Goal: Task Accomplishment & Management: Use online tool/utility

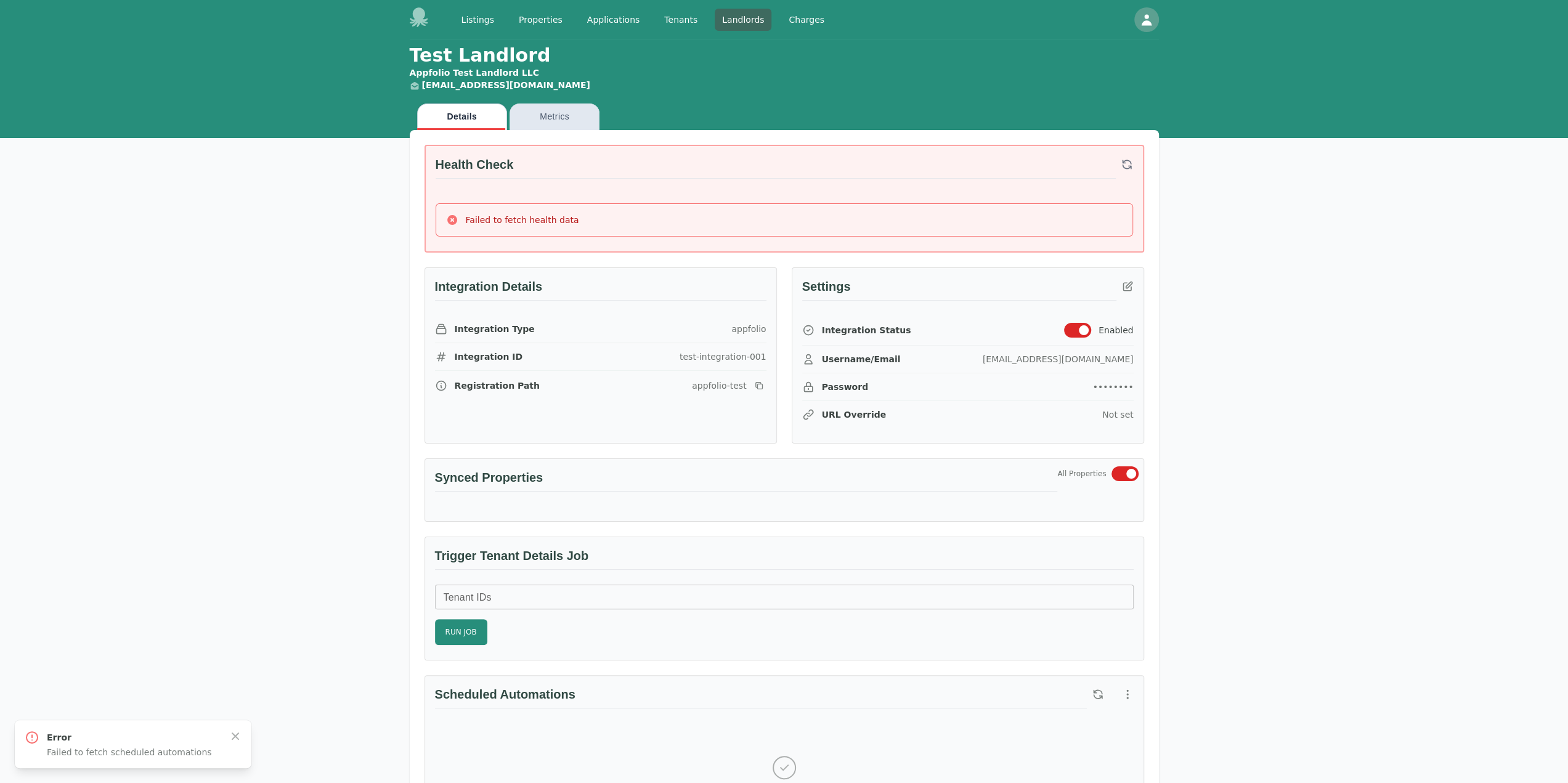
click at [1126, 161] on icon "button" at bounding box center [1126, 165] width 12 height 12
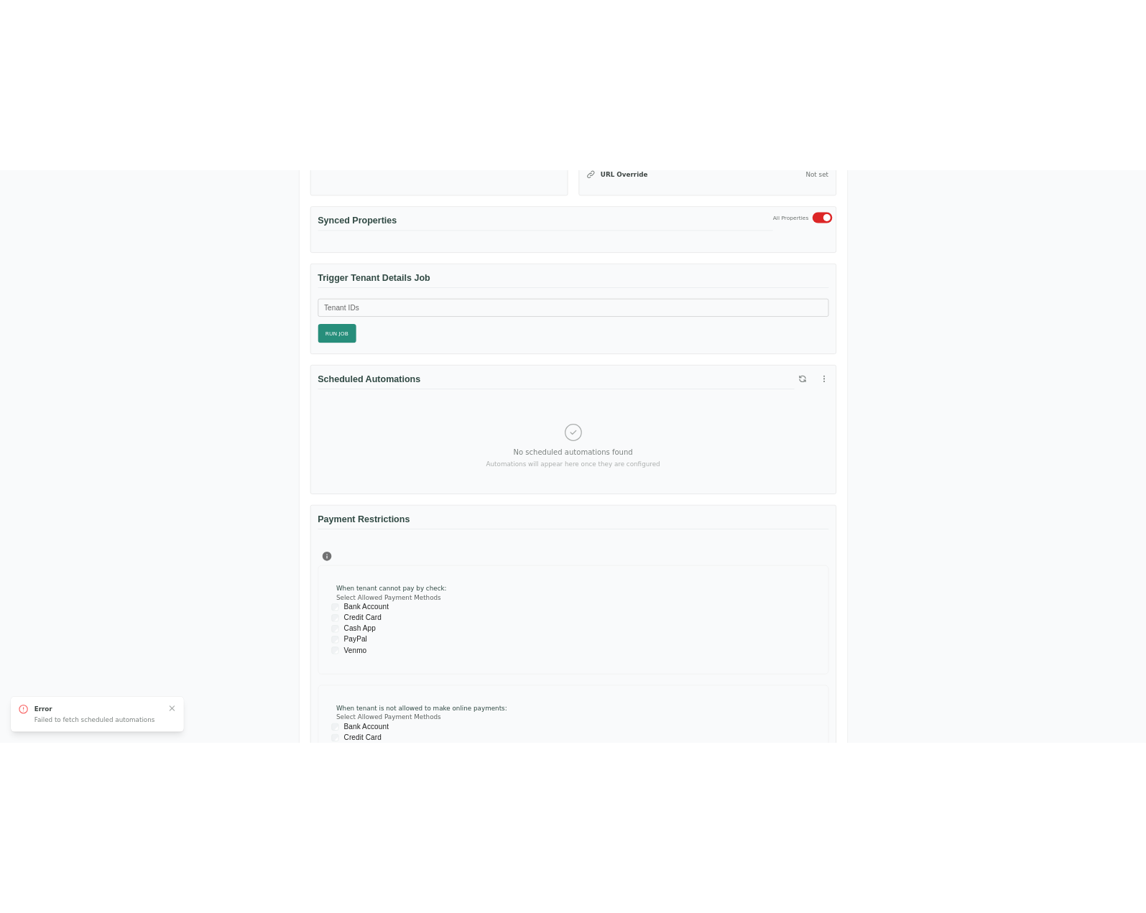
scroll to position [144, 0]
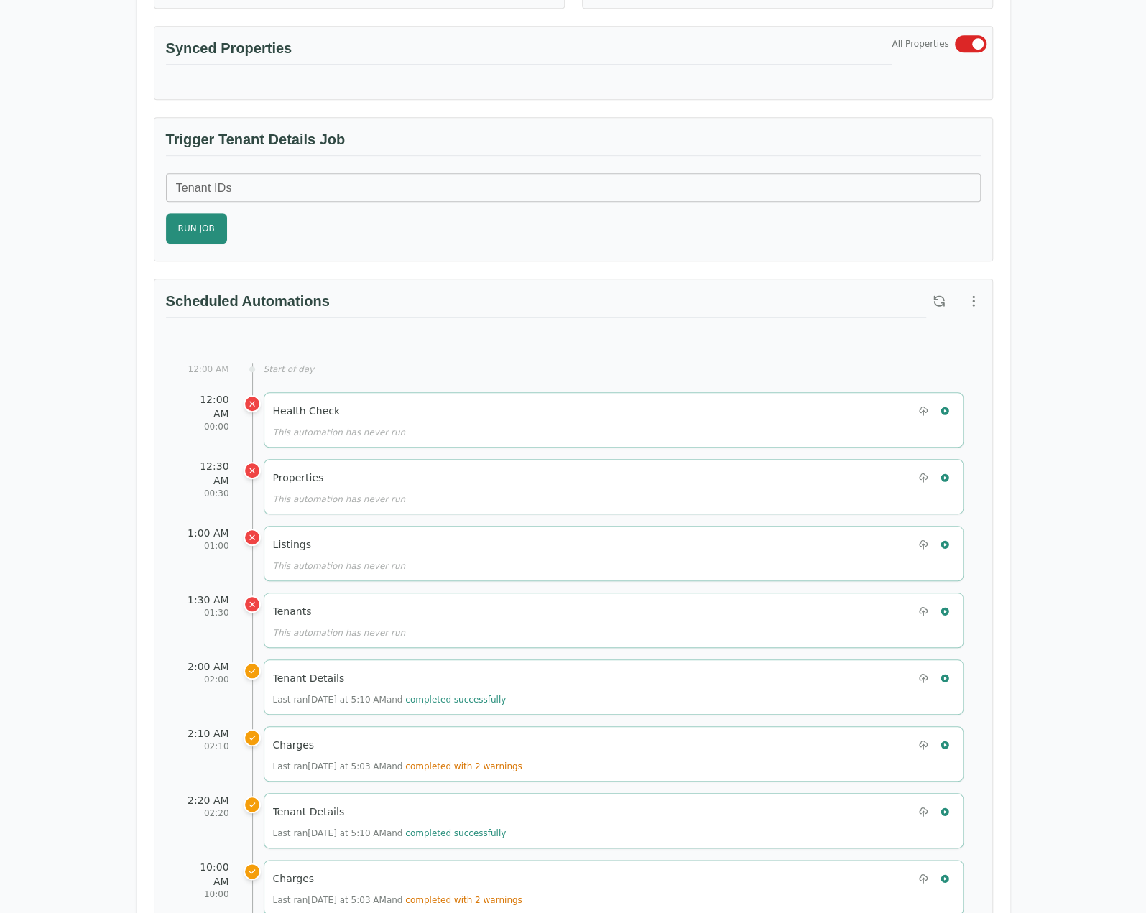
scroll to position [503, 0]
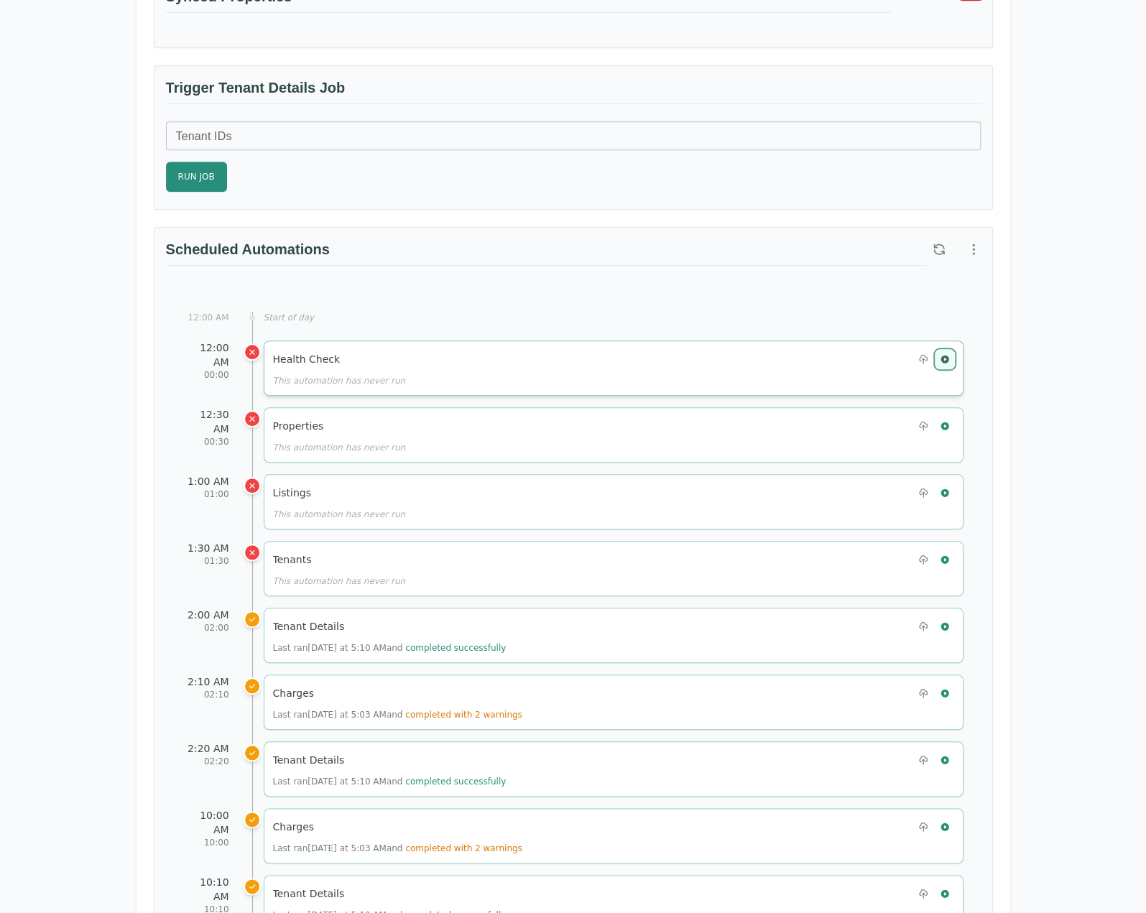
click at [943, 355] on icon "button" at bounding box center [945, 359] width 8 height 8
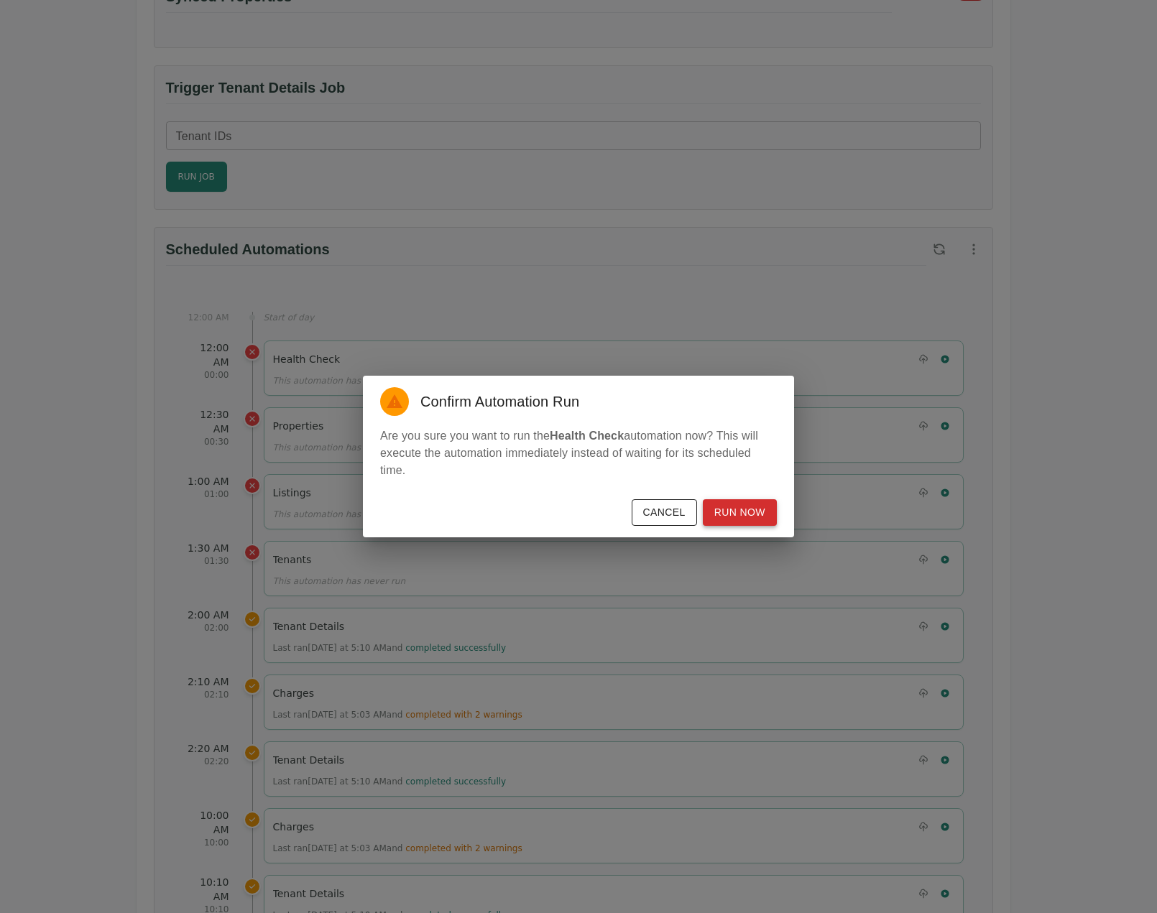
click at [747, 515] on button "Run Now" at bounding box center [740, 512] width 74 height 27
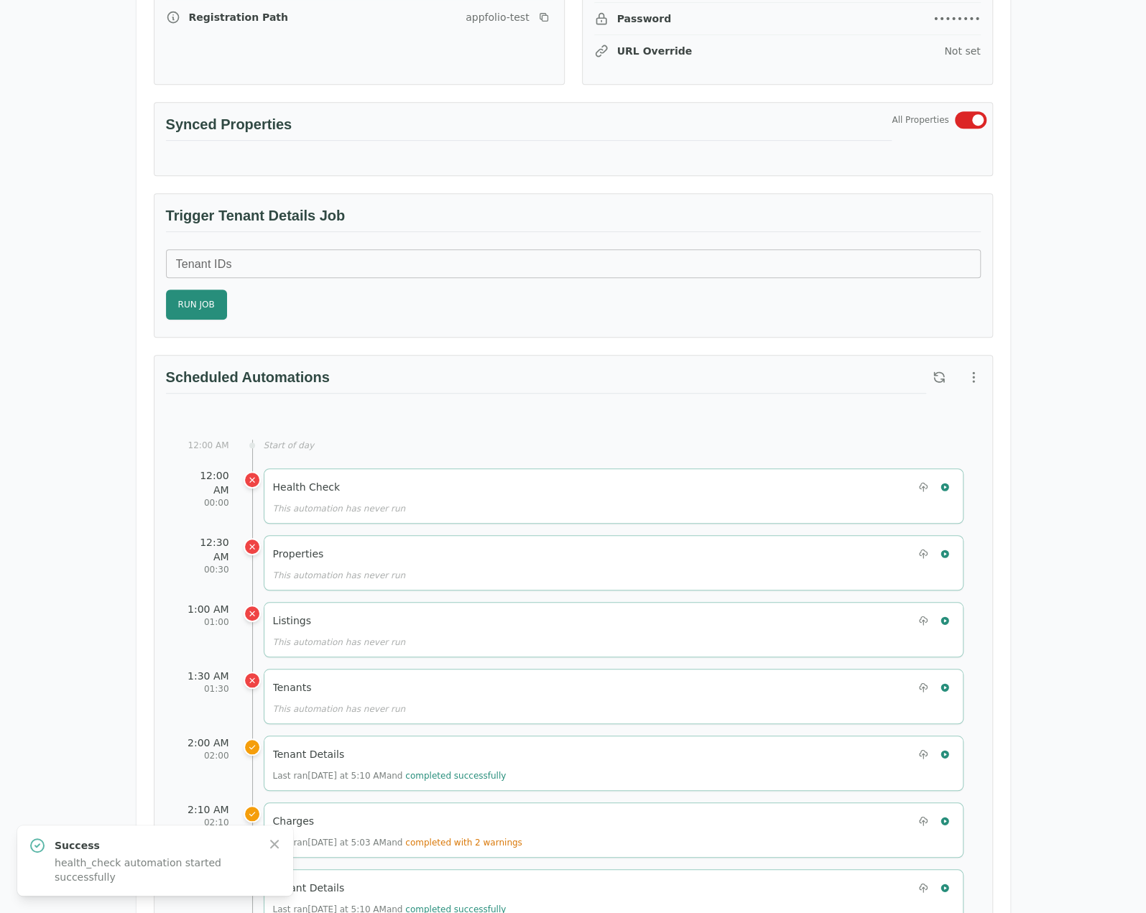
scroll to position [0, 0]
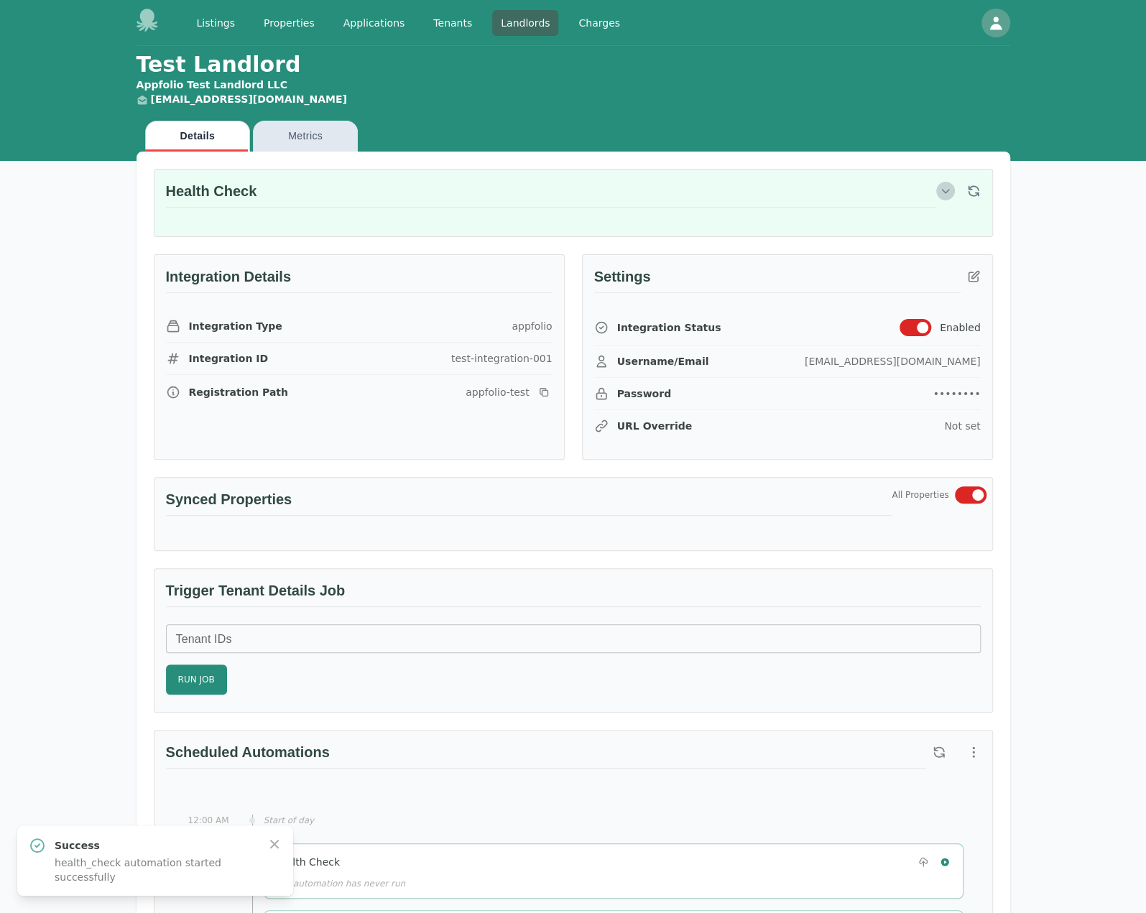
click at [946, 190] on icon "button" at bounding box center [945, 190] width 11 height 11
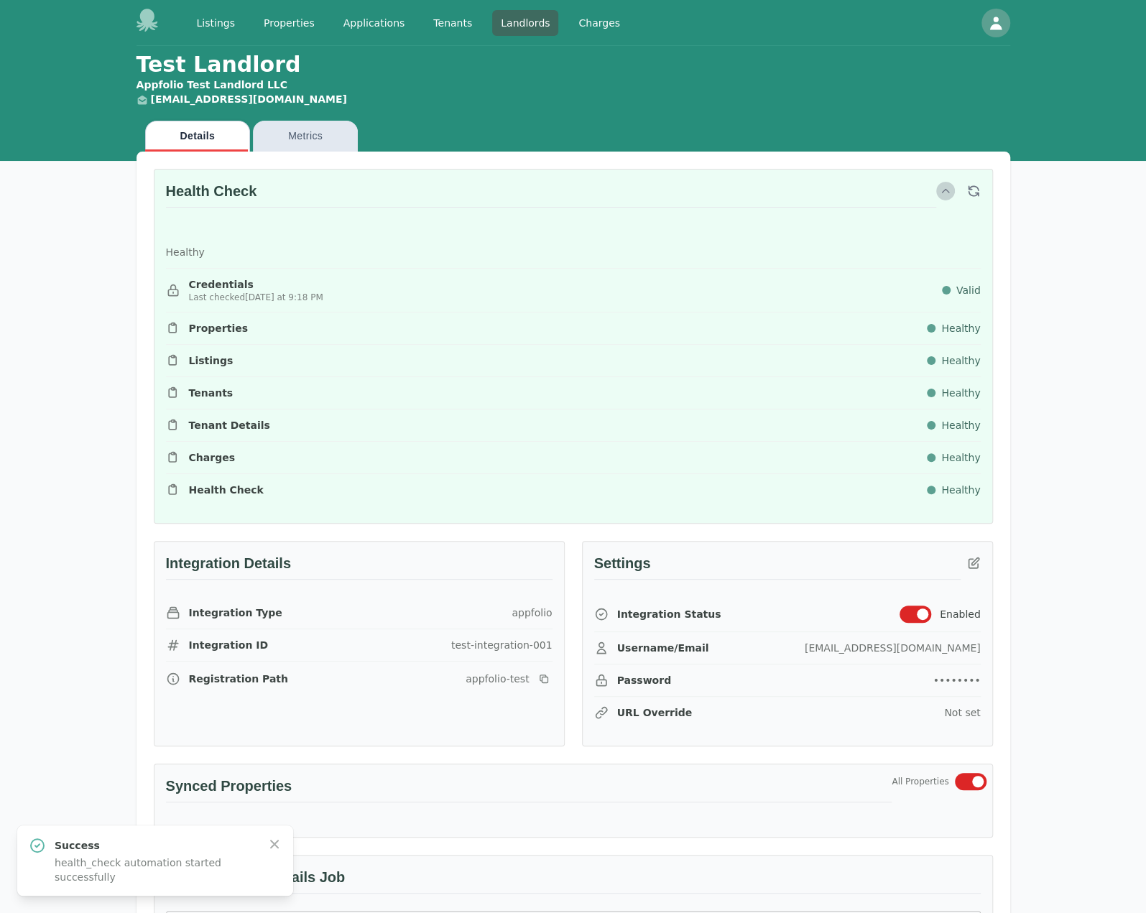
click at [947, 190] on icon "button" at bounding box center [945, 191] width 6 height 4
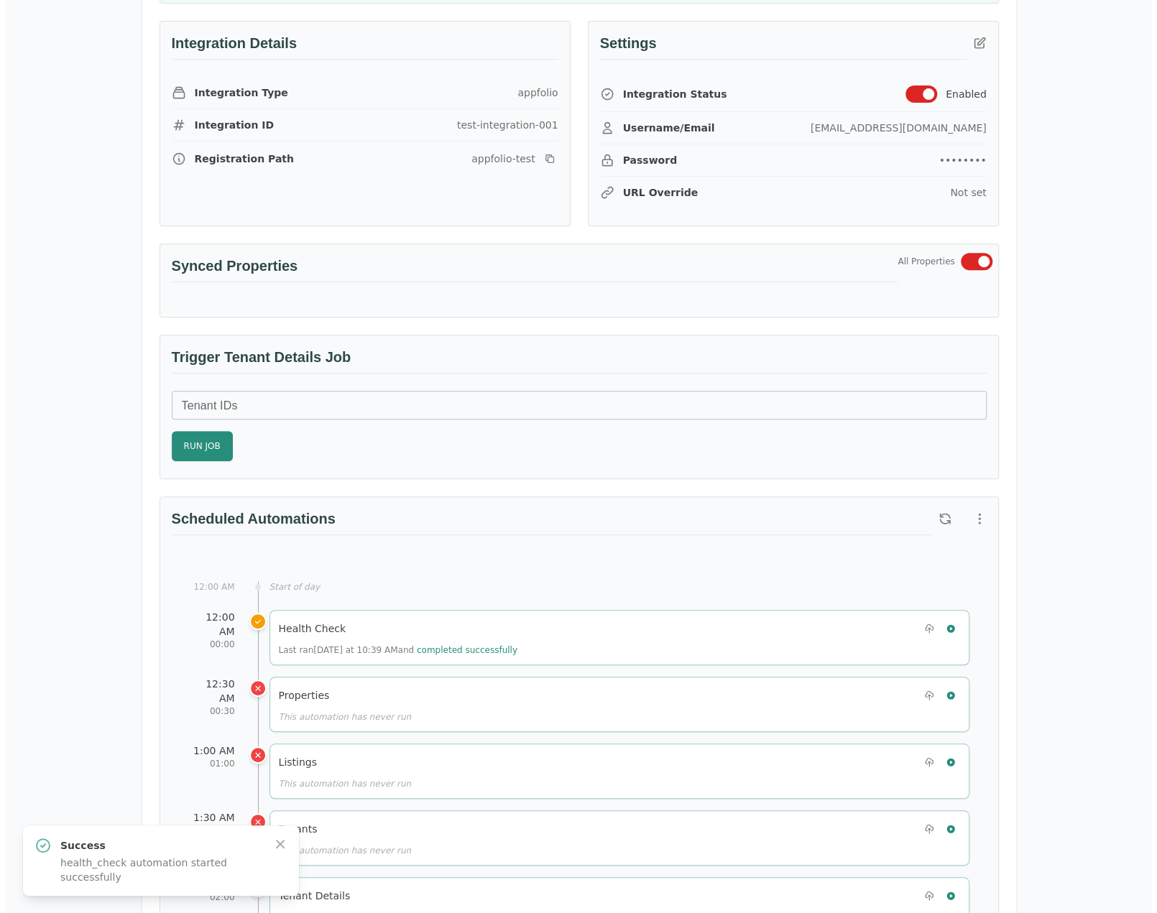
scroll to position [431, 0]
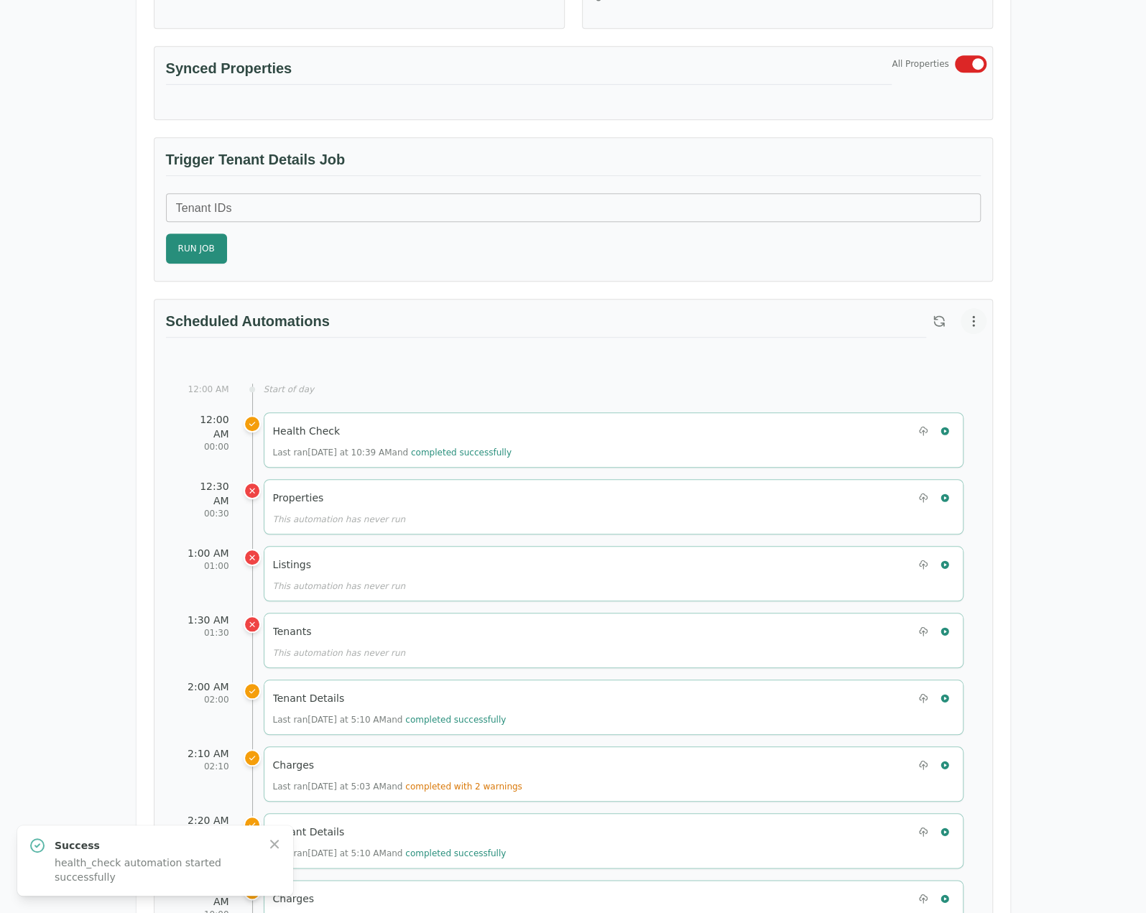
click at [967, 320] on icon "button" at bounding box center [974, 321] width 14 height 14
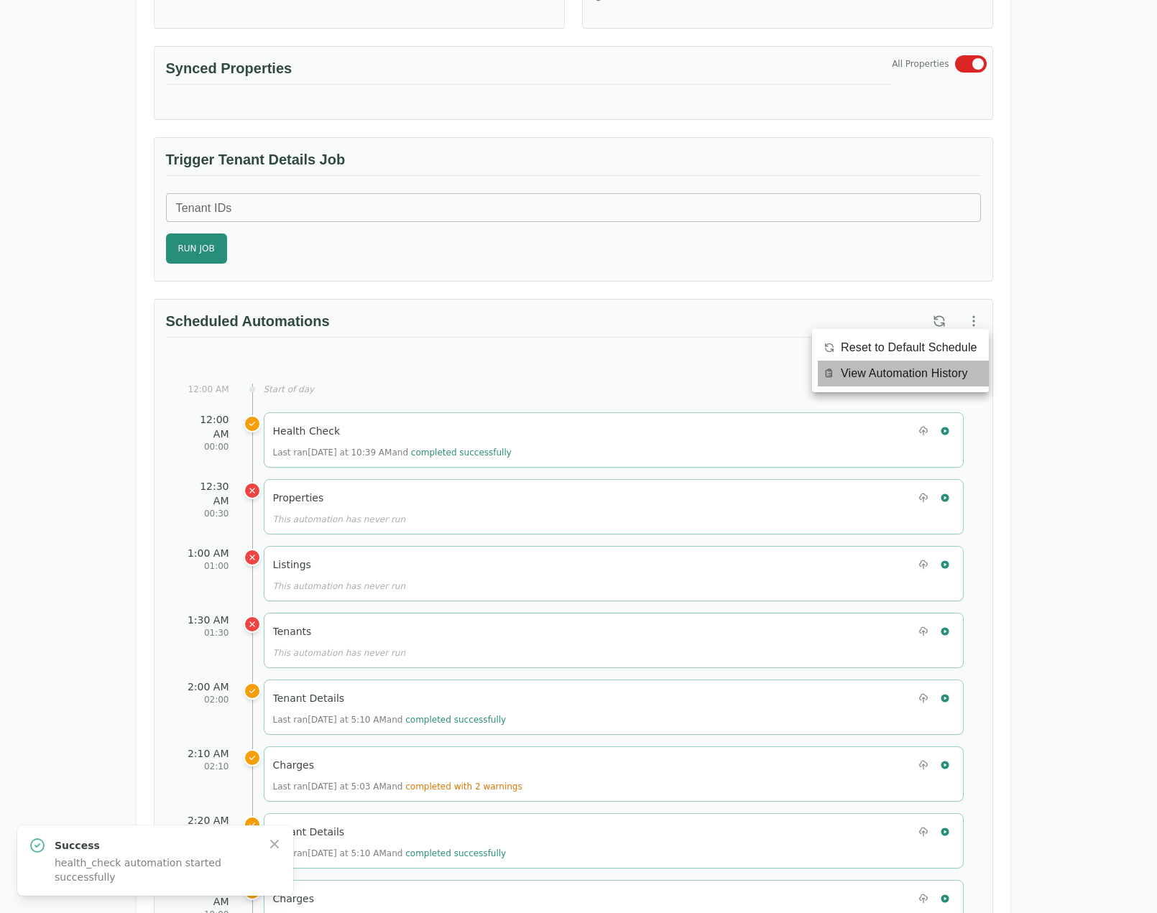
click at [954, 379] on span "View Automation History" at bounding box center [904, 373] width 127 height 17
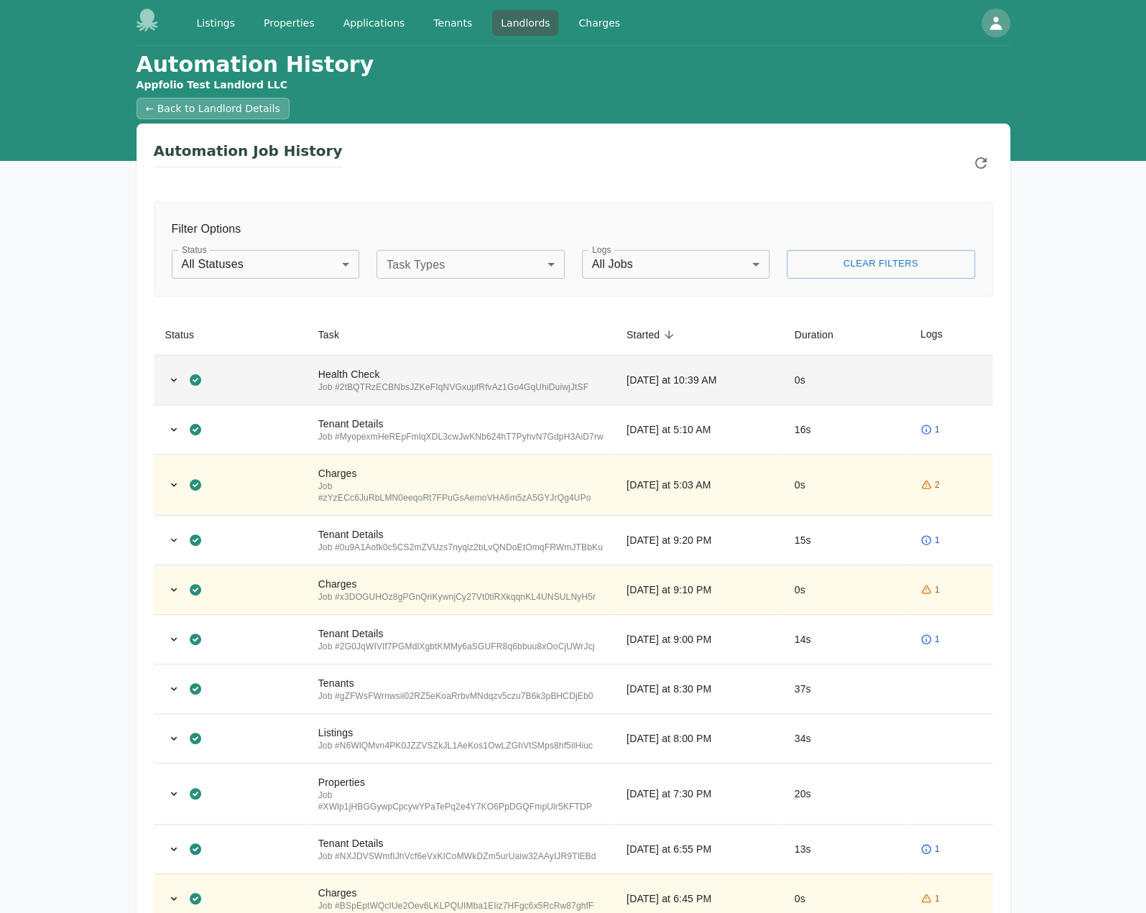
click at [535, 372] on div "Health Check" at bounding box center [460, 374] width 285 height 14
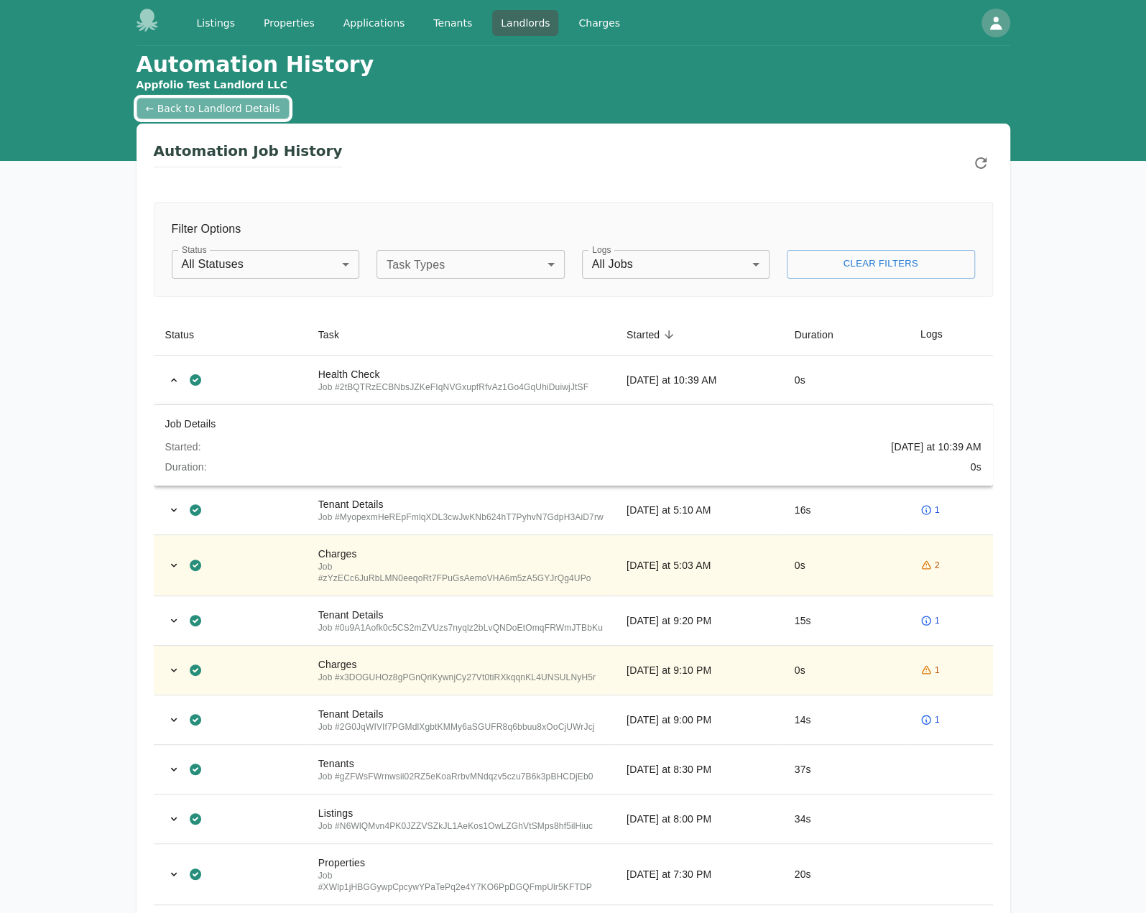
click at [229, 117] on link "← Back to Landlord Details" at bounding box center [213, 109] width 153 height 22
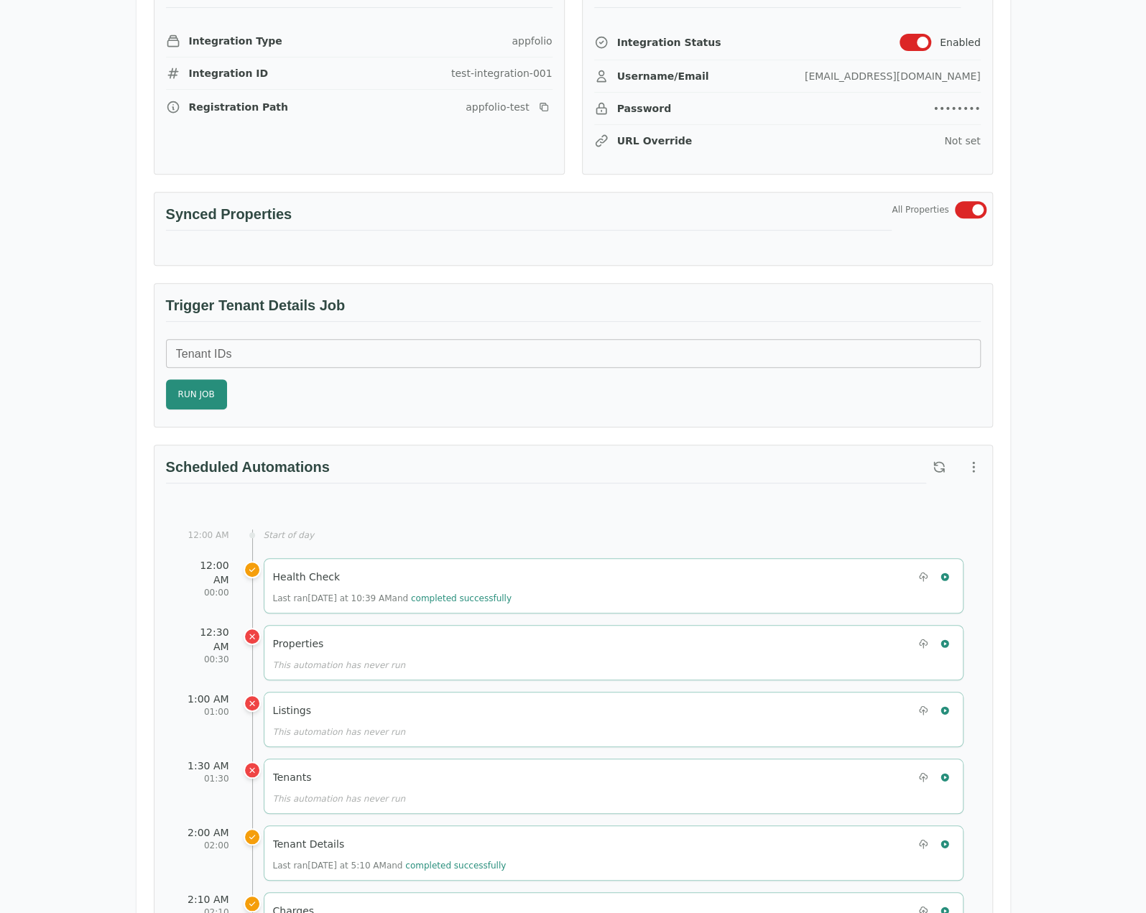
scroll to position [287, 0]
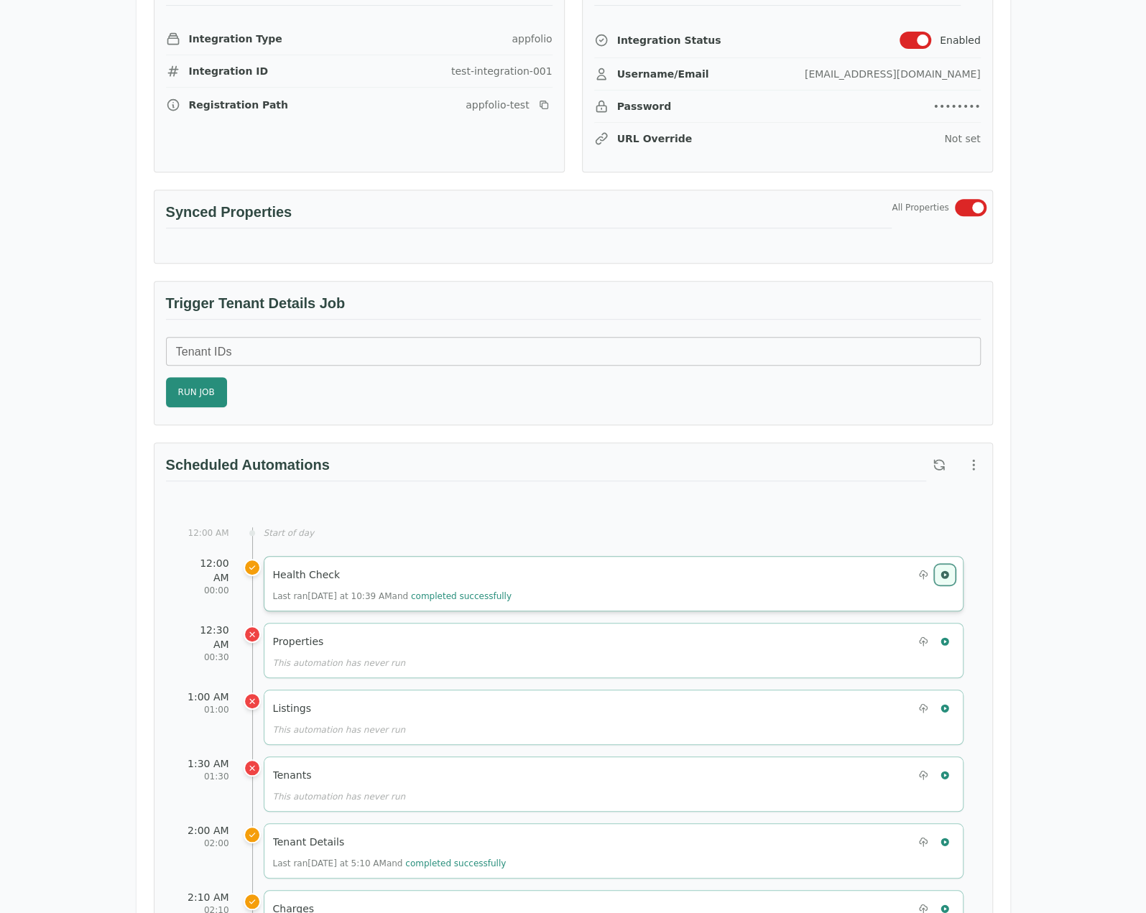
click at [946, 566] on button "button" at bounding box center [945, 575] width 19 height 19
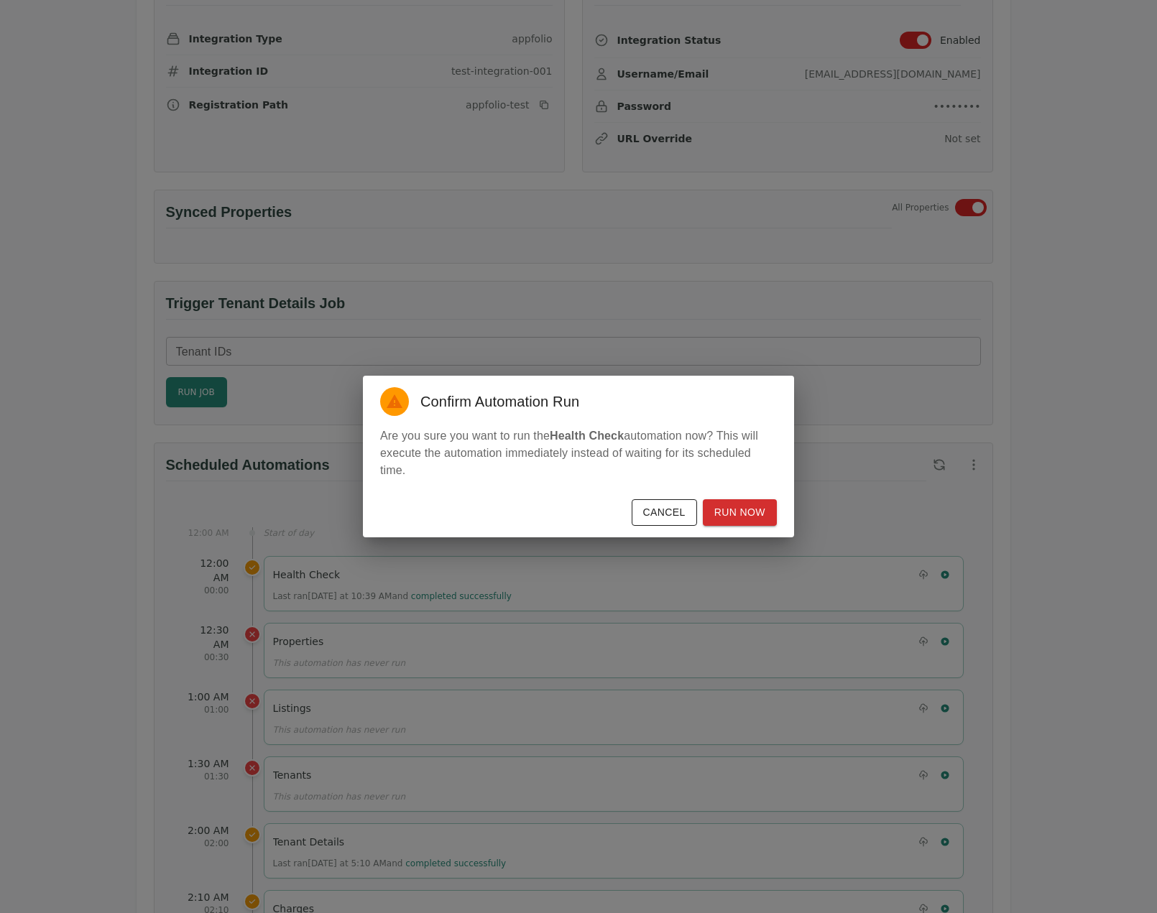
click at [772, 530] on div "Cancel Run Now" at bounding box center [578, 516] width 431 height 44
click at [762, 523] on button "Run Now" at bounding box center [740, 512] width 74 height 27
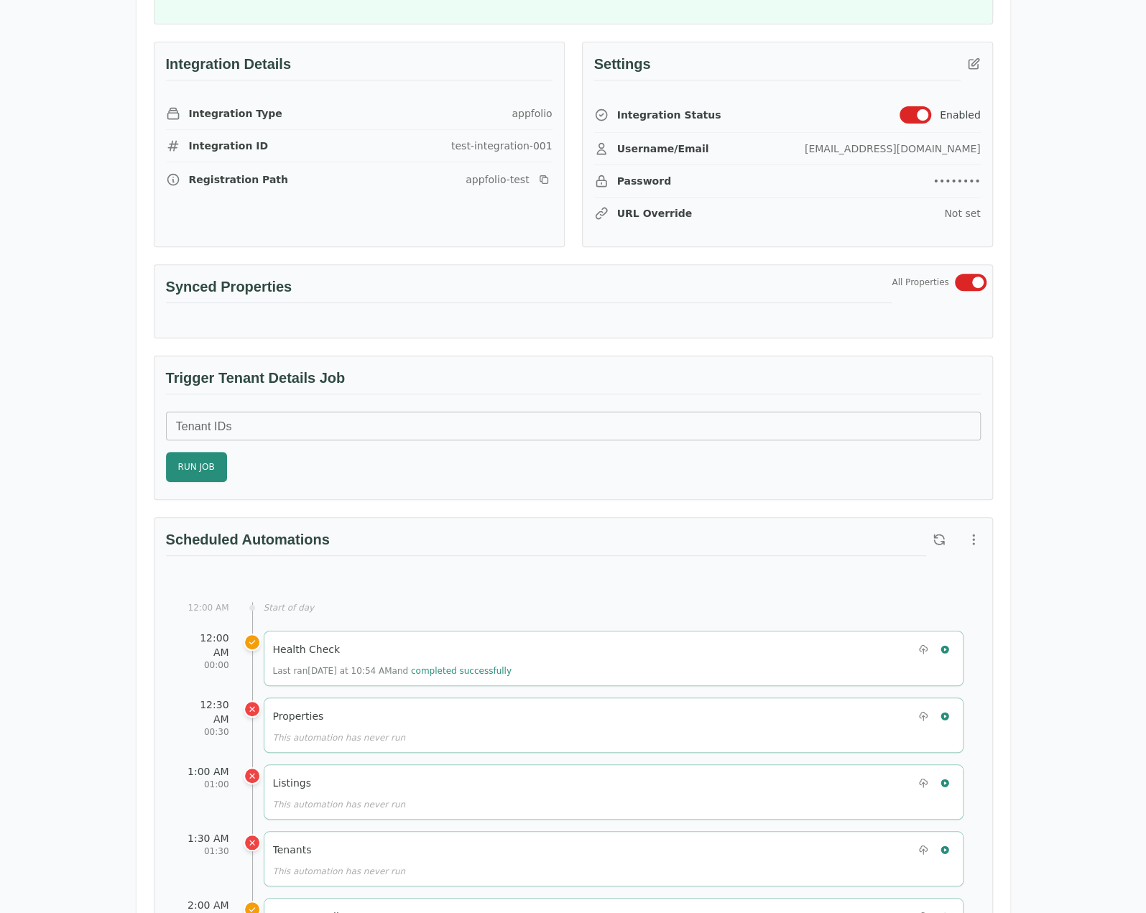
scroll to position [216, 0]
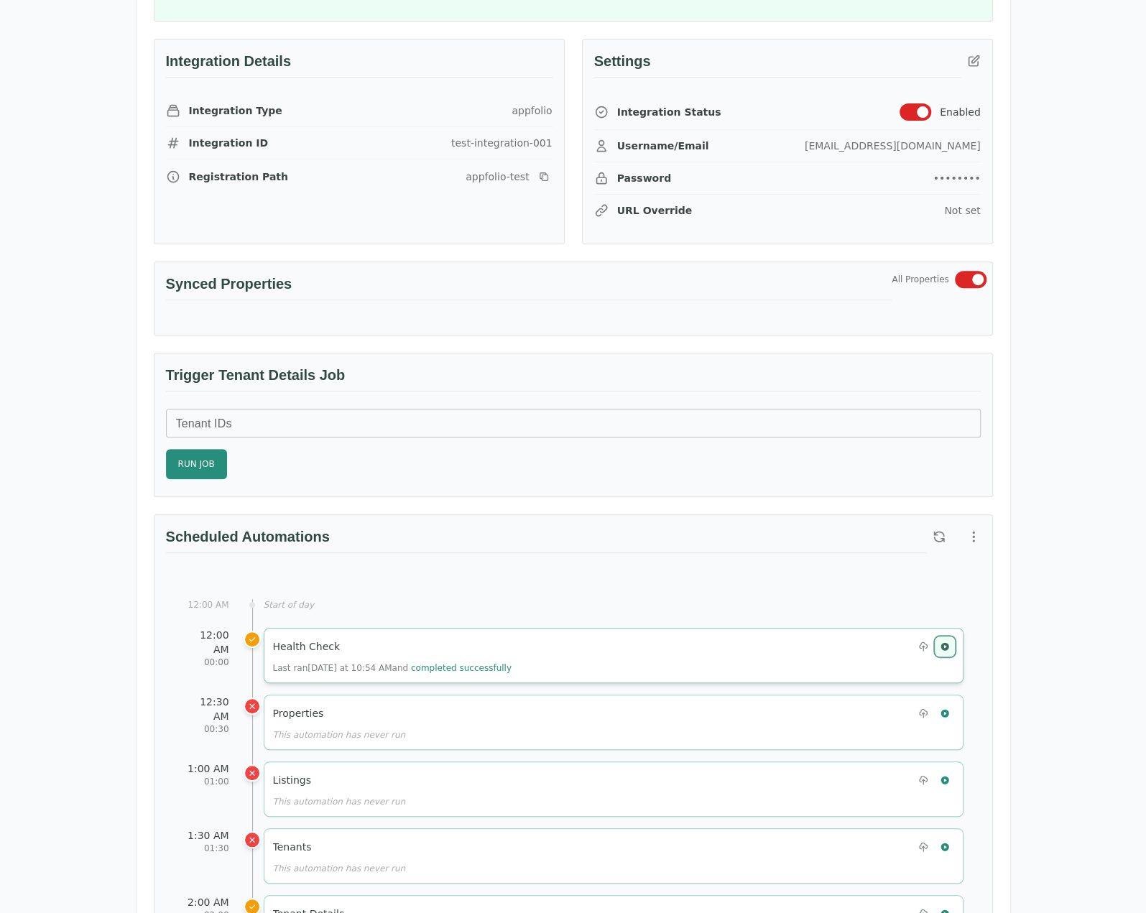
click at [949, 642] on icon "button" at bounding box center [945, 647] width 10 height 10
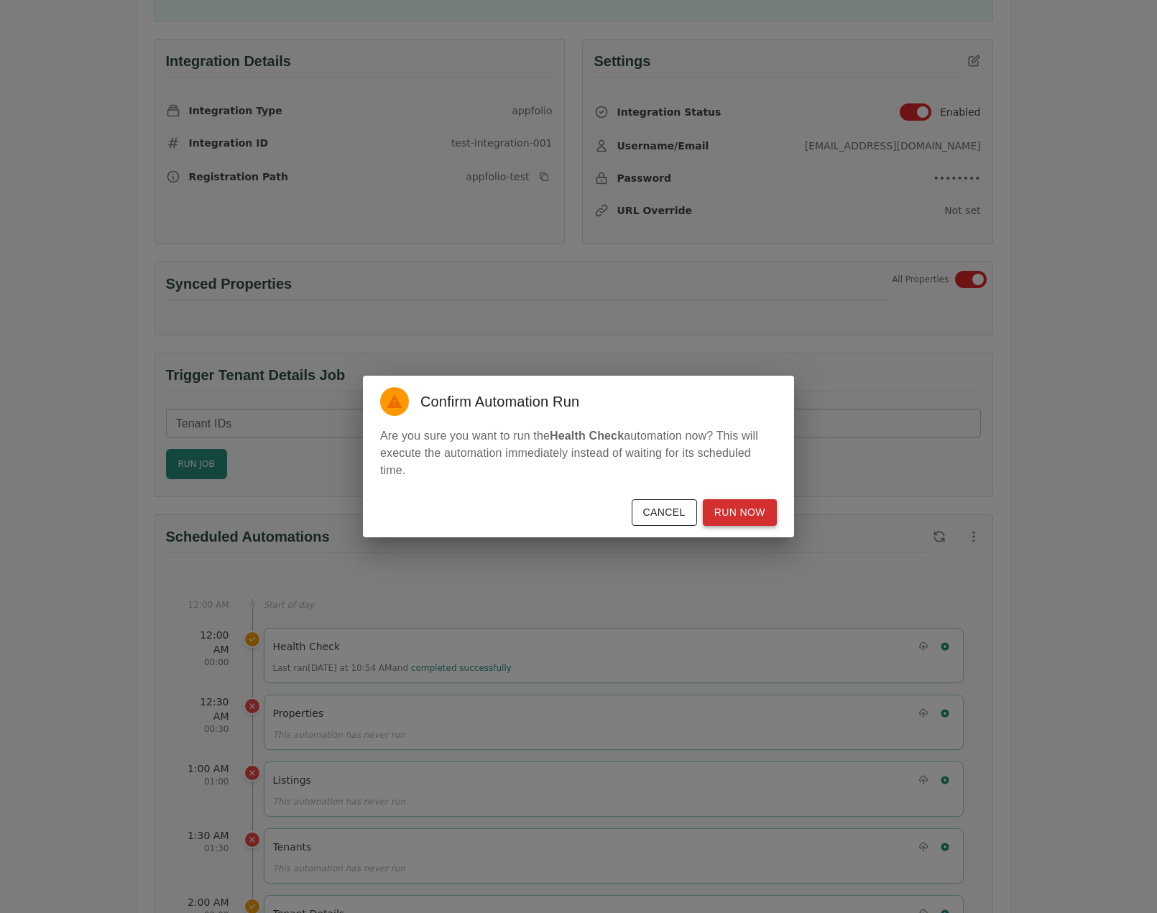
click at [749, 515] on button "Run Now" at bounding box center [740, 512] width 74 height 27
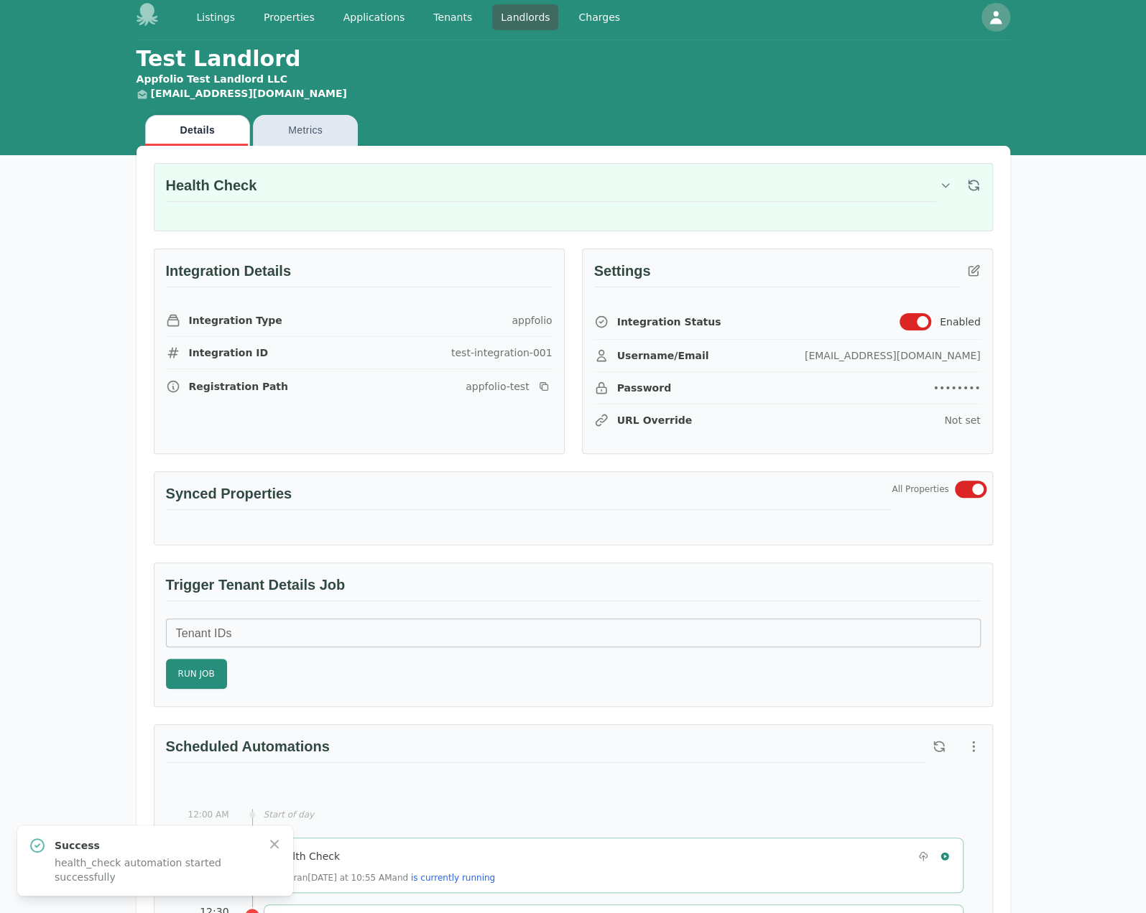
scroll to position [0, 0]
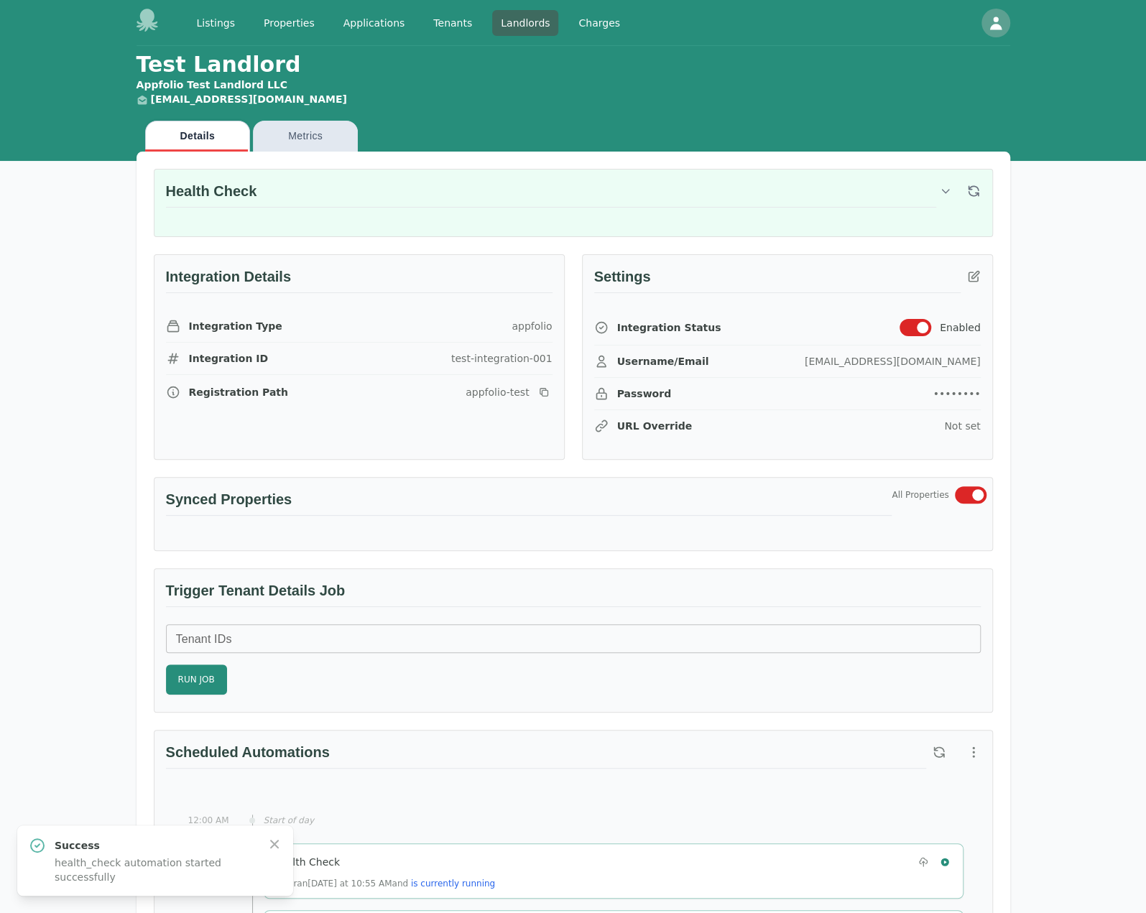
click at [928, 191] on h3 "Health Check" at bounding box center [551, 194] width 770 height 27
click at [952, 193] on button "button" at bounding box center [945, 191] width 19 height 19
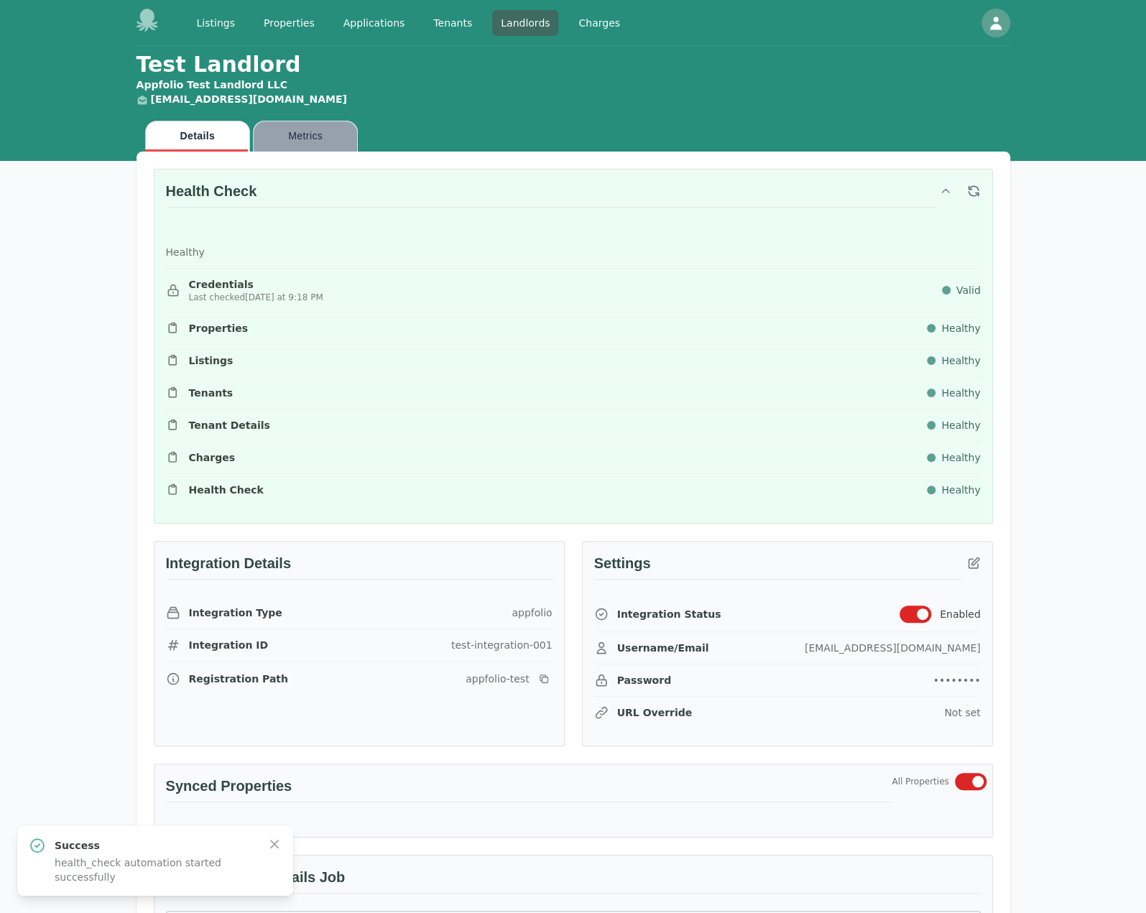
click at [284, 132] on button "Metrics" at bounding box center [305, 136] width 105 height 31
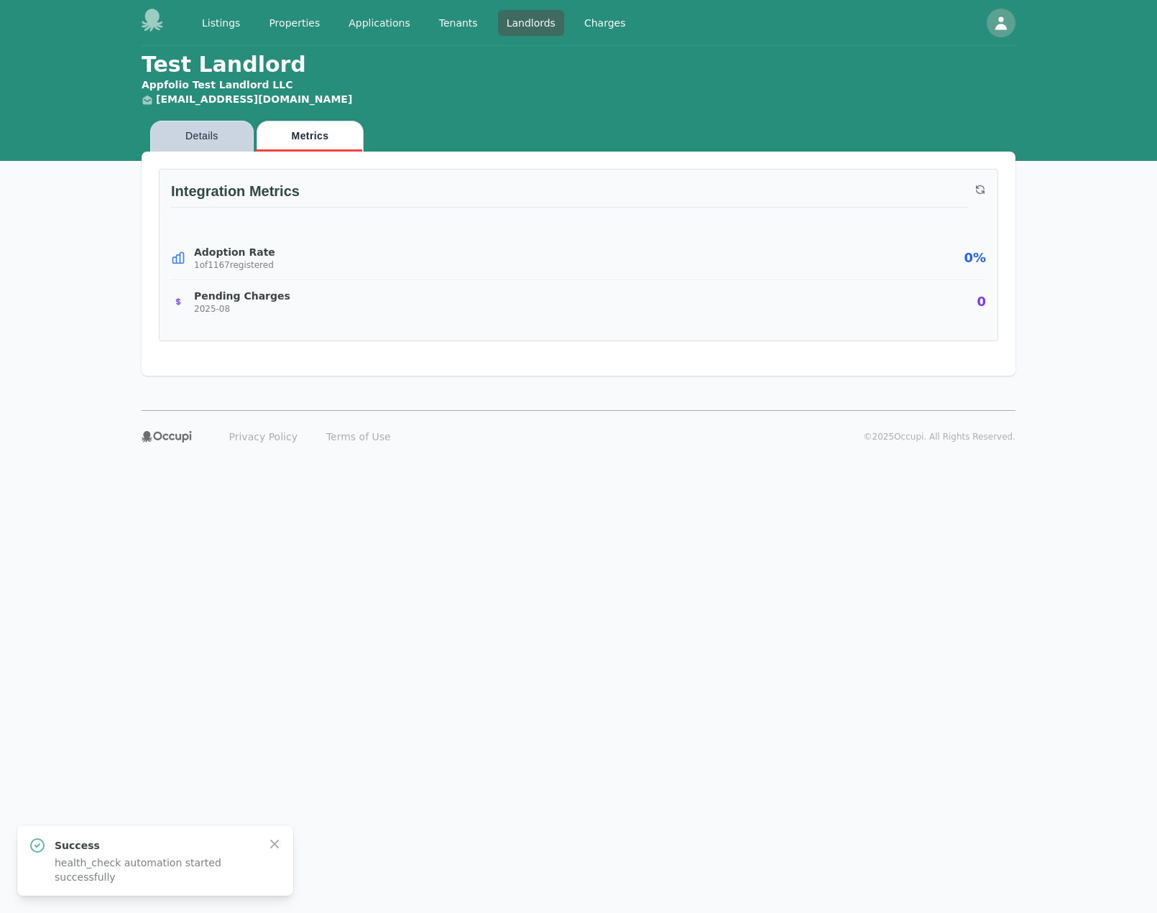
click at [208, 132] on button "Details" at bounding box center [201, 136] width 103 height 31
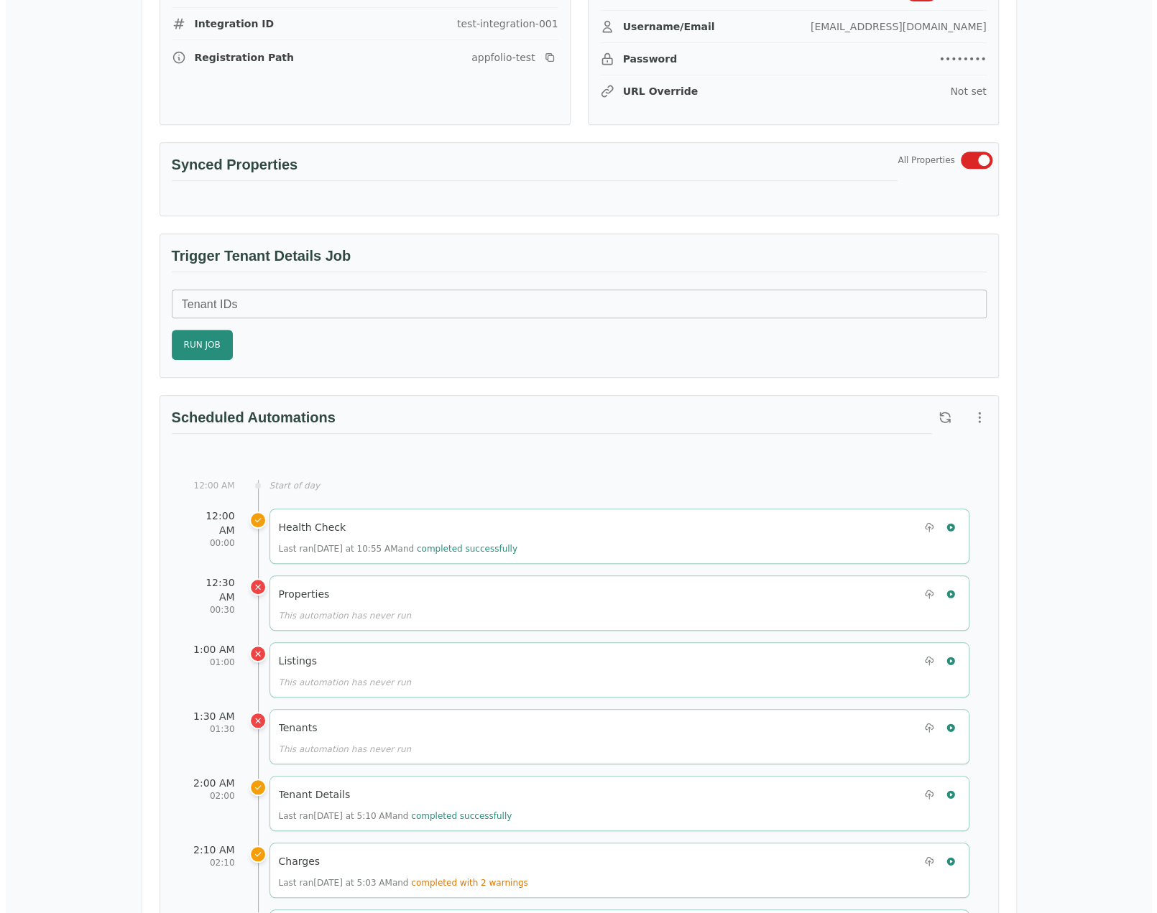
scroll to position [359, 0]
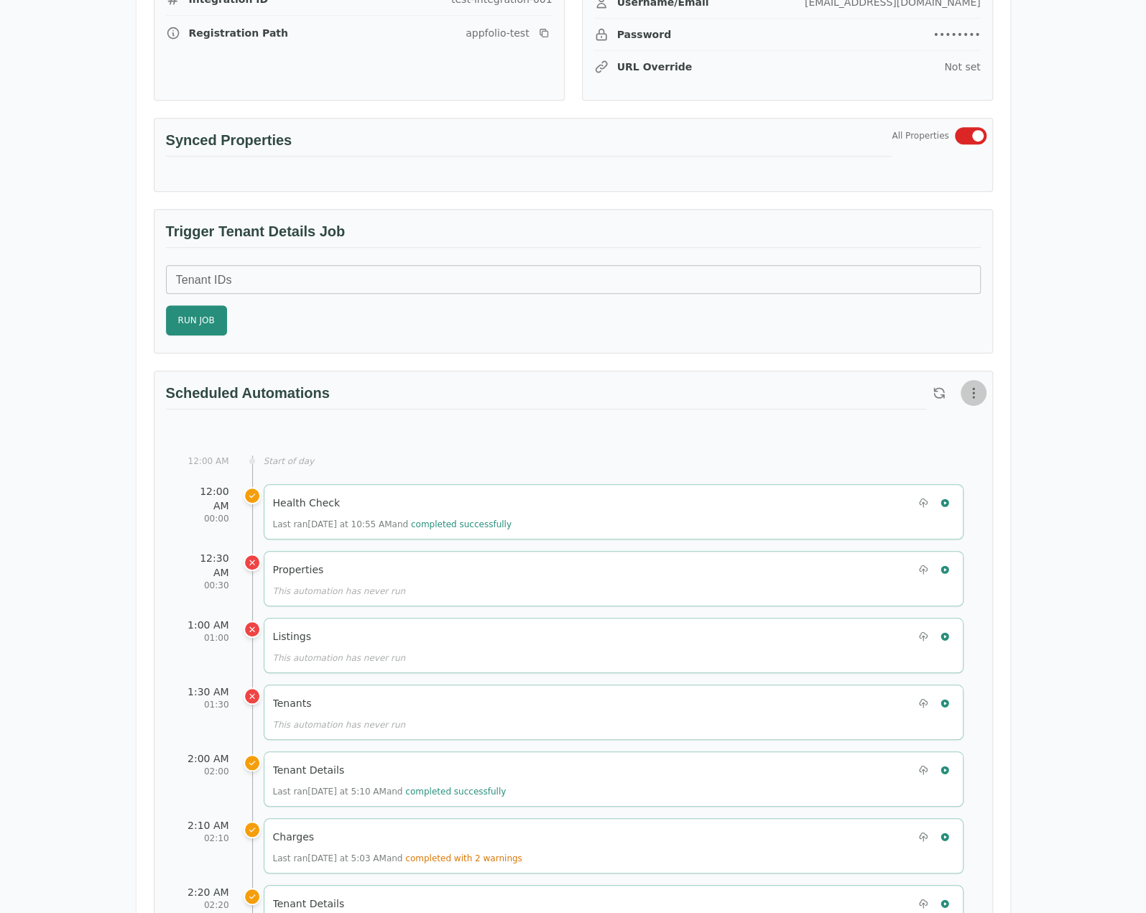
click at [967, 380] on button "button" at bounding box center [974, 393] width 26 height 26
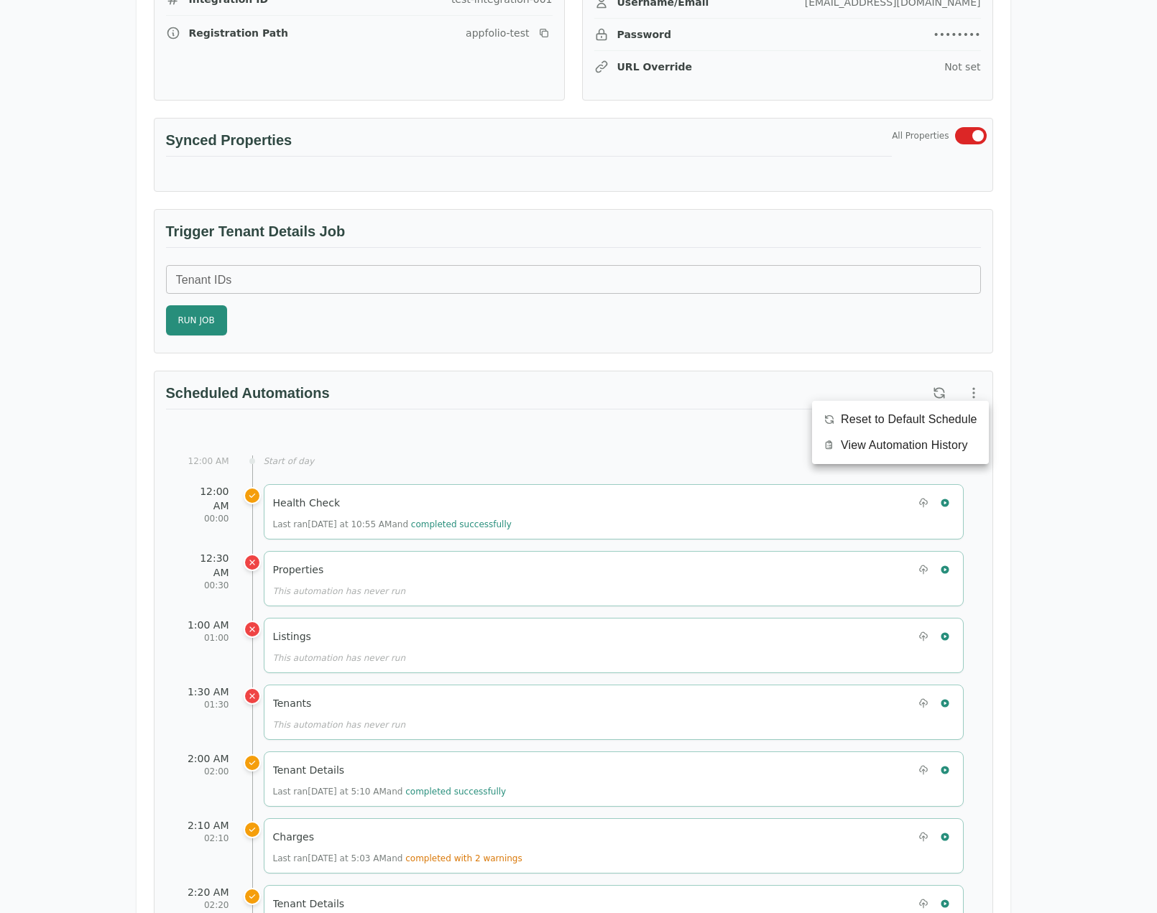
click at [946, 445] on span "View Automation History" at bounding box center [904, 445] width 127 height 17
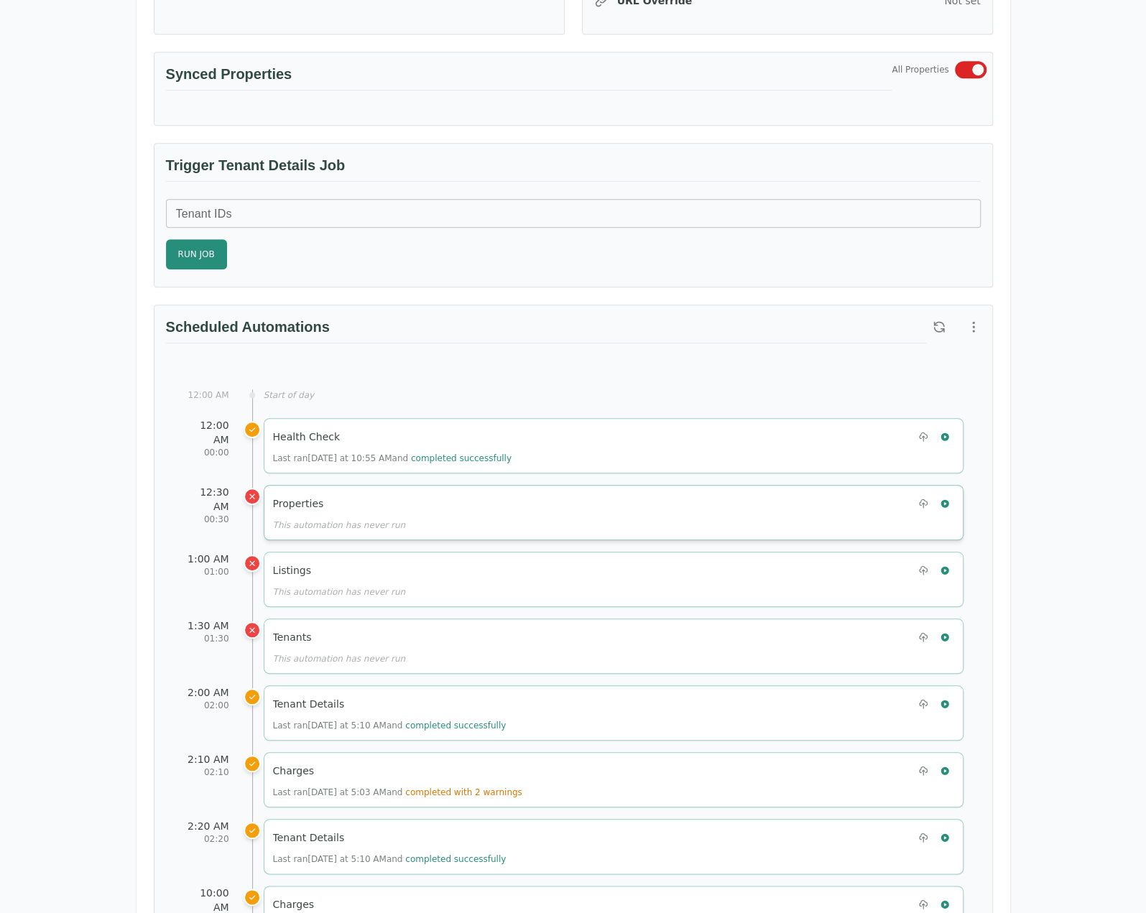
scroll to position [647, 0]
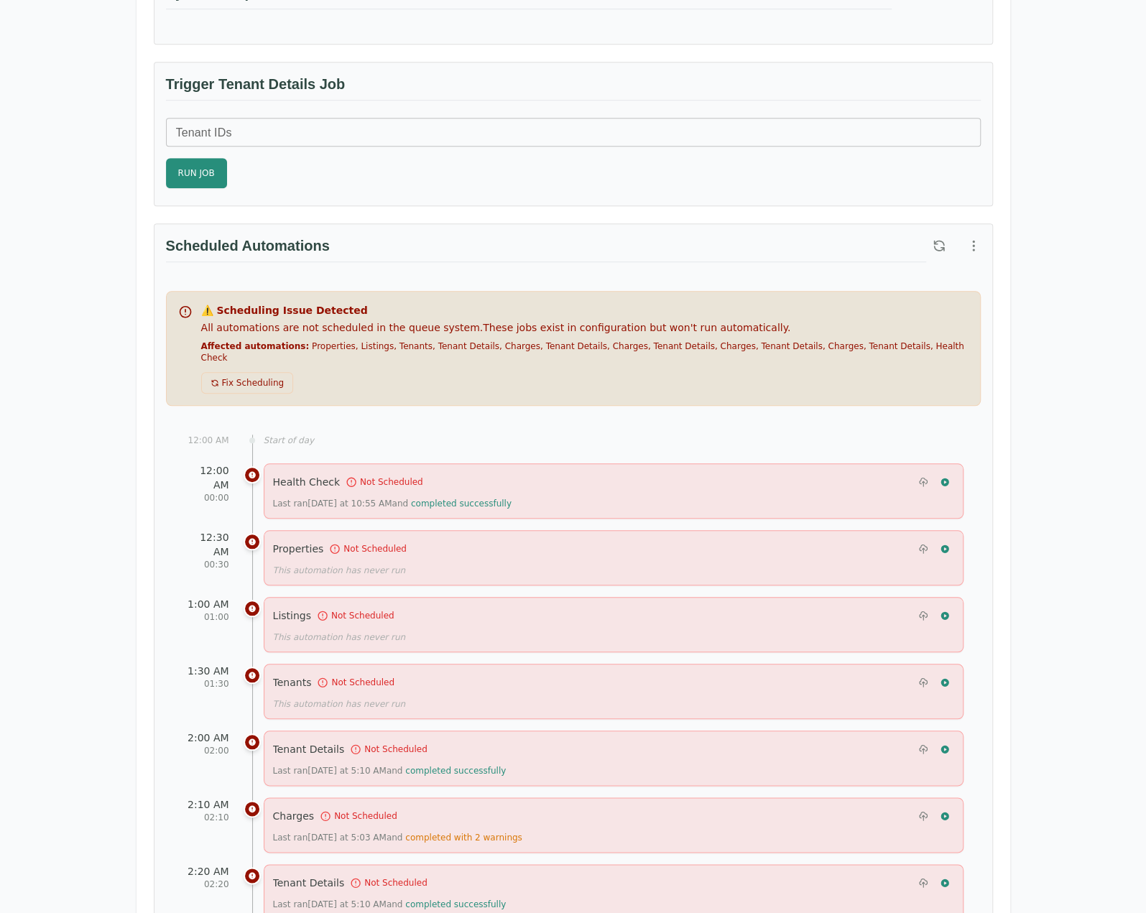
scroll to position [503, 0]
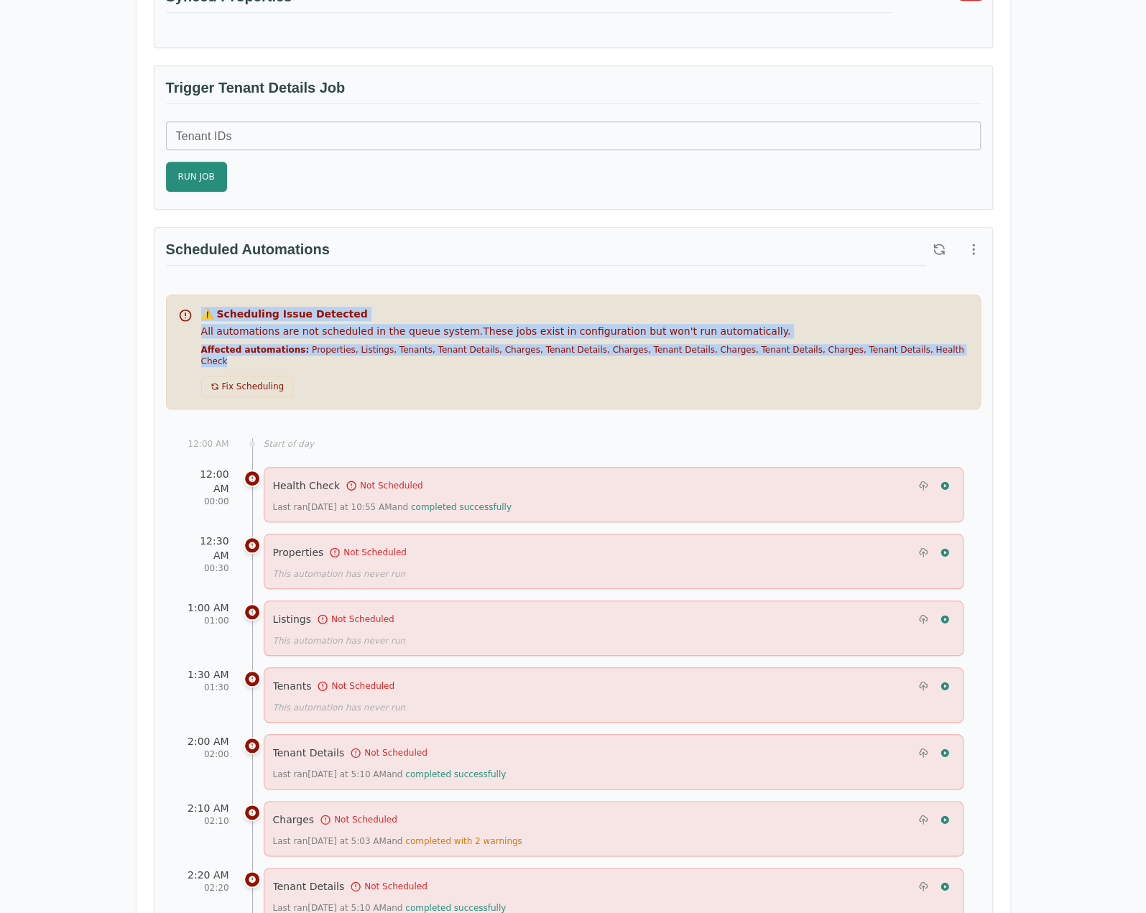
drag, startPoint x: 204, startPoint y: 308, endPoint x: 956, endPoint y: 347, distance: 752.7
click at [956, 347] on div "⚠️ Scheduling Issue Detected All automations are not scheduled in the queue sys…" at bounding box center [584, 352] width 767 height 91
copy div "⚠️ Scheduling Issue Detected All automations are not scheduled in the queue sys…"
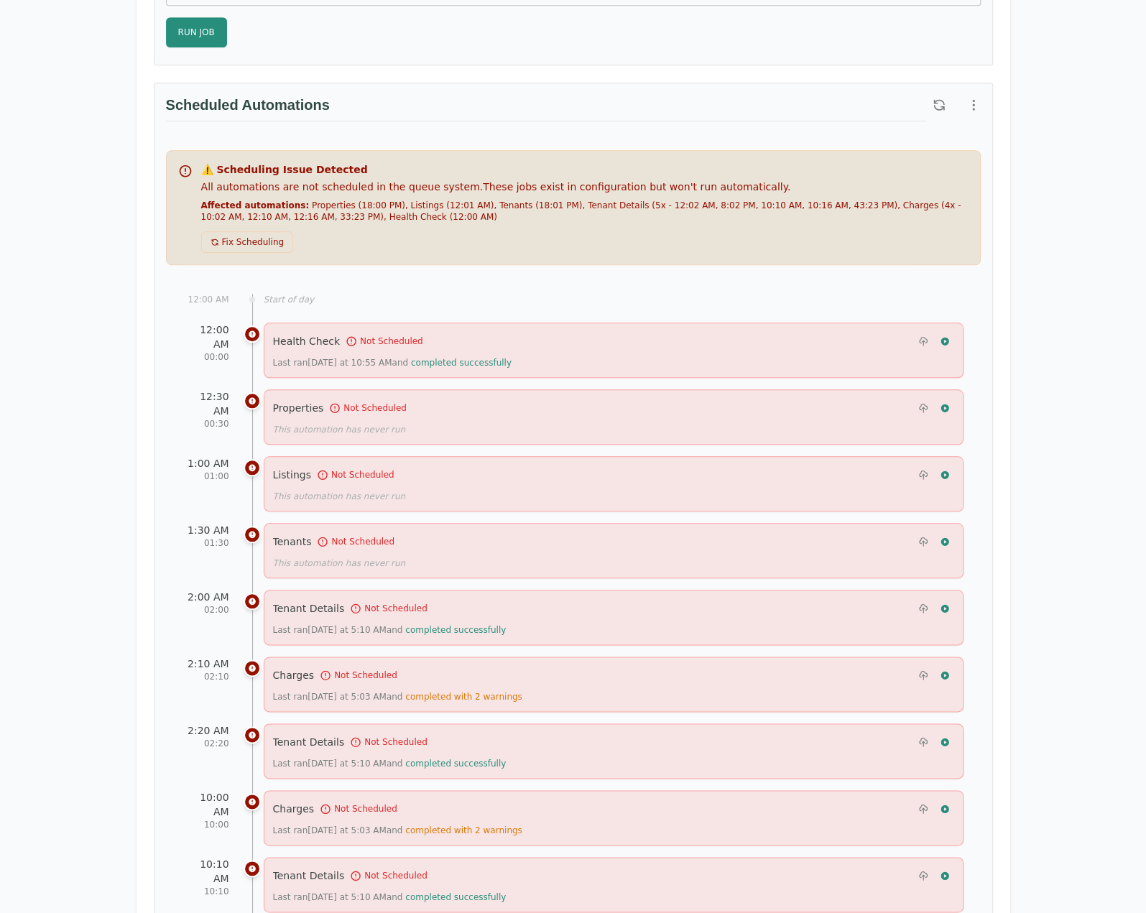
scroll to position [502, 0]
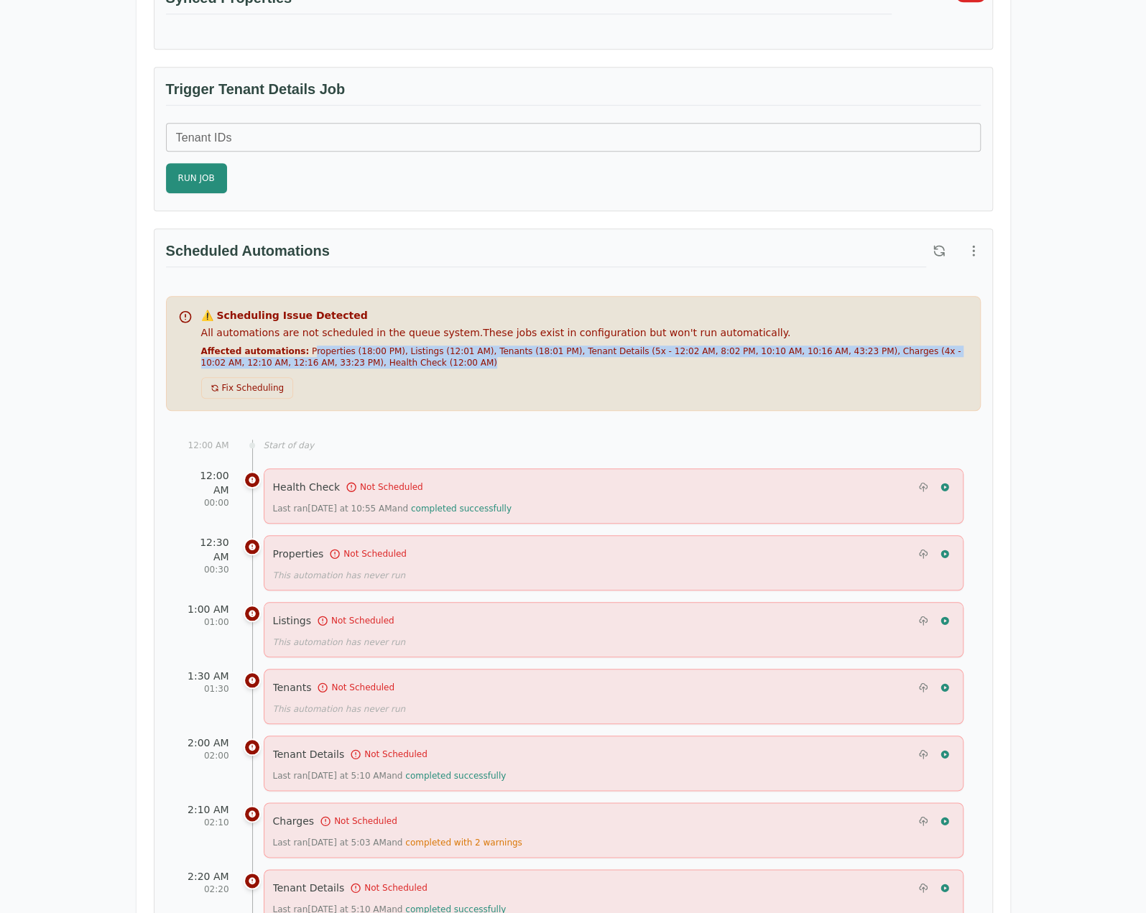
drag, startPoint x: 305, startPoint y: 345, endPoint x: 511, endPoint y: 356, distance: 206.6
click at [511, 356] on div "Affected automations: Properties (18:00 PM), Listings (12:01 AM), Tenants (18:0…" at bounding box center [584, 357] width 767 height 23
click at [476, 358] on div "Affected automations: Properties (18:00 PM), Listings (12:01 AM), Tenants (18:0…" at bounding box center [584, 357] width 767 height 23
drag, startPoint x: 460, startPoint y: 358, endPoint x: 294, endPoint y: 349, distance: 166.2
click at [294, 349] on div "Affected automations: Properties (18:00 PM), Listings (12:01 AM), Tenants (18:0…" at bounding box center [584, 357] width 767 height 23
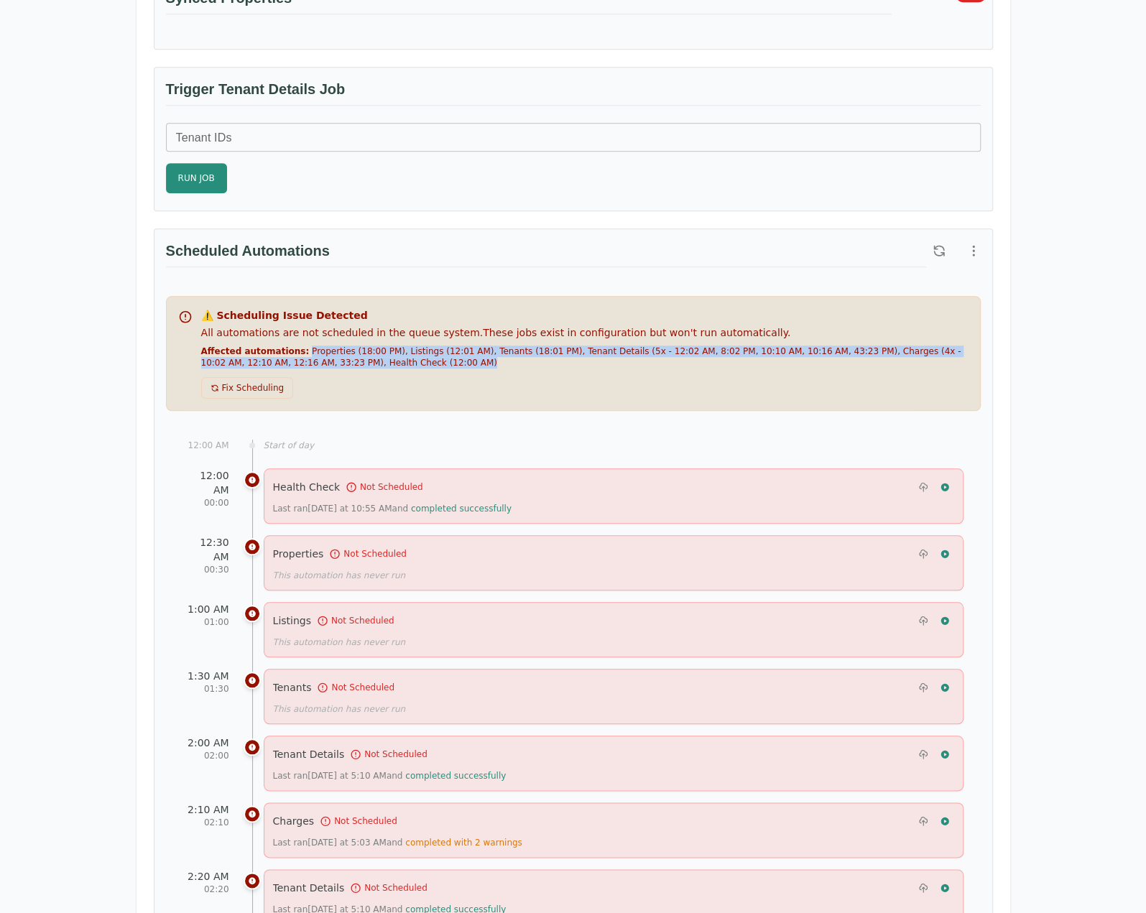
copy div "Properties (18:00 PM), Listings (12:01 AM), Tenants (18:01 PM), Tenant Details …"
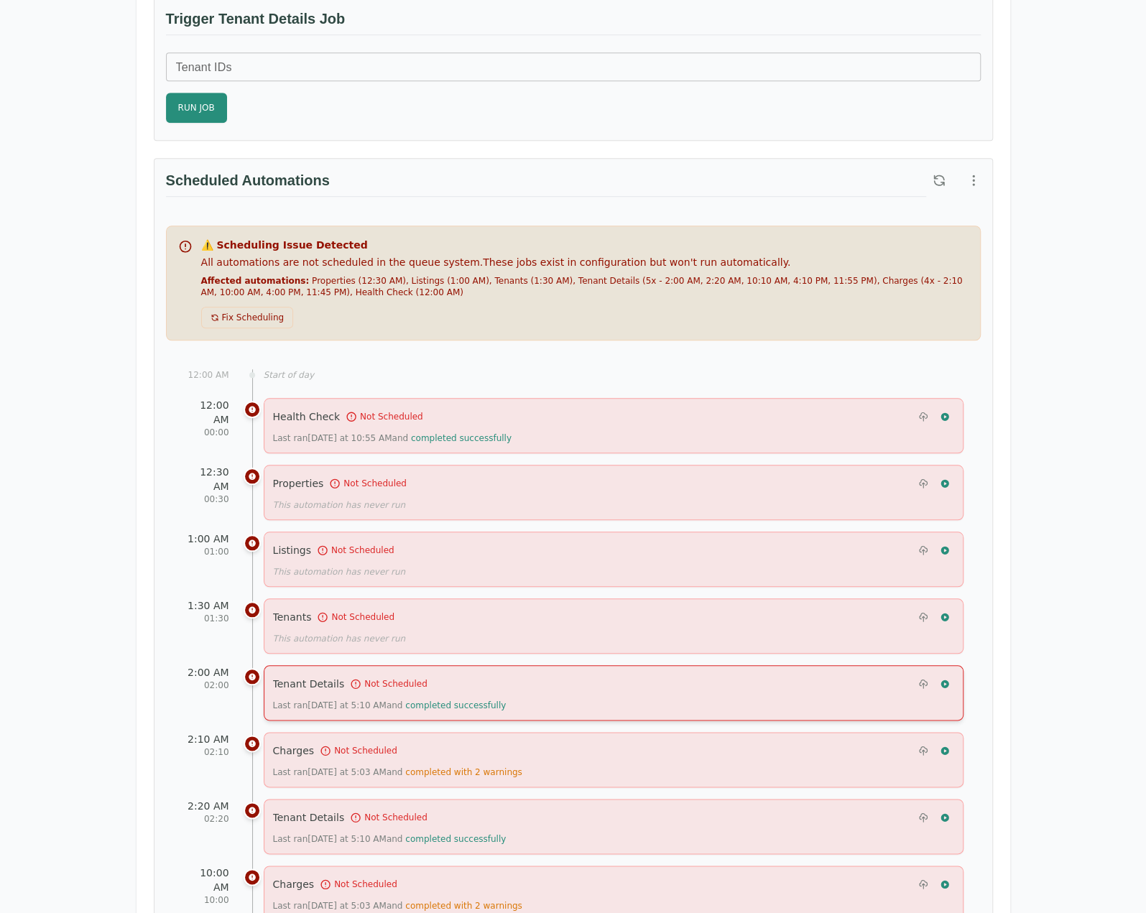
scroll to position [575, 0]
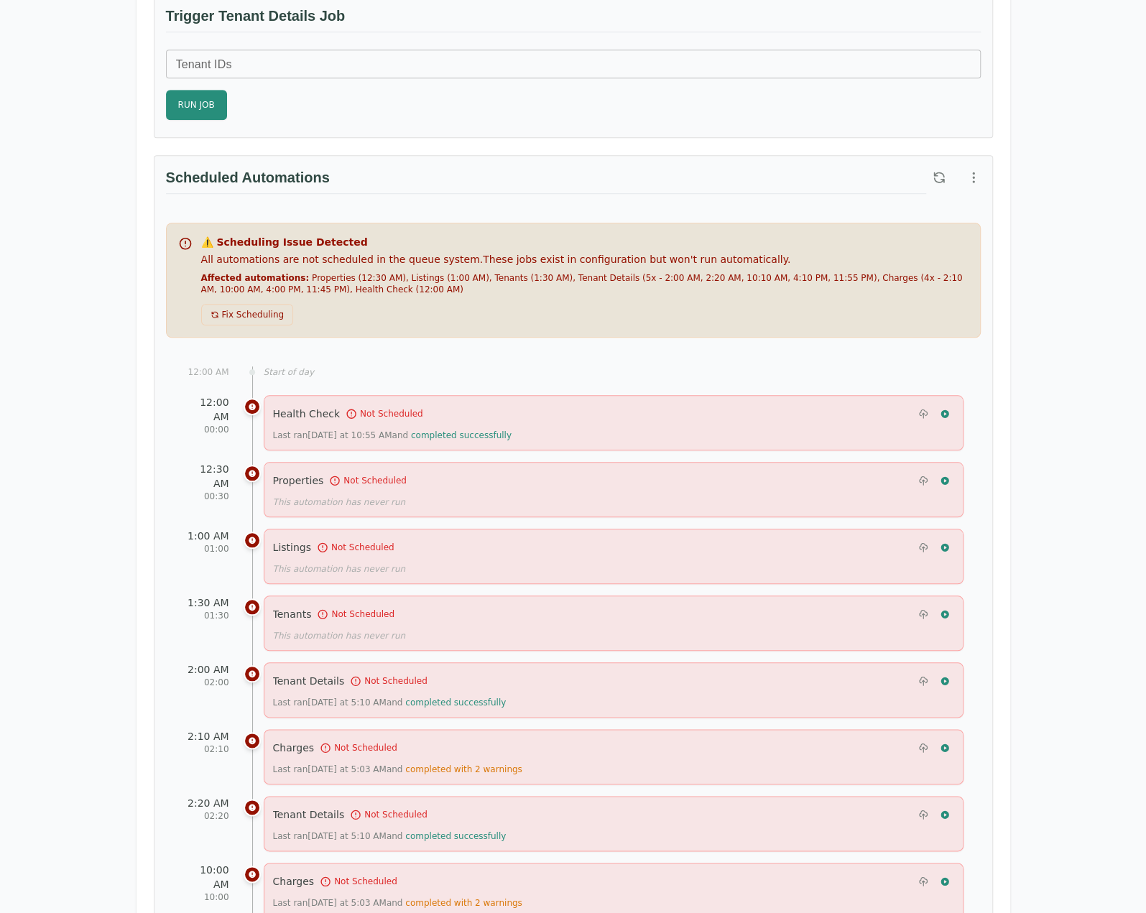
click at [993, 346] on div "Health Check Integration Details Integration Type appfolio Integration ID test-…" at bounding box center [574, 723] width 874 height 2292
click at [240, 310] on button "Fix Scheduling" at bounding box center [247, 315] width 93 height 22
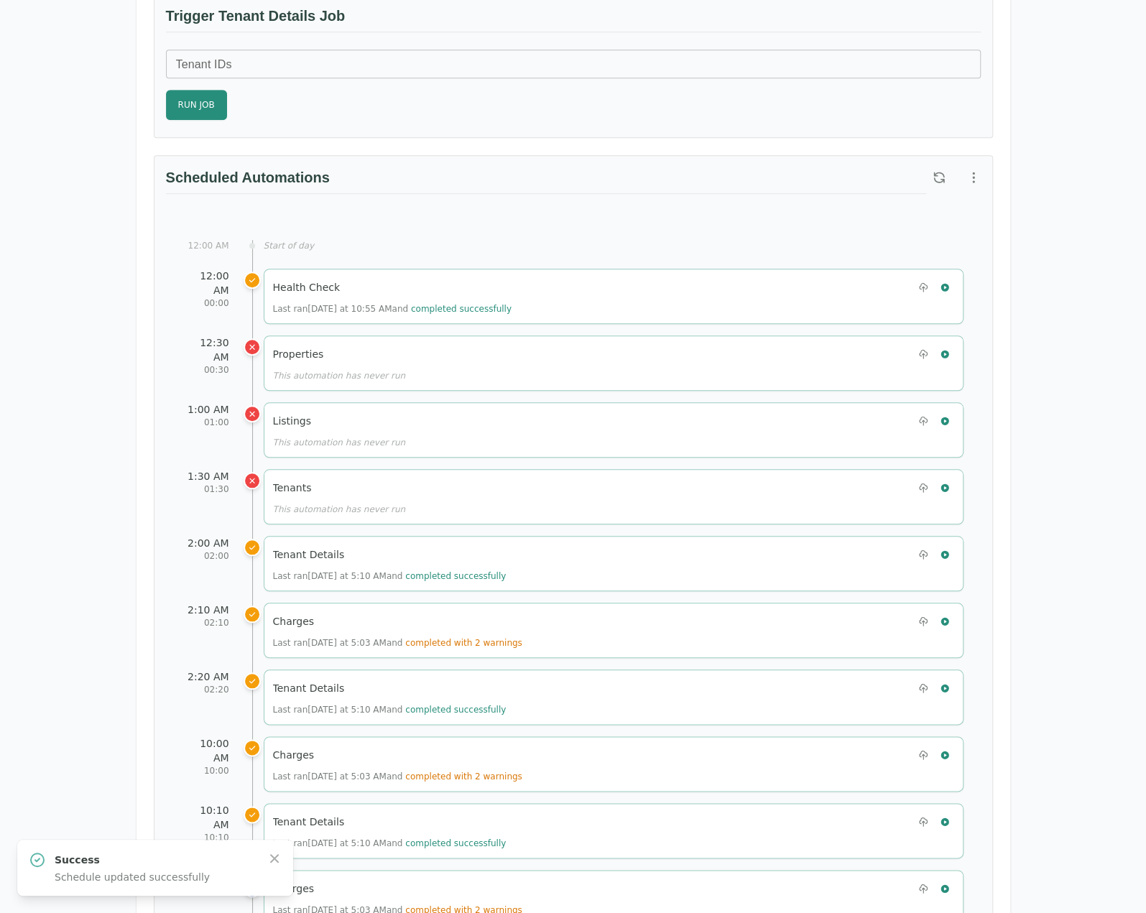
click at [1046, 340] on div "Test Landlord Appfolio Test Landlord LLC landlord.appfolio@occupi.app Details M…" at bounding box center [573, 624] width 1146 height 2306
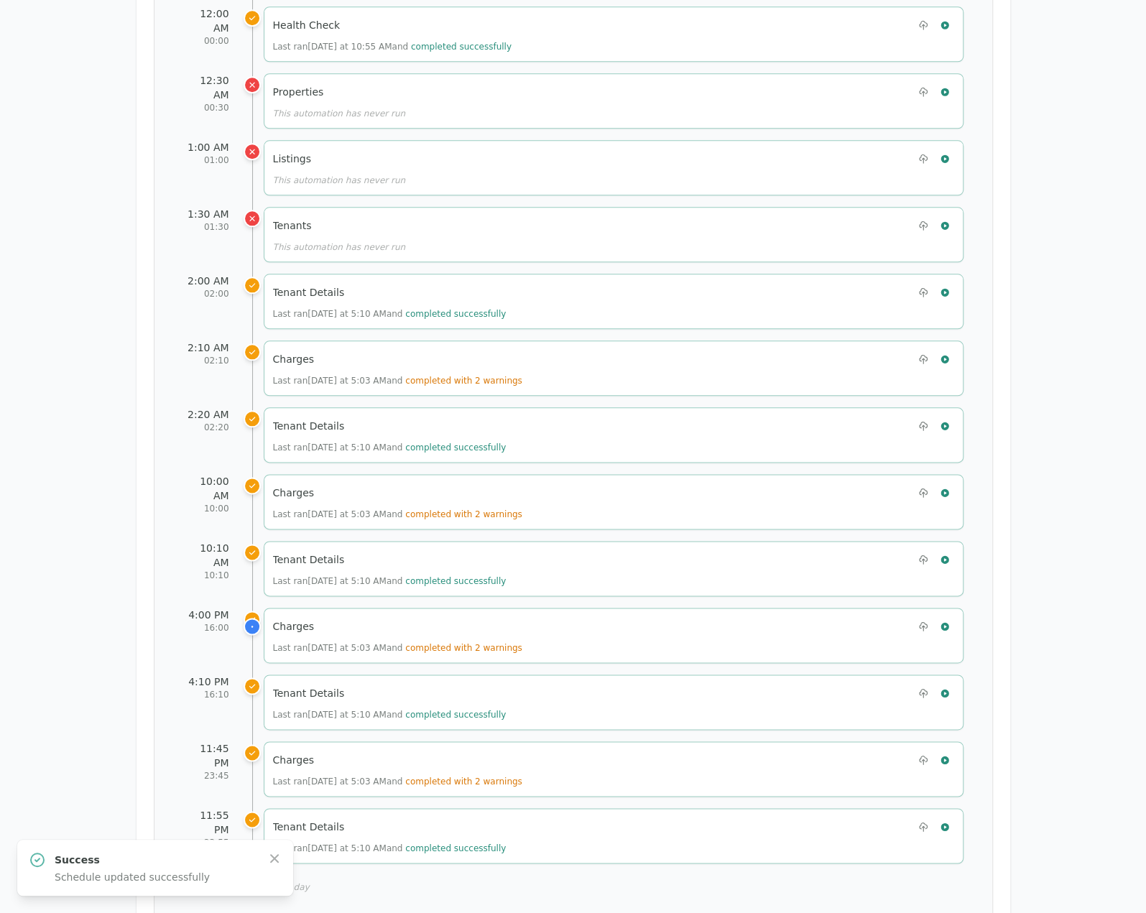
scroll to position [934, 0]
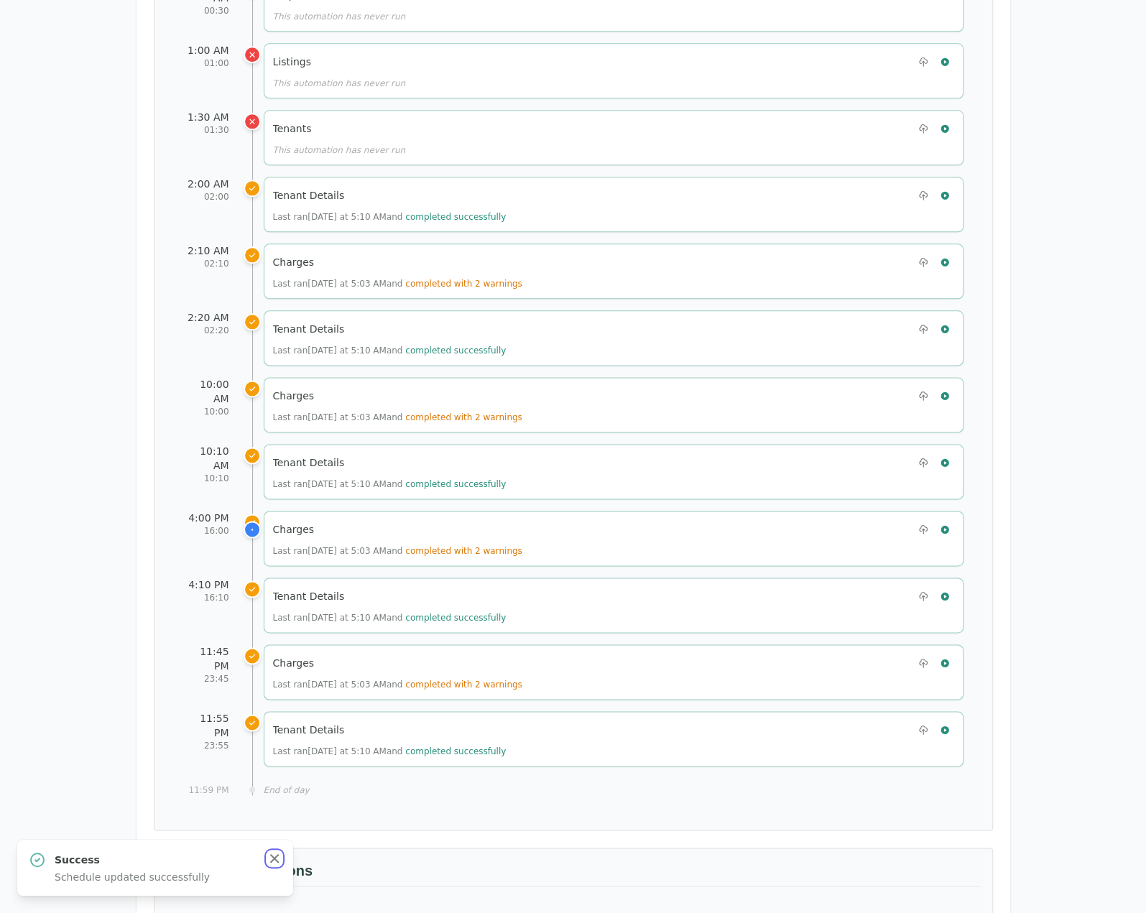
click at [274, 859] on icon "button" at bounding box center [274, 858] width 9 height 9
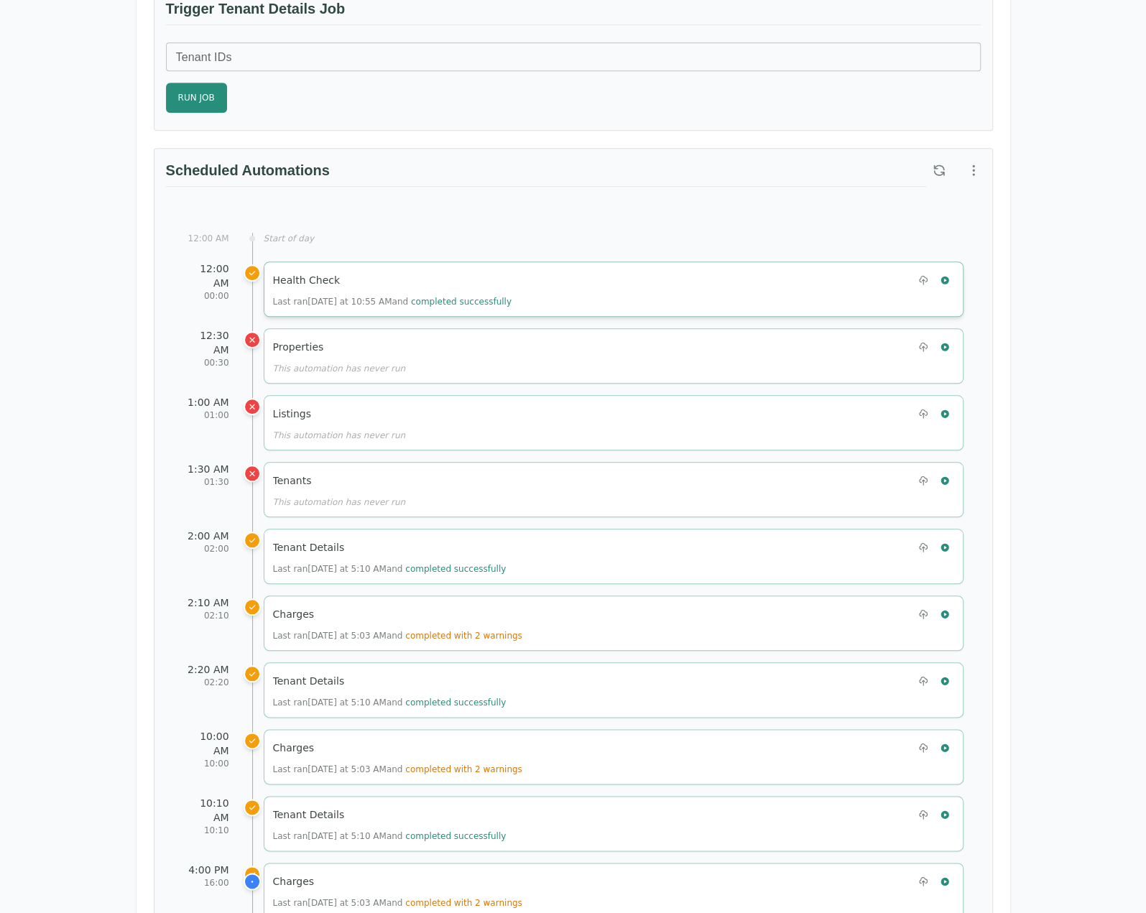
scroll to position [431, 0]
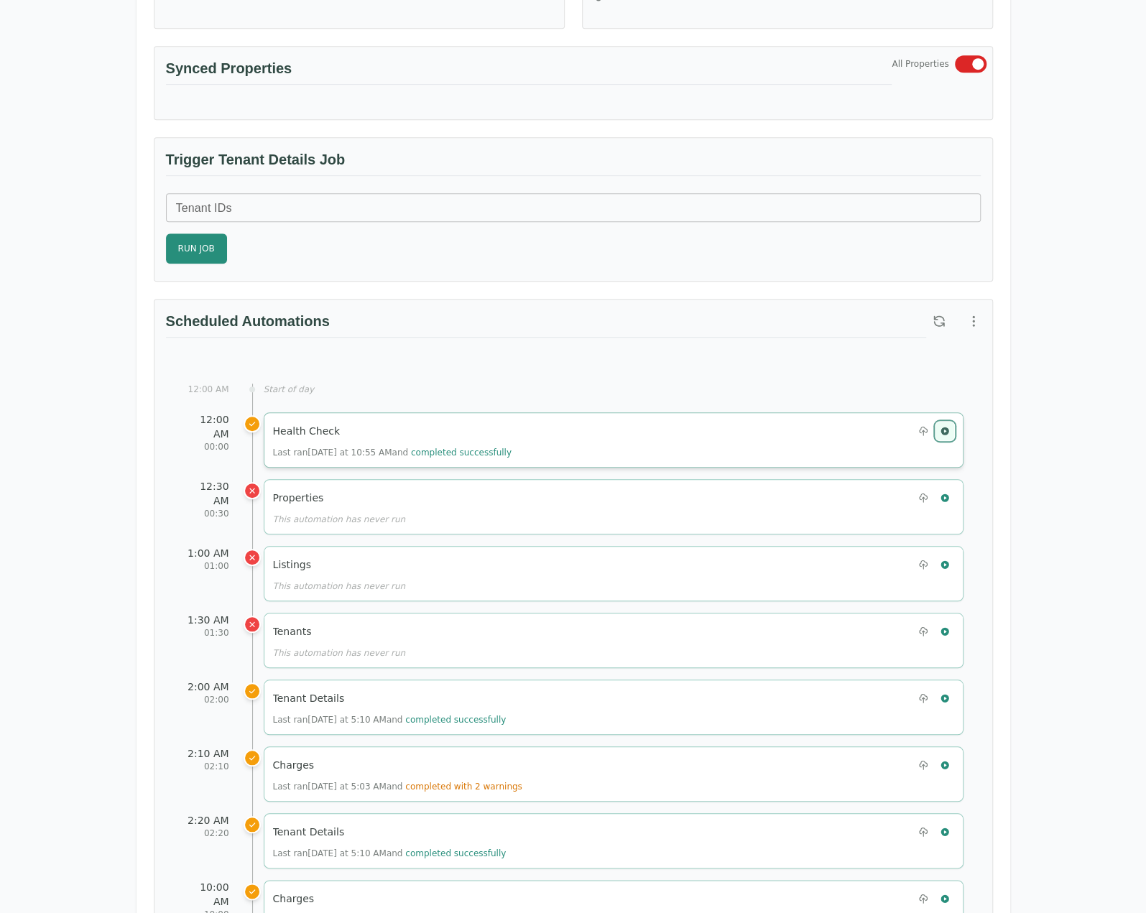
click at [947, 427] on icon "button" at bounding box center [945, 431] width 8 height 8
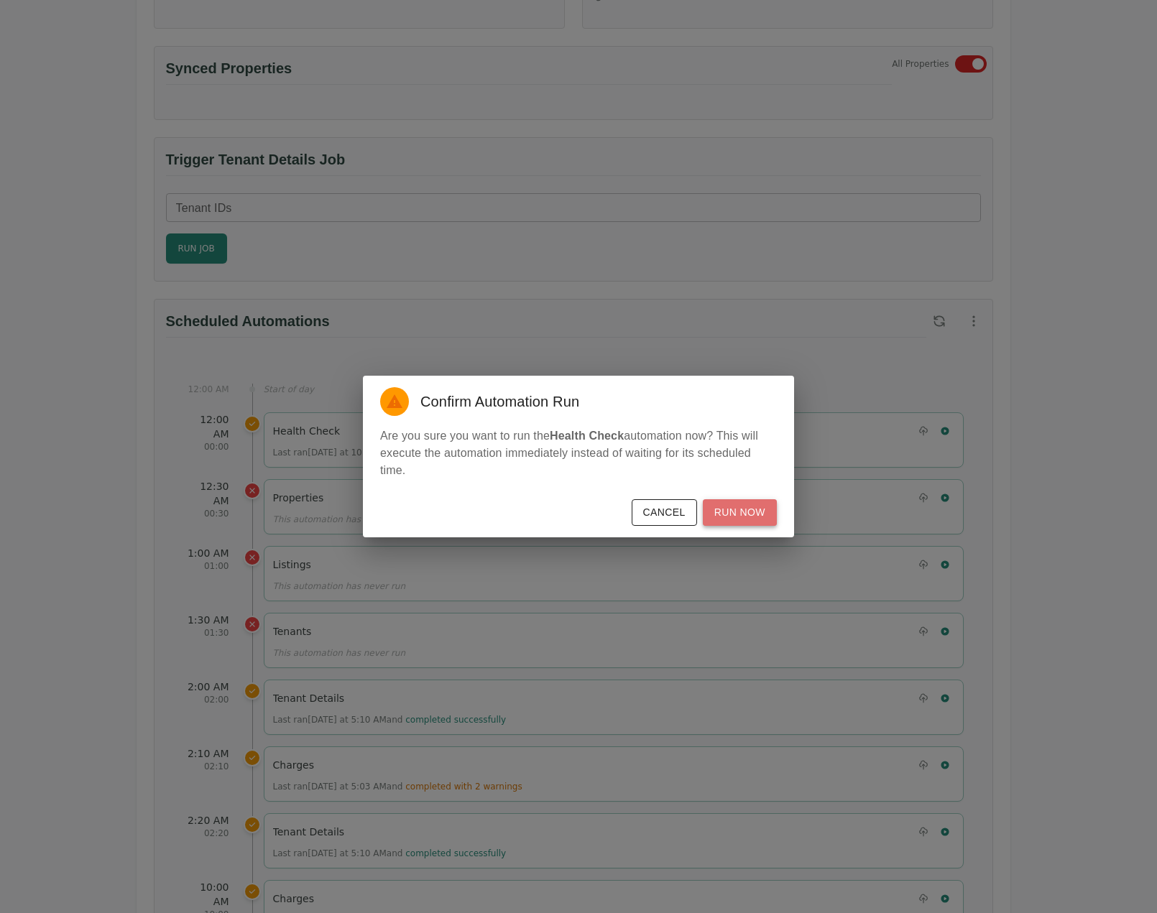
click at [762, 519] on button "Run Now" at bounding box center [740, 512] width 74 height 27
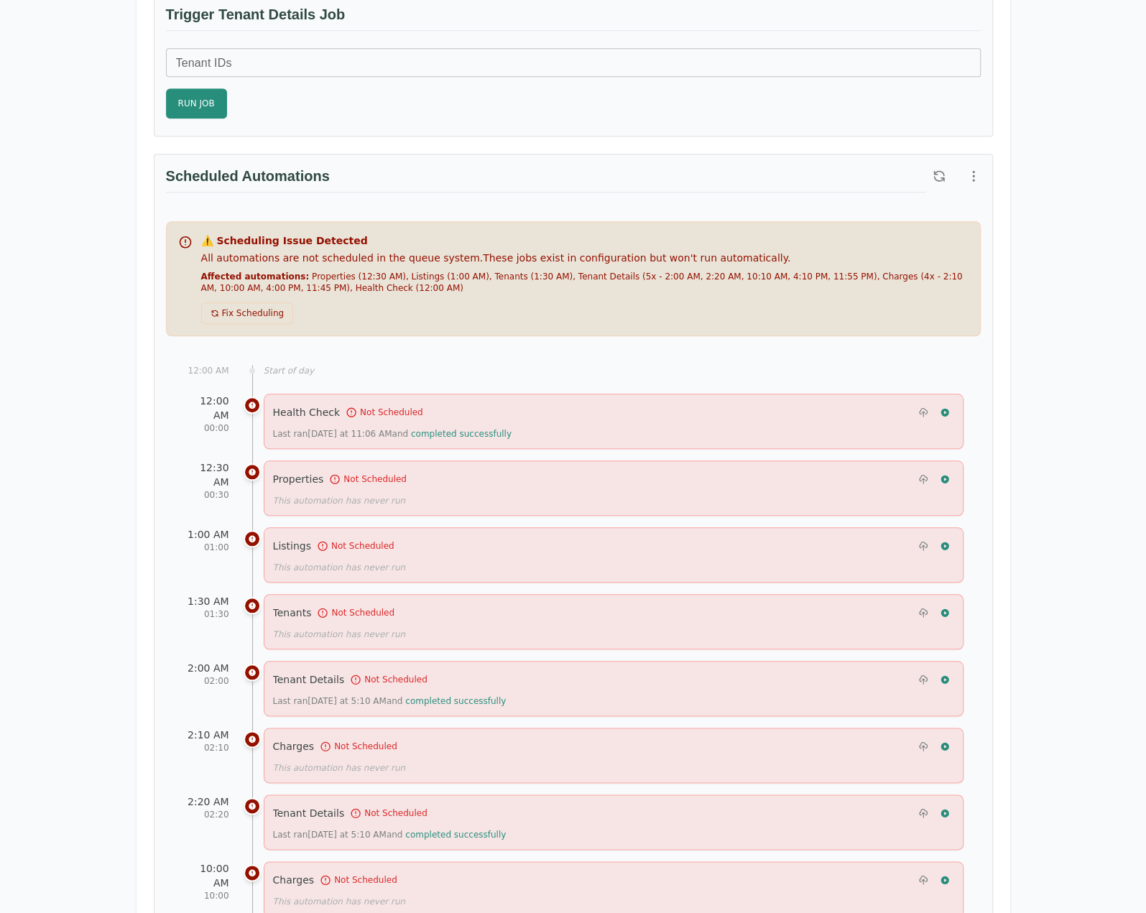
scroll to position [431, 0]
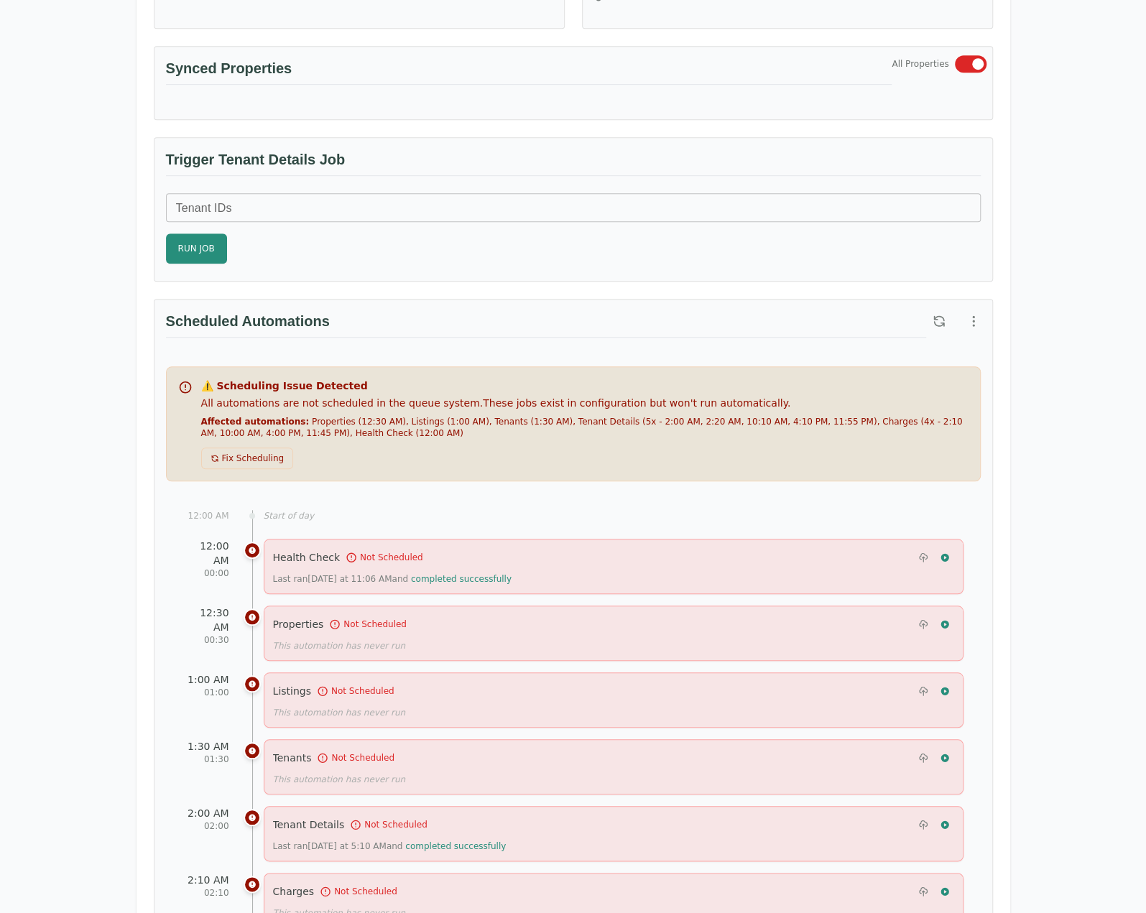
click at [421, 449] on div "⚠️ Scheduling Issue Detected All automations are not scheduled in the queue sys…" at bounding box center [584, 424] width 767 height 91
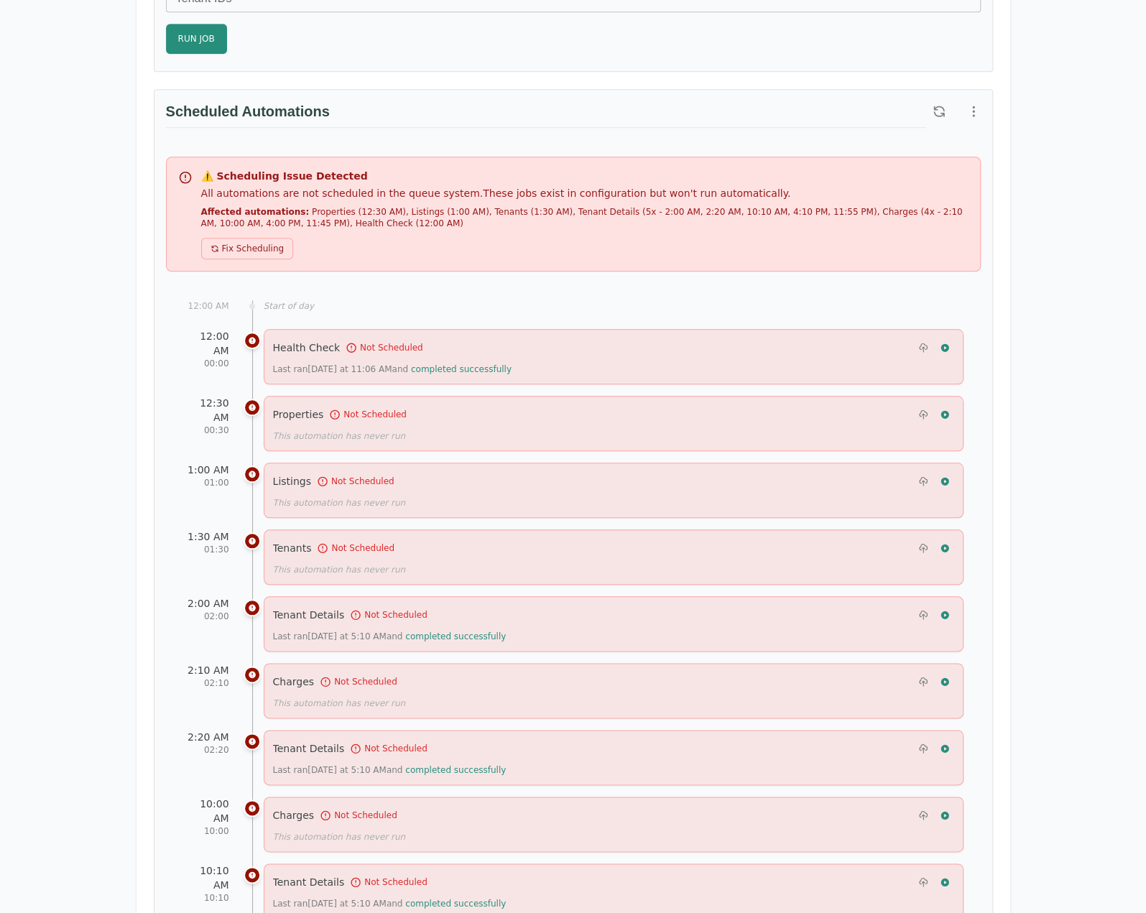
scroll to position [647, 0]
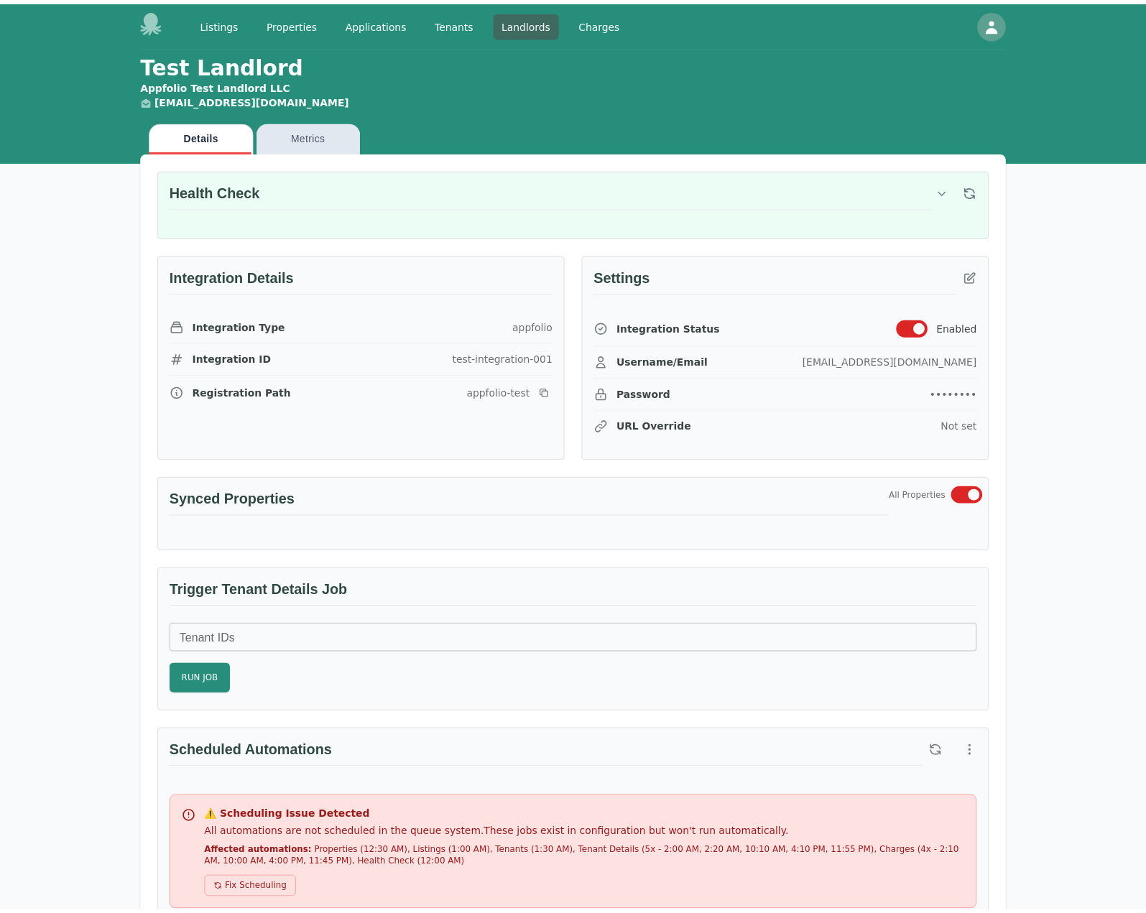
scroll to position [647, 0]
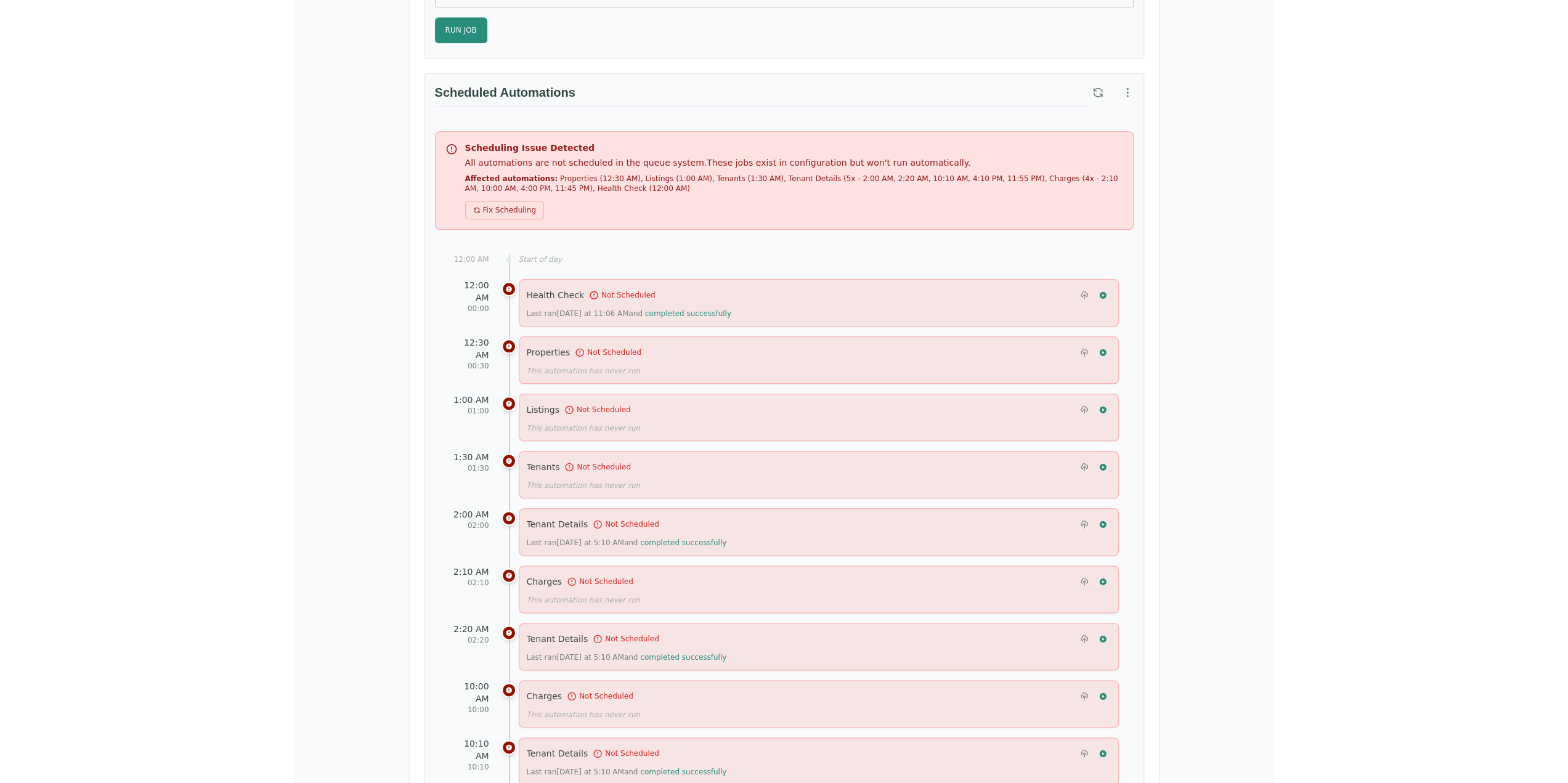
scroll to position [493, 0]
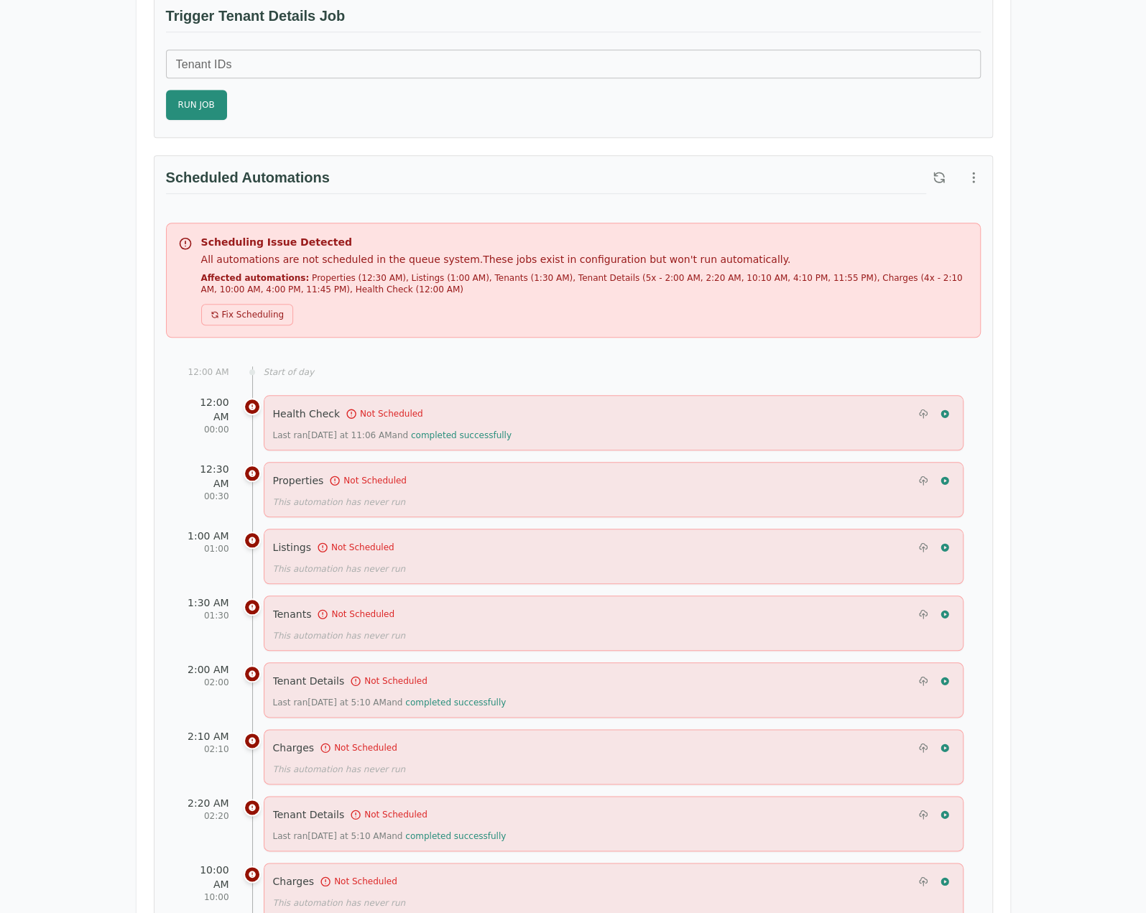
click at [60, 402] on div "Test Landlord Appfolio Test Landlord LLC [EMAIL_ADDRESS][DOMAIN_NAME] Details M…" at bounding box center [573, 687] width 1146 height 2433
click at [39, 567] on div "Test Landlord Appfolio Test Landlord LLC [EMAIL_ADDRESS][DOMAIN_NAME] Details M…" at bounding box center [573, 687] width 1146 height 2433
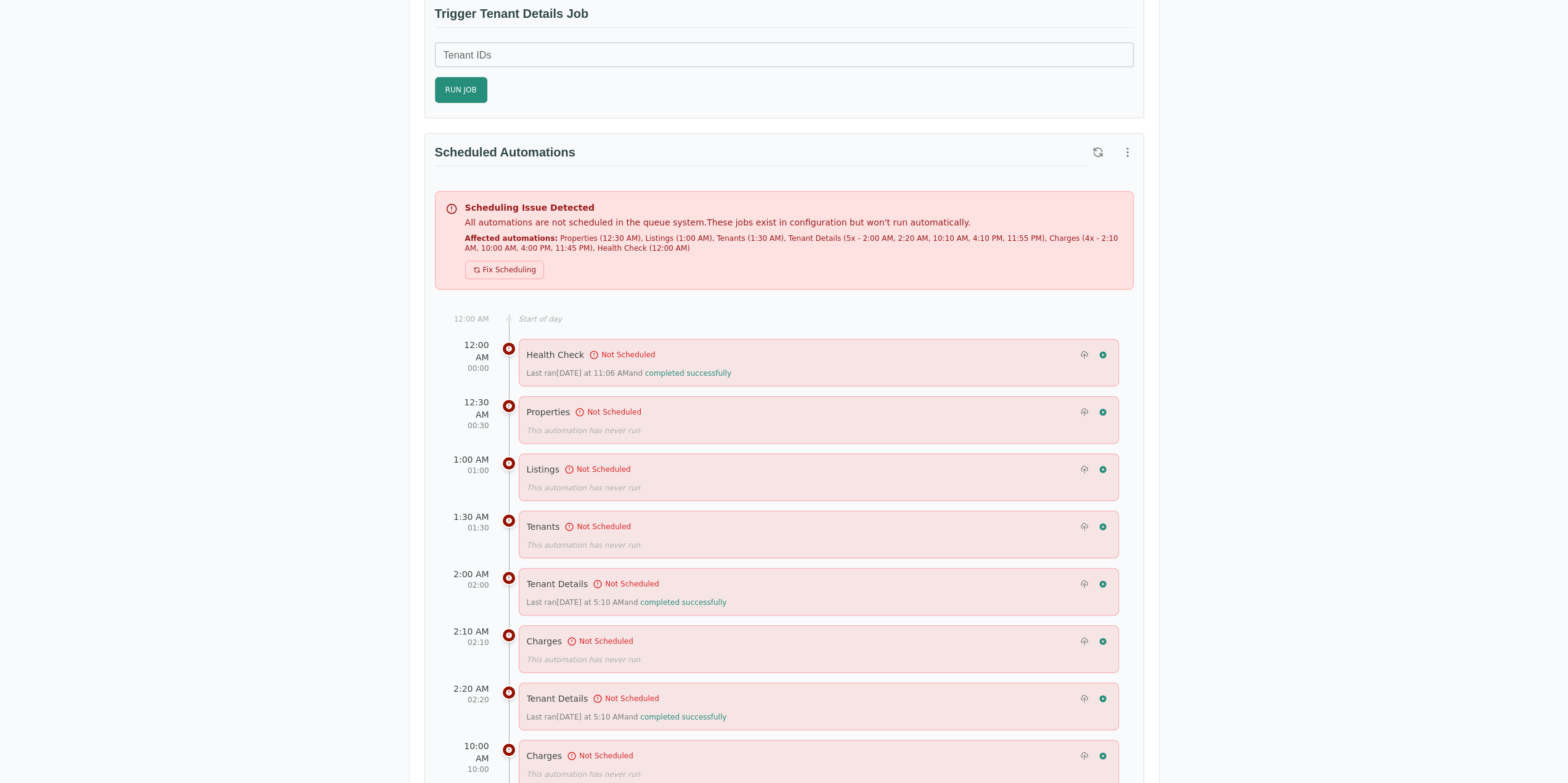
click at [991, 581] on div "Test Landlord Appfolio Test Landlord LLC landlord.appfolio@occupi.app Details M…" at bounding box center [784, 589] width 1568 height 2087
click at [991, 573] on div "Test Landlord Appfolio Test Landlord LLC landlord.appfolio@occupi.app Details M…" at bounding box center [784, 589] width 1568 height 2087
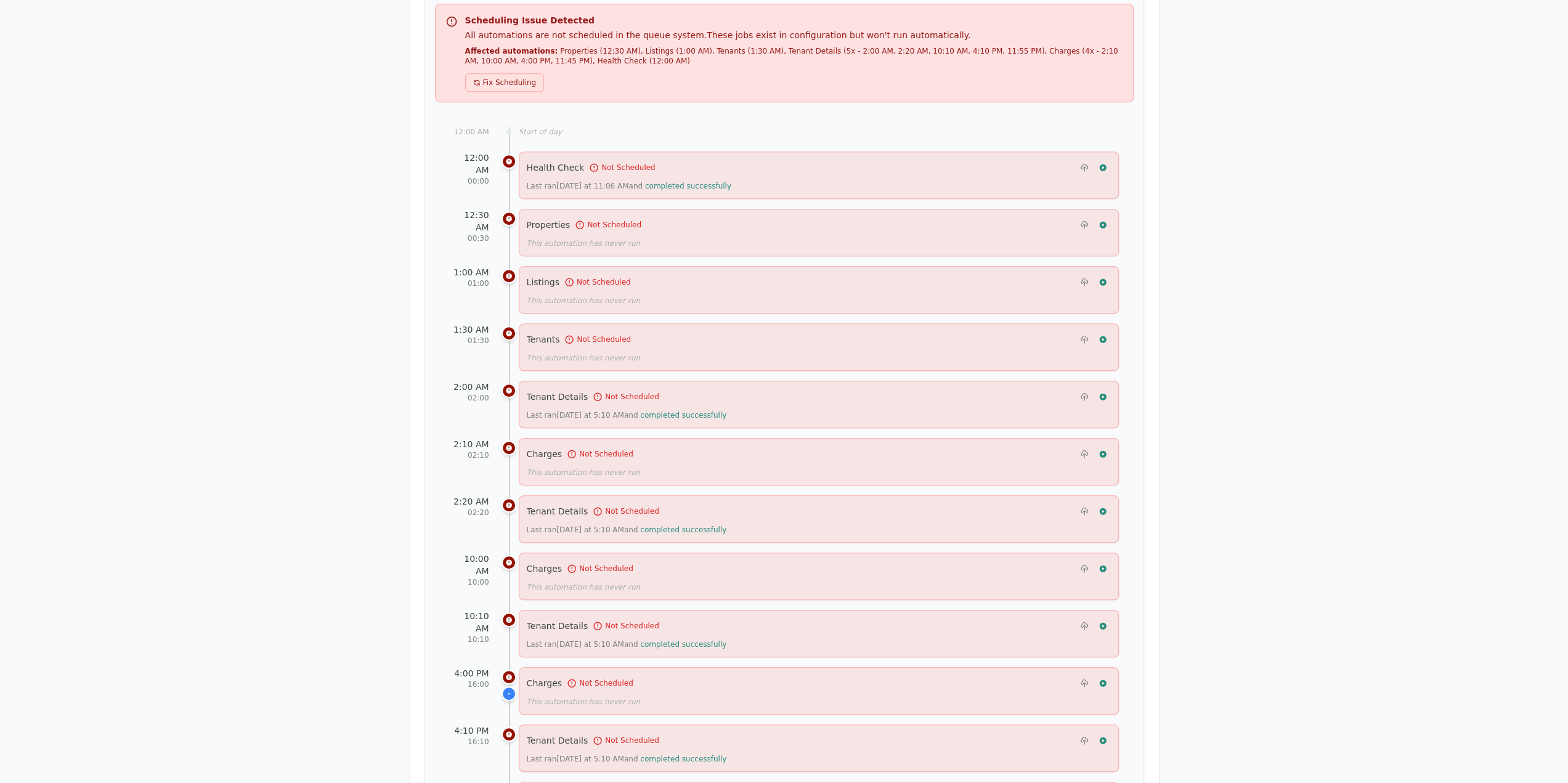
scroll to position [678, 0]
click at [991, 608] on div "Test Landlord Appfolio Test Landlord LLC landlord.appfolio@occupi.app Details M…" at bounding box center [784, 405] width 1568 height 2087
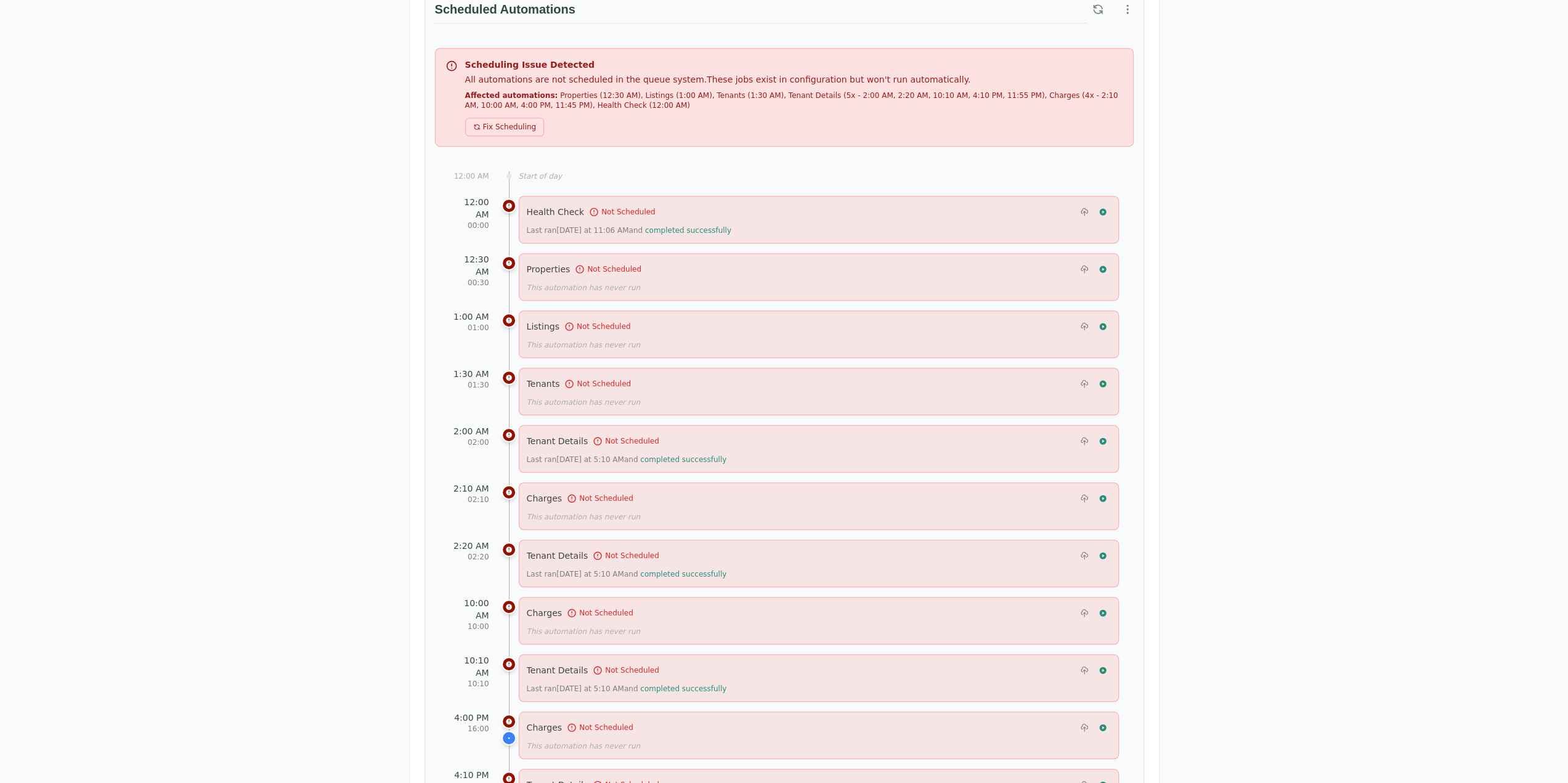
scroll to position [370, 0]
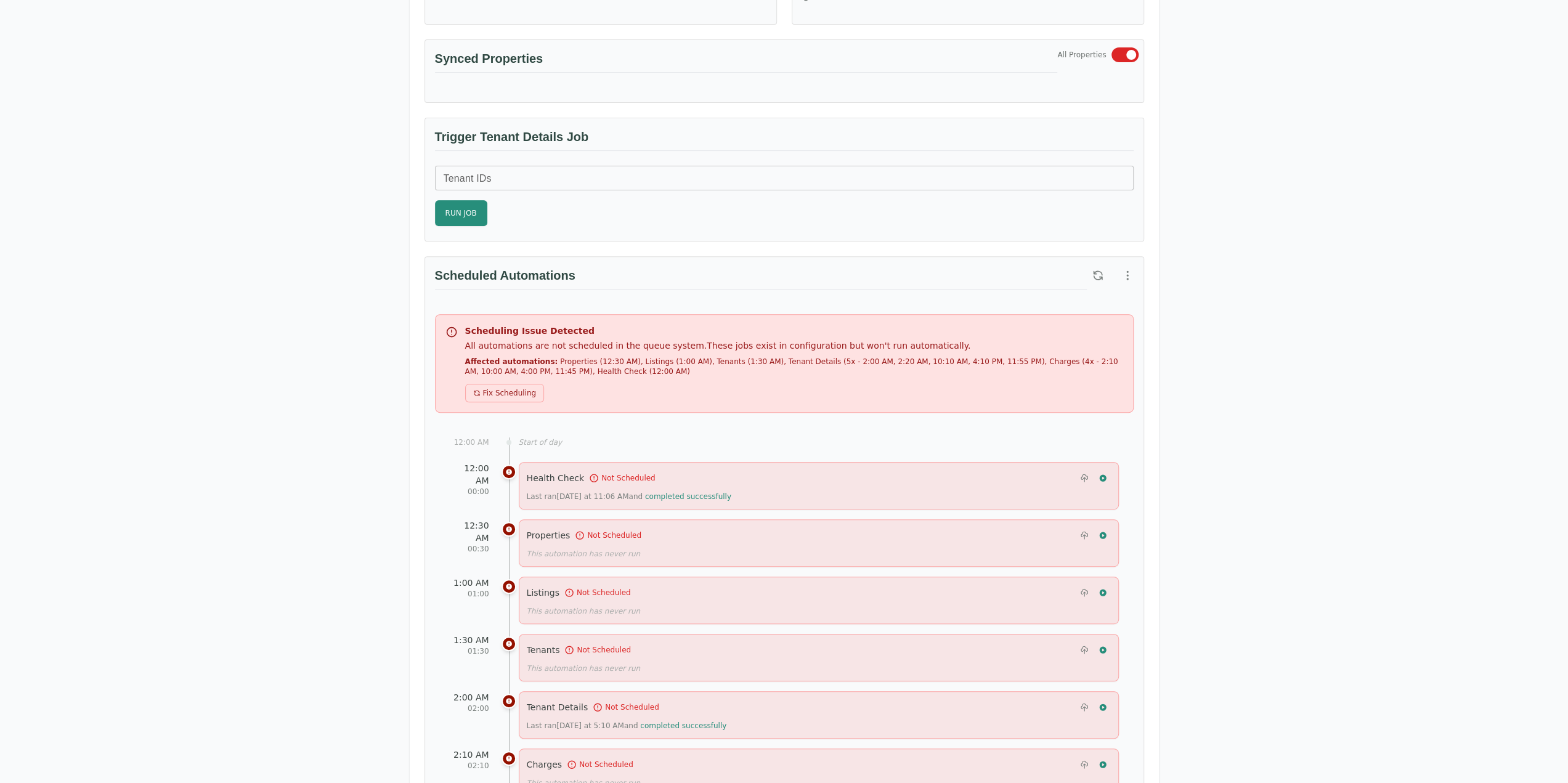
click at [991, 594] on div "Test Landlord Appfolio Test Landlord LLC landlord.appfolio@occupi.app Details M…" at bounding box center [784, 713] width 1568 height 2087
click at [508, 388] on button "Fix Scheduling" at bounding box center [505, 394] width 80 height 19
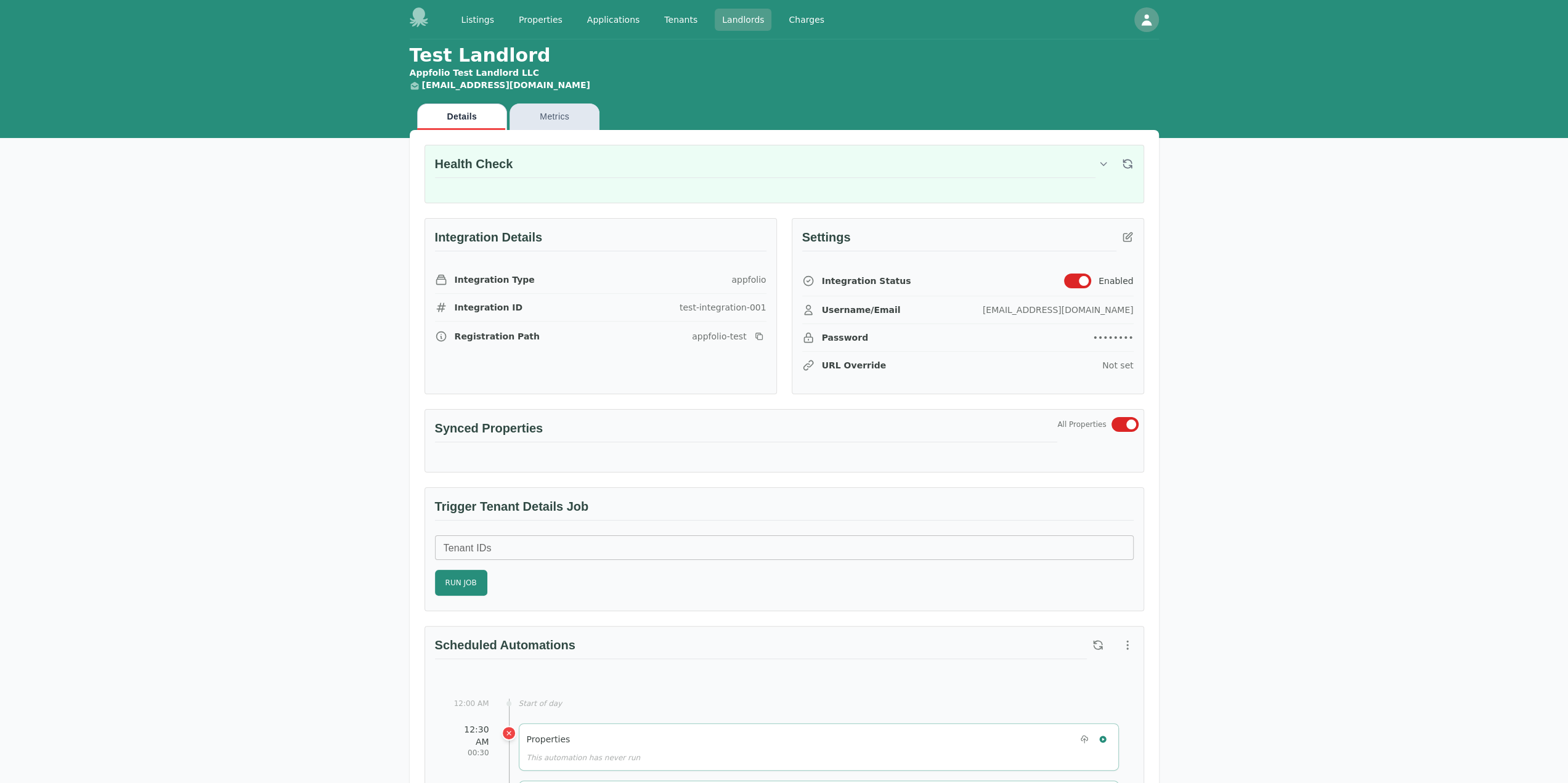
click at [742, 19] on link "Landlords" at bounding box center [743, 20] width 57 height 22
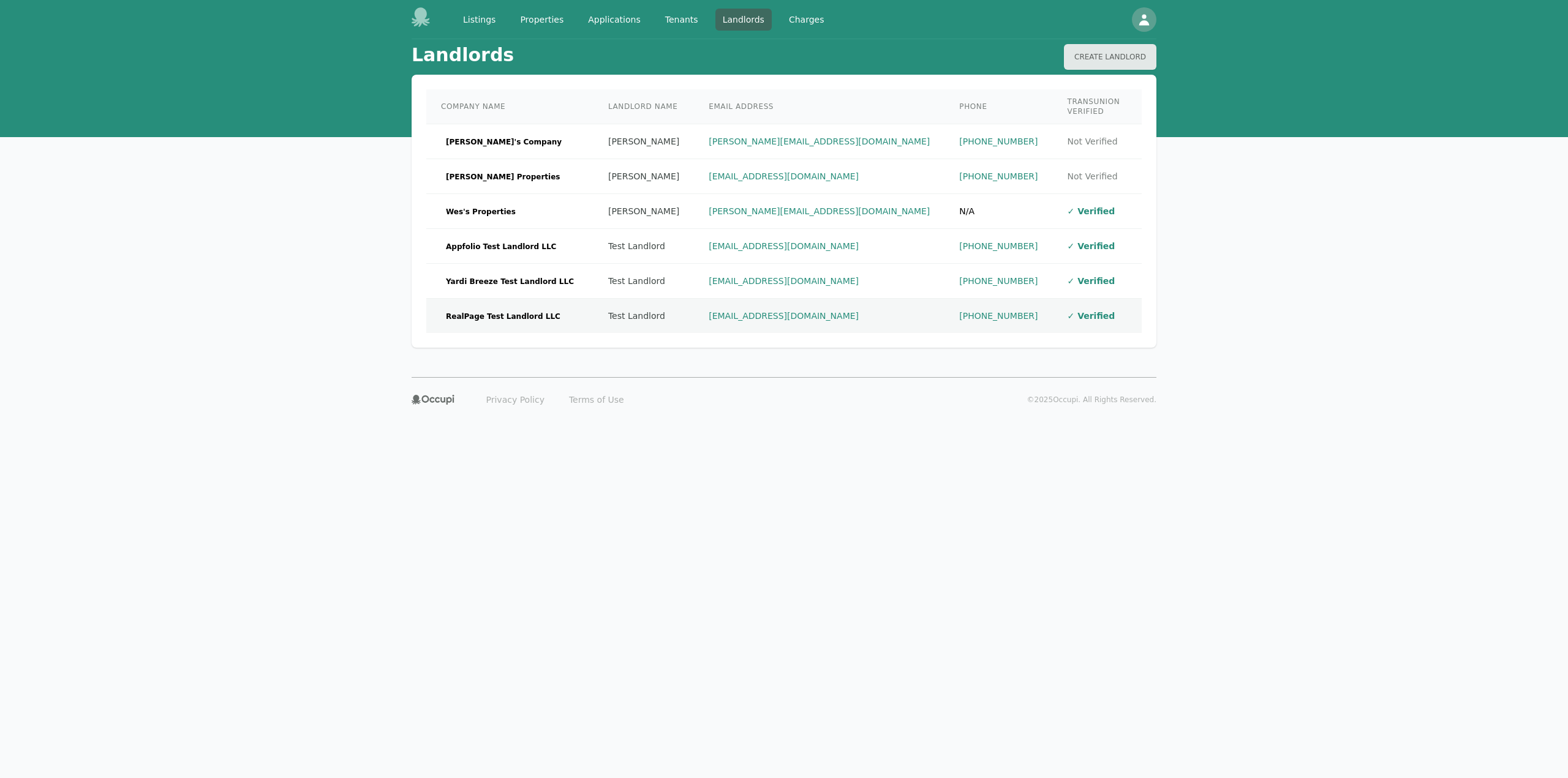
click at [569, 314] on td "RealPage Test Landlord LLC" at bounding box center [510, 316] width 167 height 35
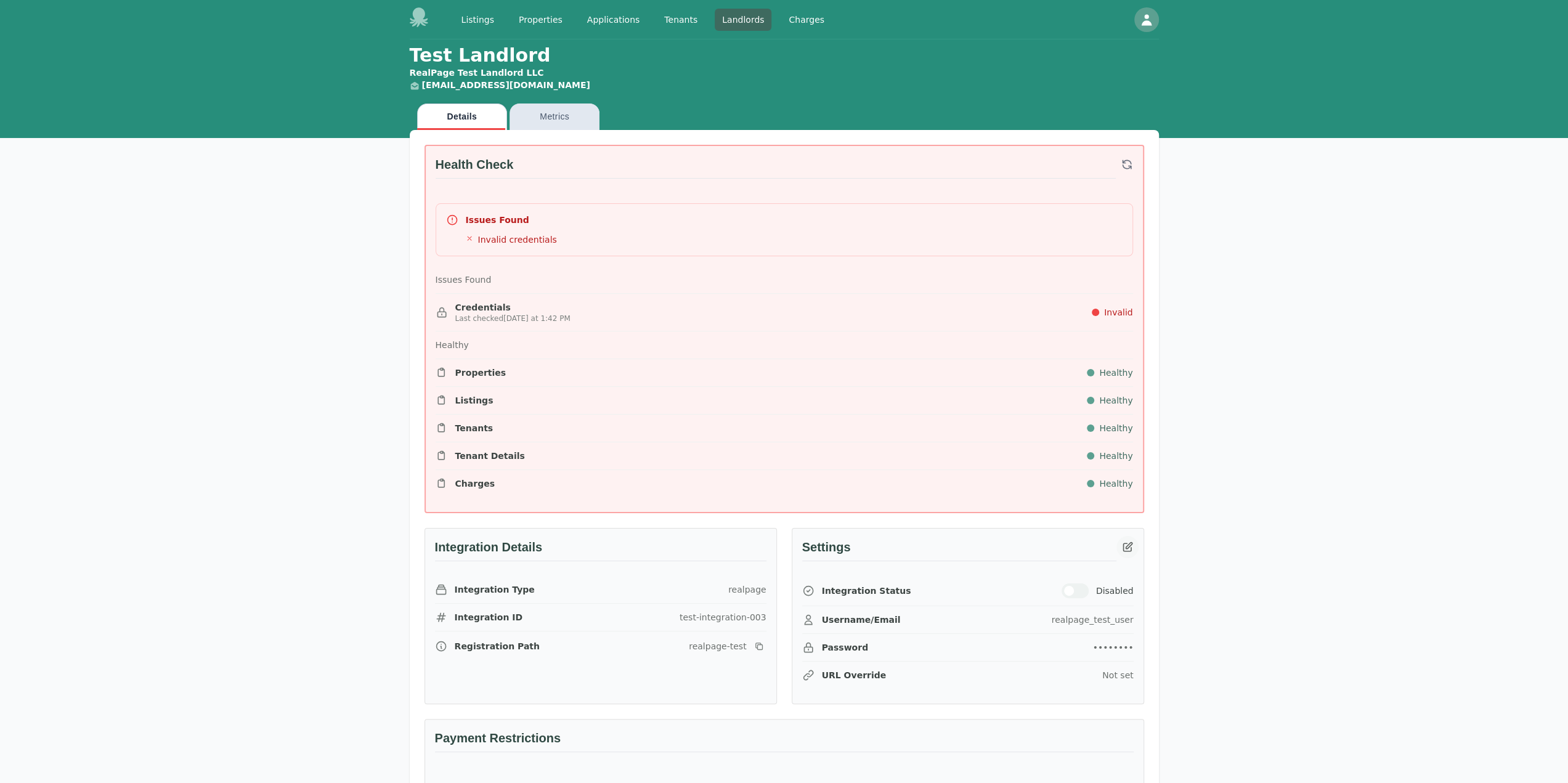
click at [1128, 546] on icon "button" at bounding box center [1127, 547] width 12 height 12
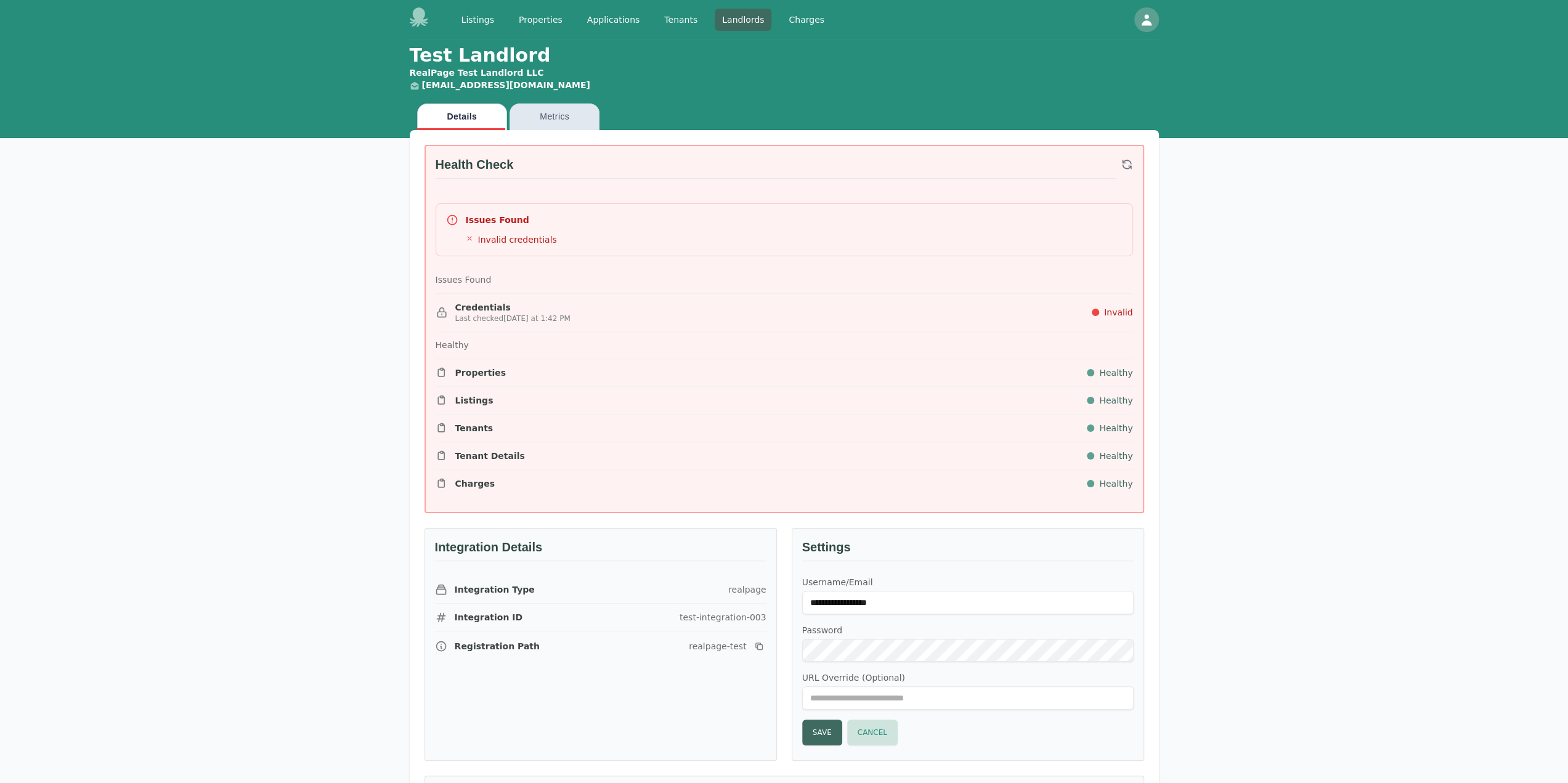
type input "******"
click at [806, 726] on button "Save" at bounding box center [822, 732] width 40 height 26
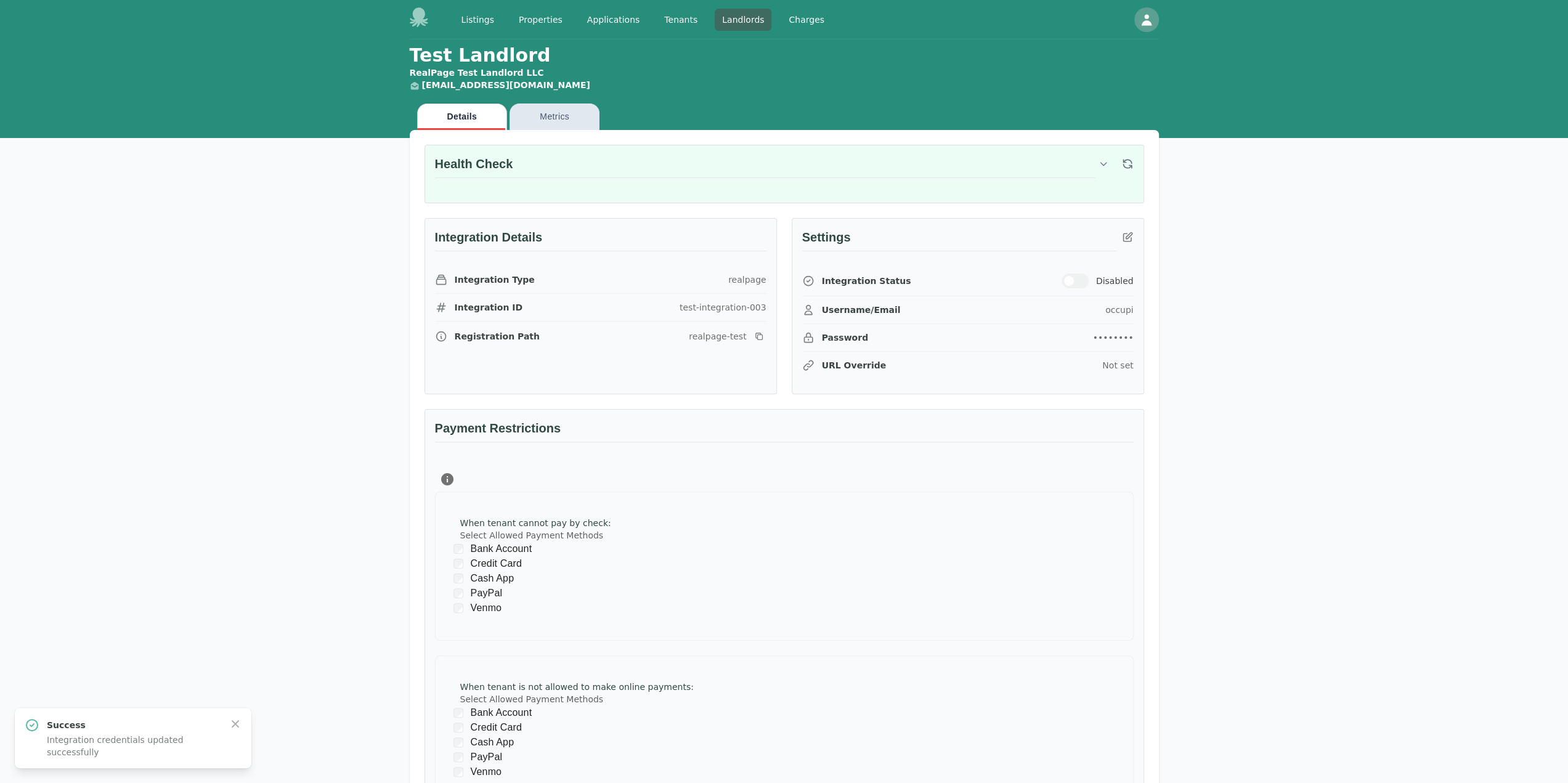
click at [1072, 269] on div "Integration Status Disabled" at bounding box center [968, 280] width 332 height 30
click at [1074, 279] on span "button" at bounding box center [1068, 280] width 9 height 9
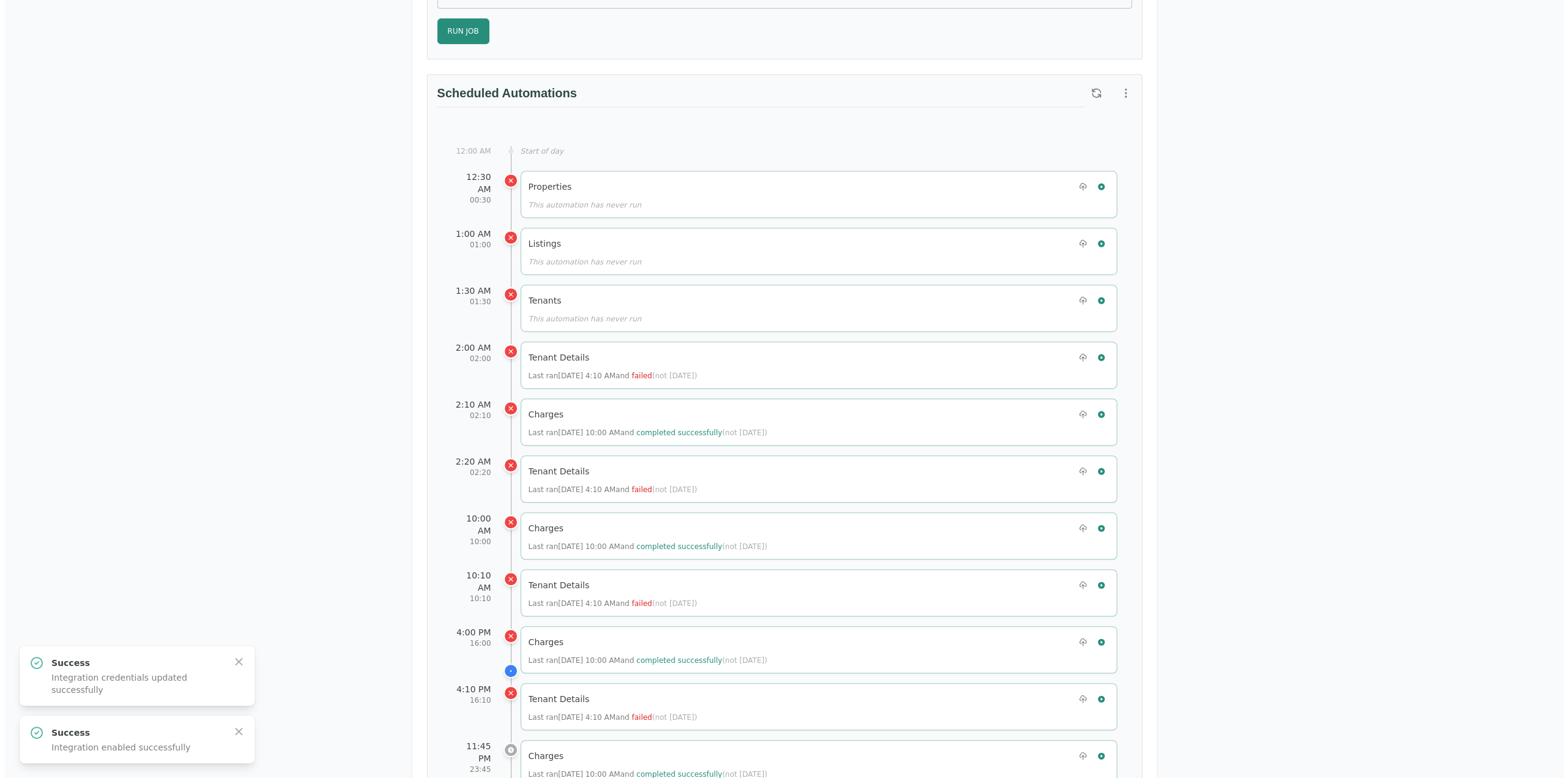
scroll to position [551, 0]
click at [1096, 180] on icon "button" at bounding box center [1096, 183] width 7 height 7
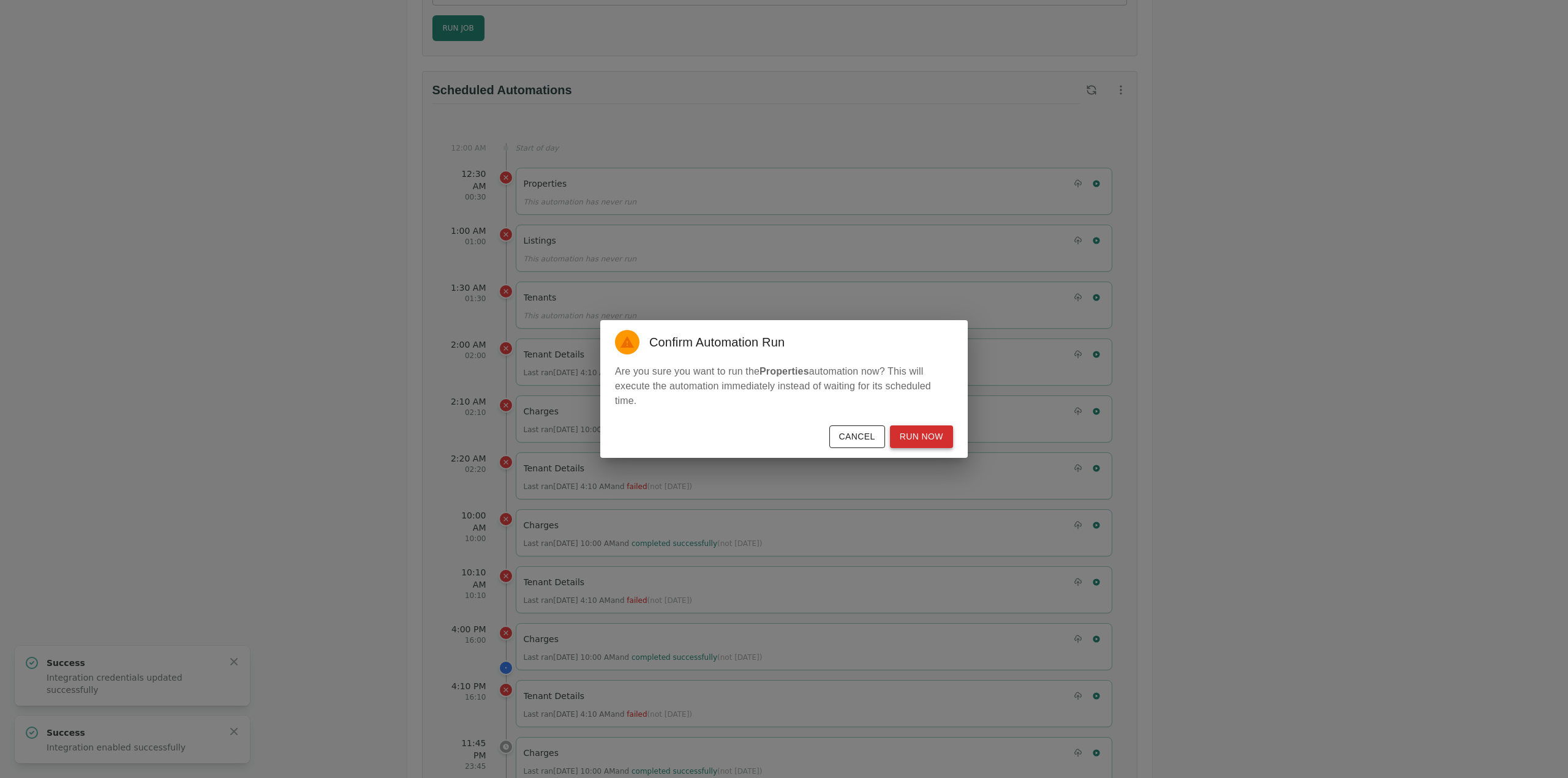
click at [936, 443] on button "Run Now" at bounding box center [921, 436] width 63 height 23
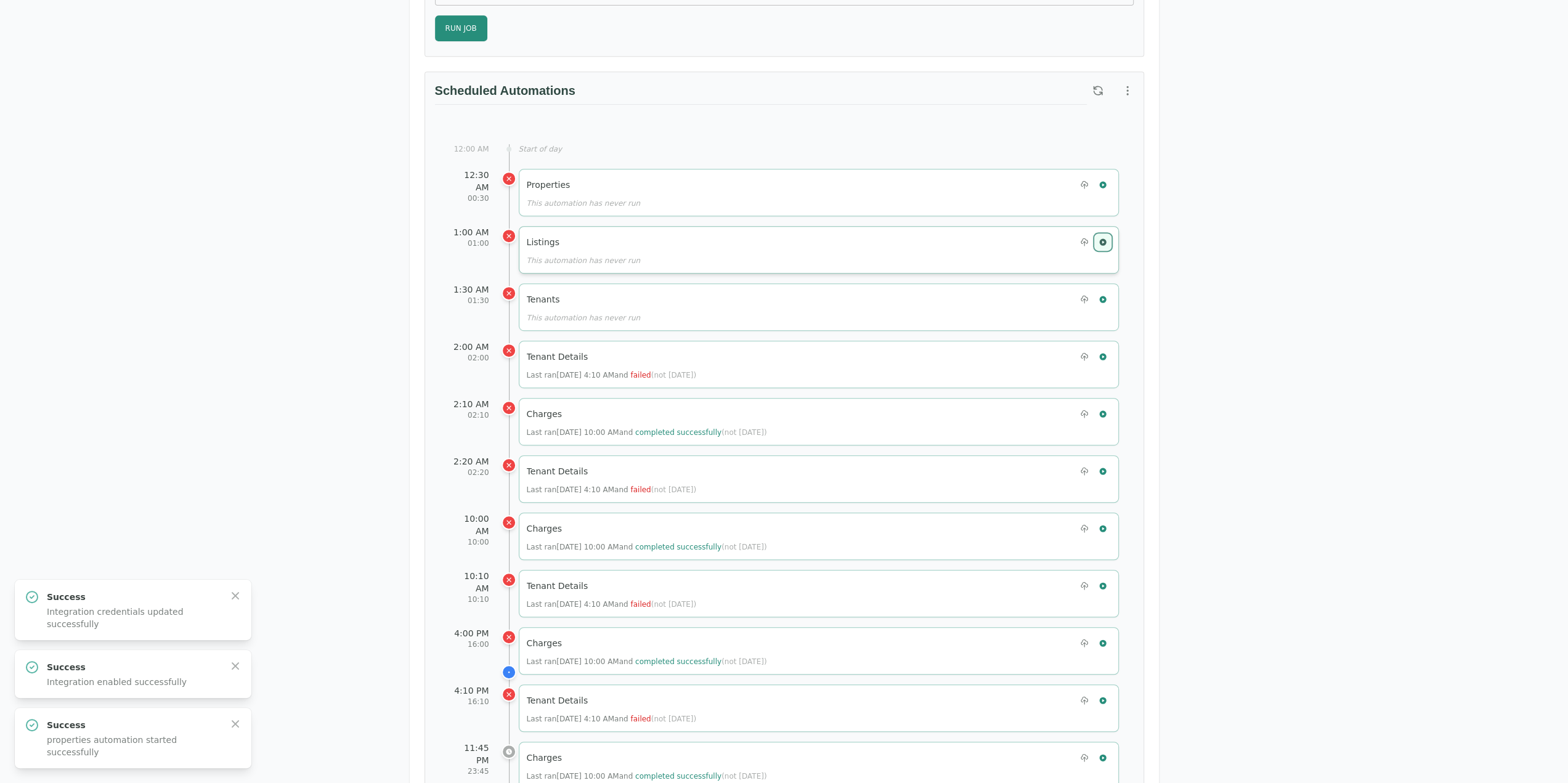
click at [1102, 238] on icon "button" at bounding box center [1102, 242] width 7 height 7
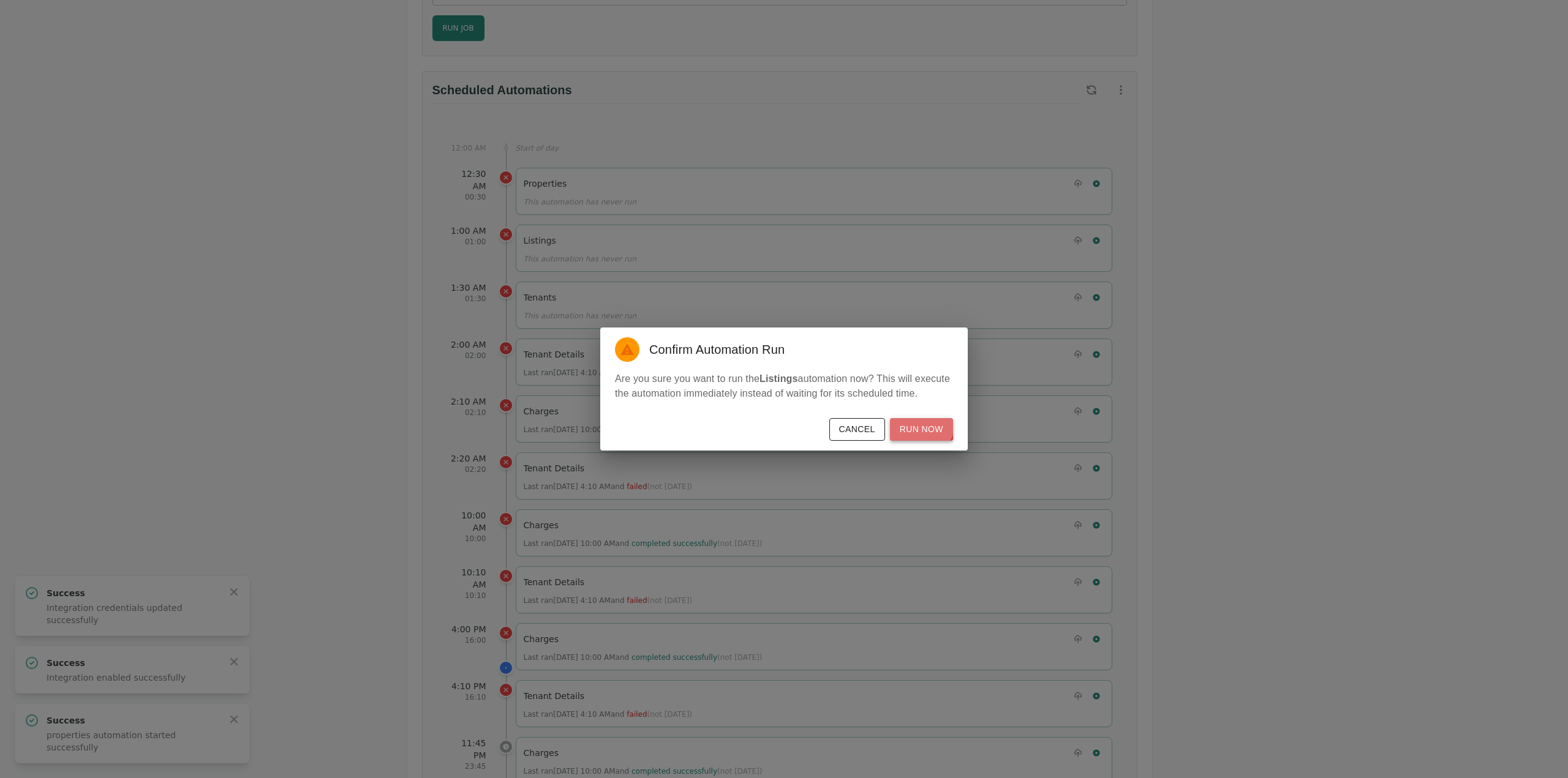
click at [919, 424] on button "Run Now" at bounding box center [921, 429] width 63 height 23
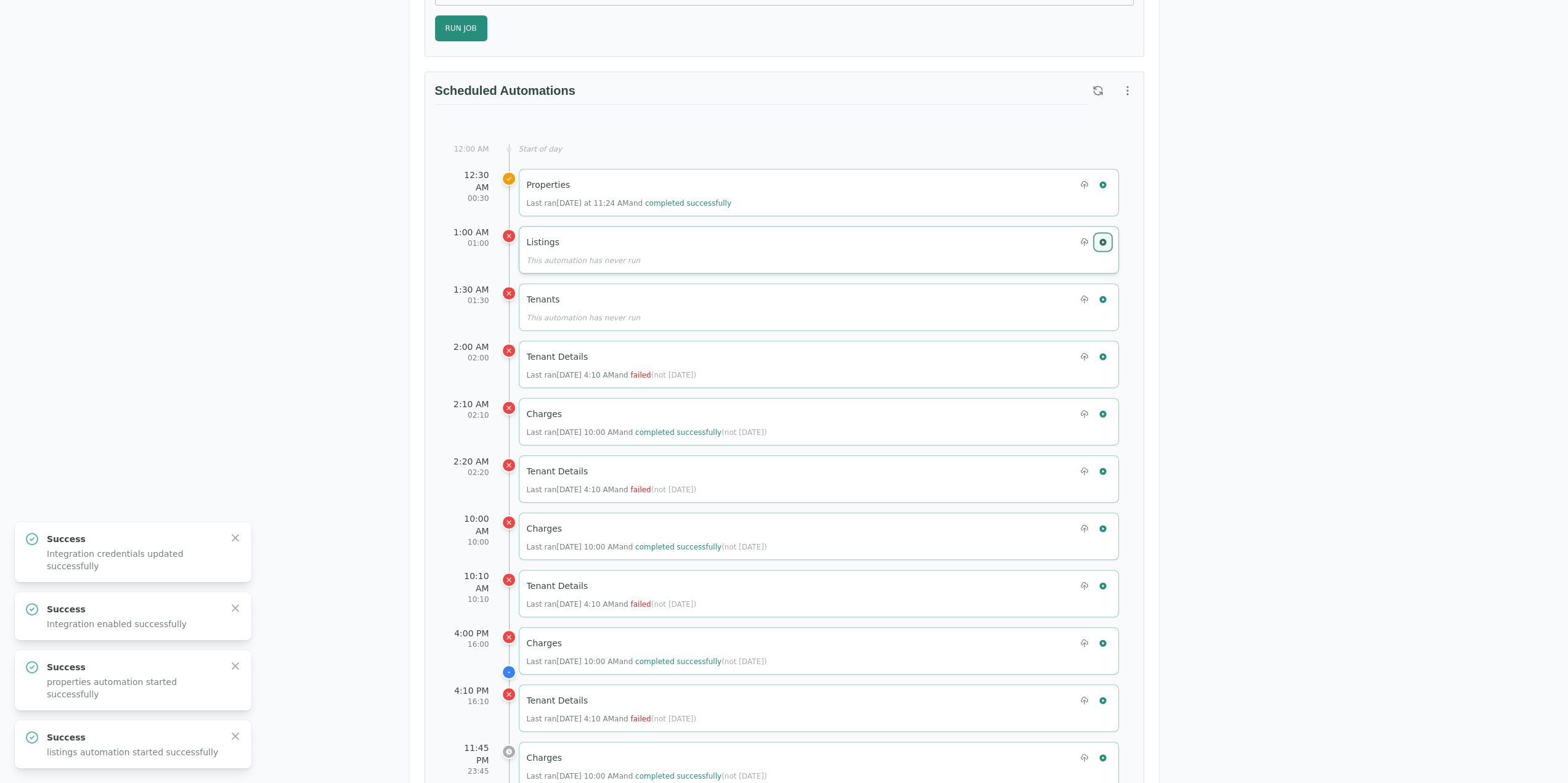
click at [1102, 240] on icon "button" at bounding box center [1102, 242] width 7 height 7
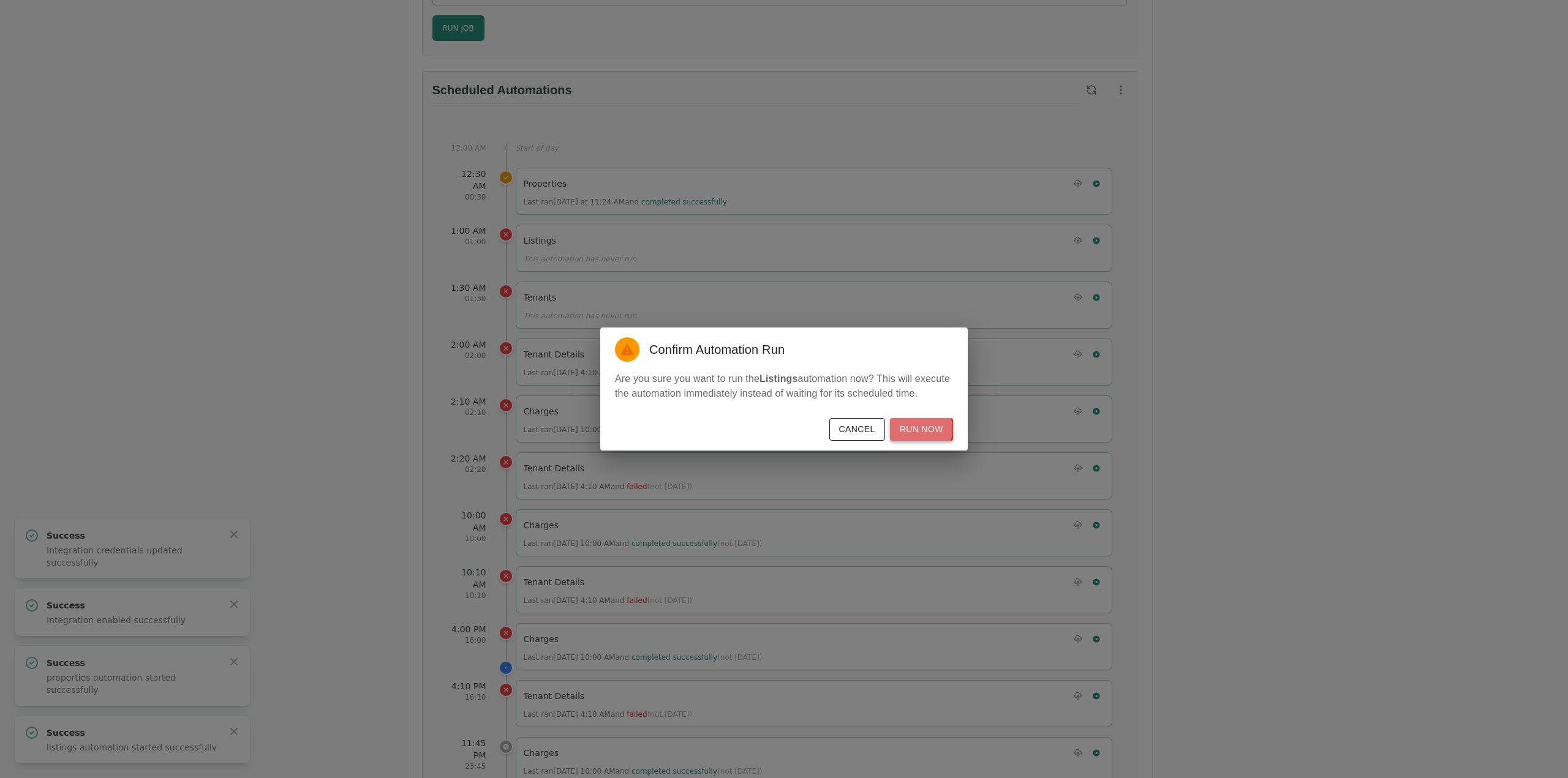
click at [915, 429] on button "Run Now" at bounding box center [921, 429] width 63 height 23
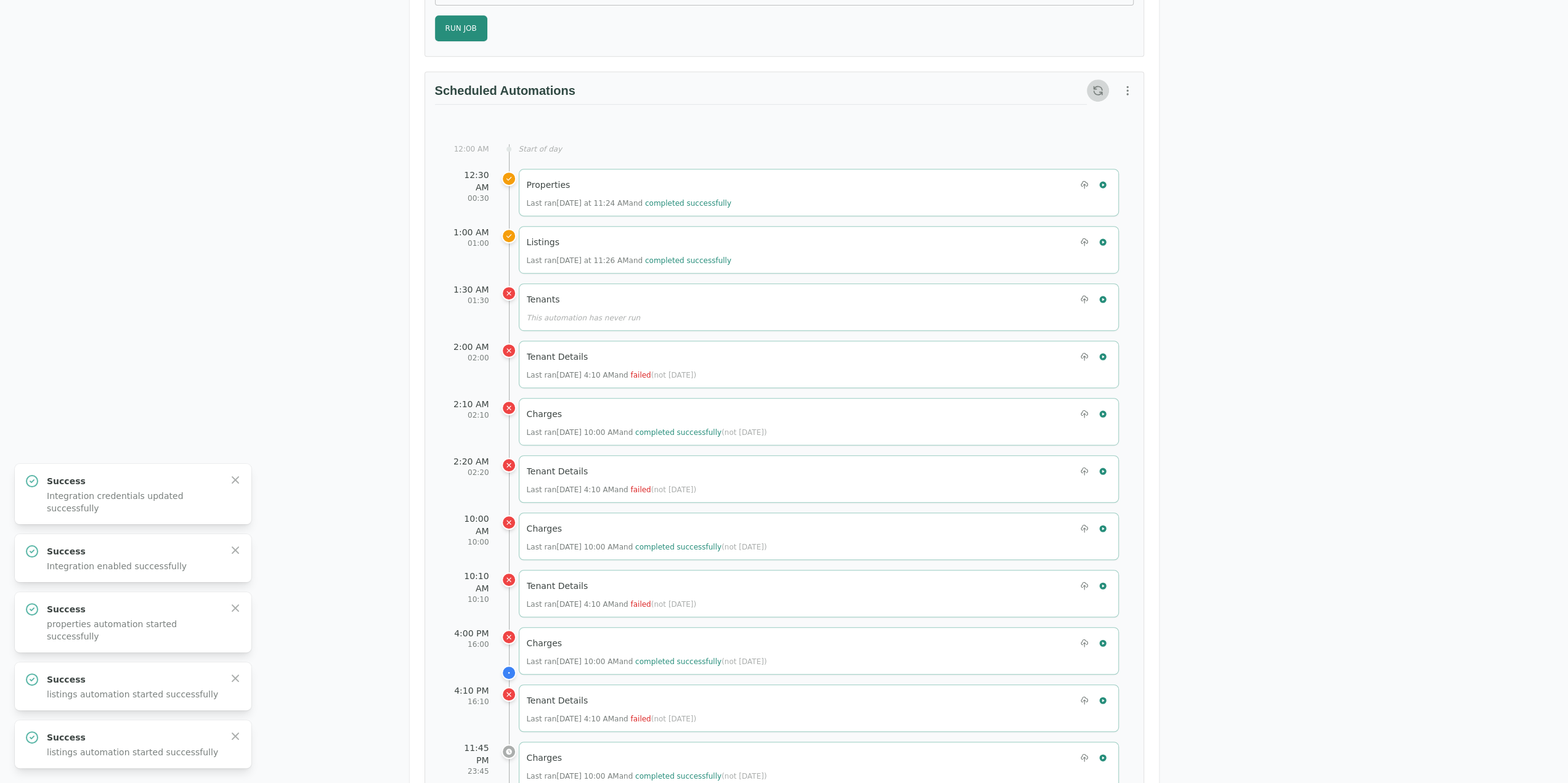
click at [1099, 84] on button "button" at bounding box center [1098, 91] width 22 height 22
click at [1110, 233] on div "Listings Last ran [DATE] at 11:30 AM and is currently running" at bounding box center [819, 250] width 600 height 47
click at [1107, 238] on icon "button" at bounding box center [1102, 242] width 9 height 9
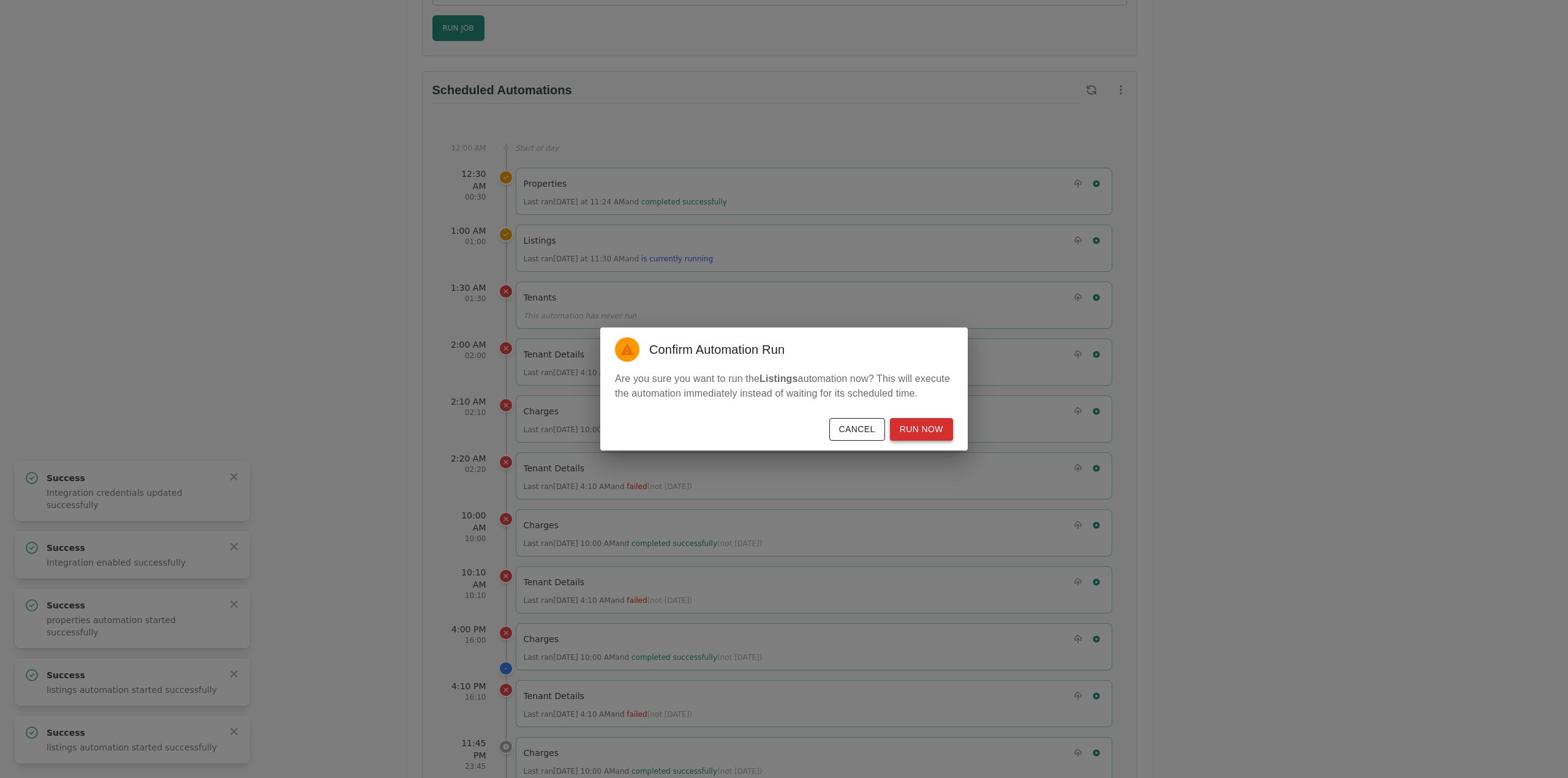
drag, startPoint x: 930, startPoint y: 432, endPoint x: 930, endPoint y: 425, distance: 7.0
click at [930, 431] on button "Run Now" at bounding box center [921, 429] width 63 height 23
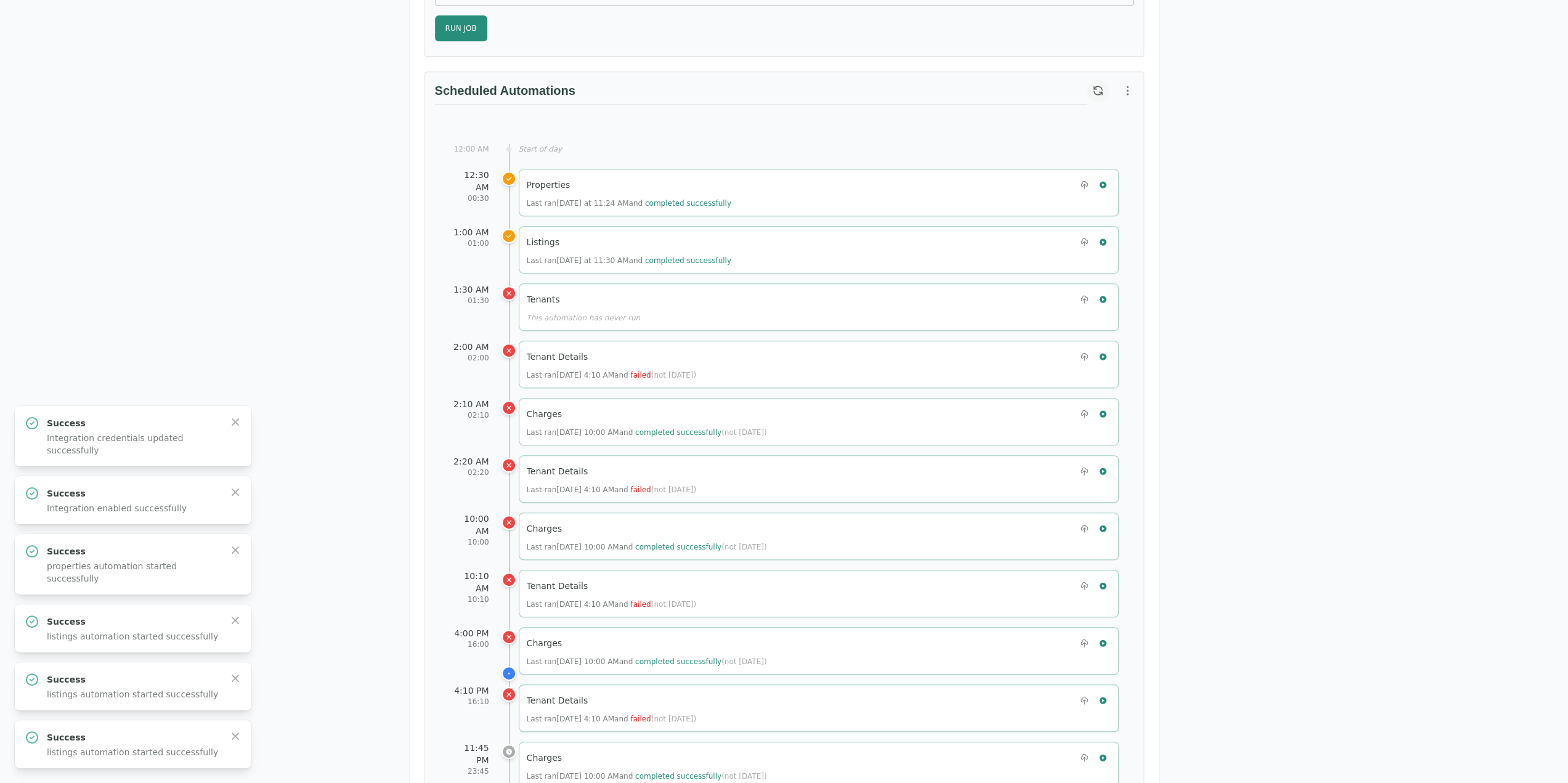
click at [1099, 84] on icon "button" at bounding box center [1097, 90] width 12 height 12
click at [1513, 275] on div "Test Landlord RealPage Test Landlord LLC [EMAIL_ADDRESS][DOMAIN_NAME] Details M…" at bounding box center [784, 444] width 1568 height 1920
click at [1105, 238] on icon "button" at bounding box center [1102, 242] width 7 height 7
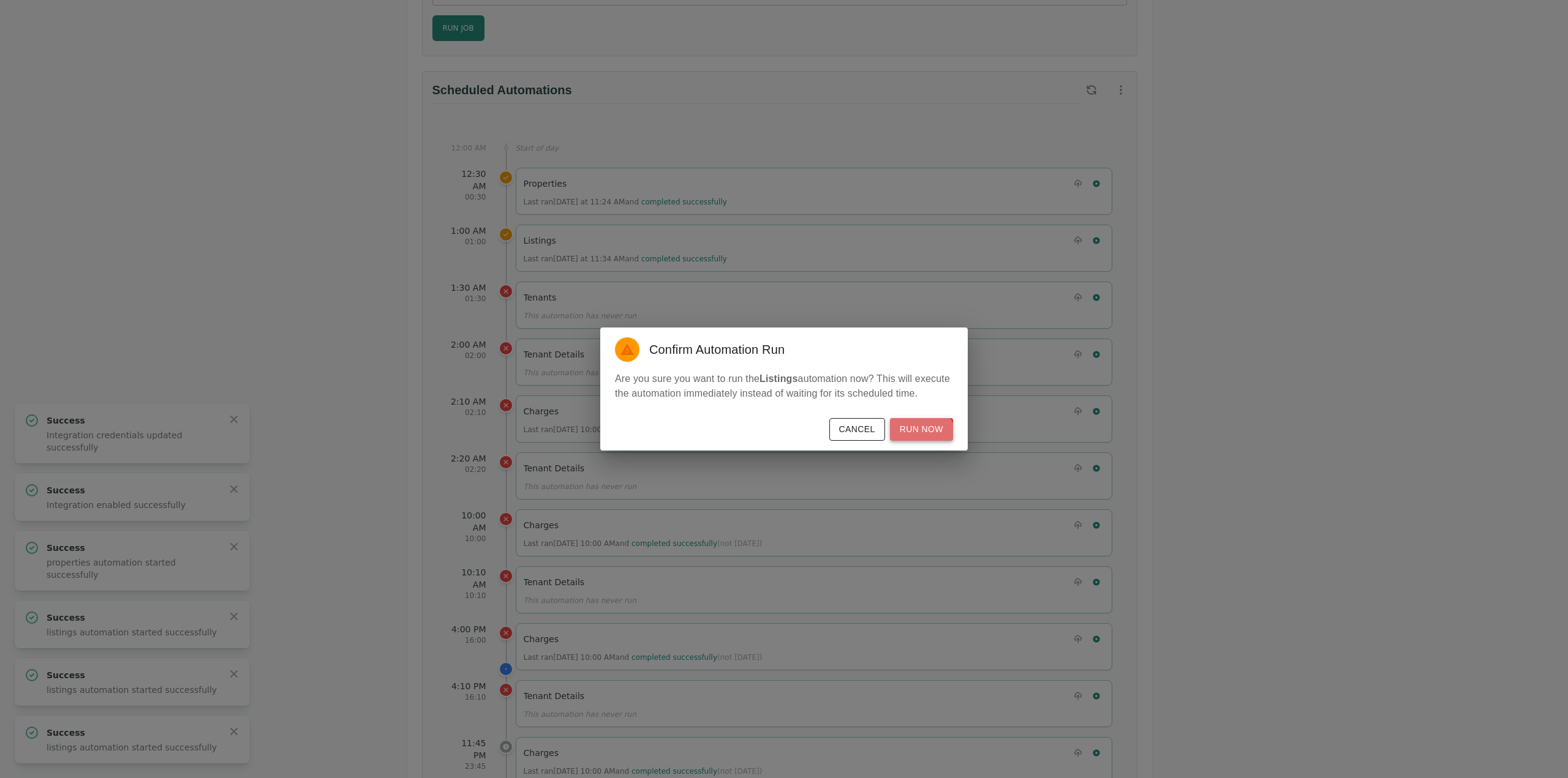
click at [922, 436] on button "Run Now" at bounding box center [921, 429] width 63 height 23
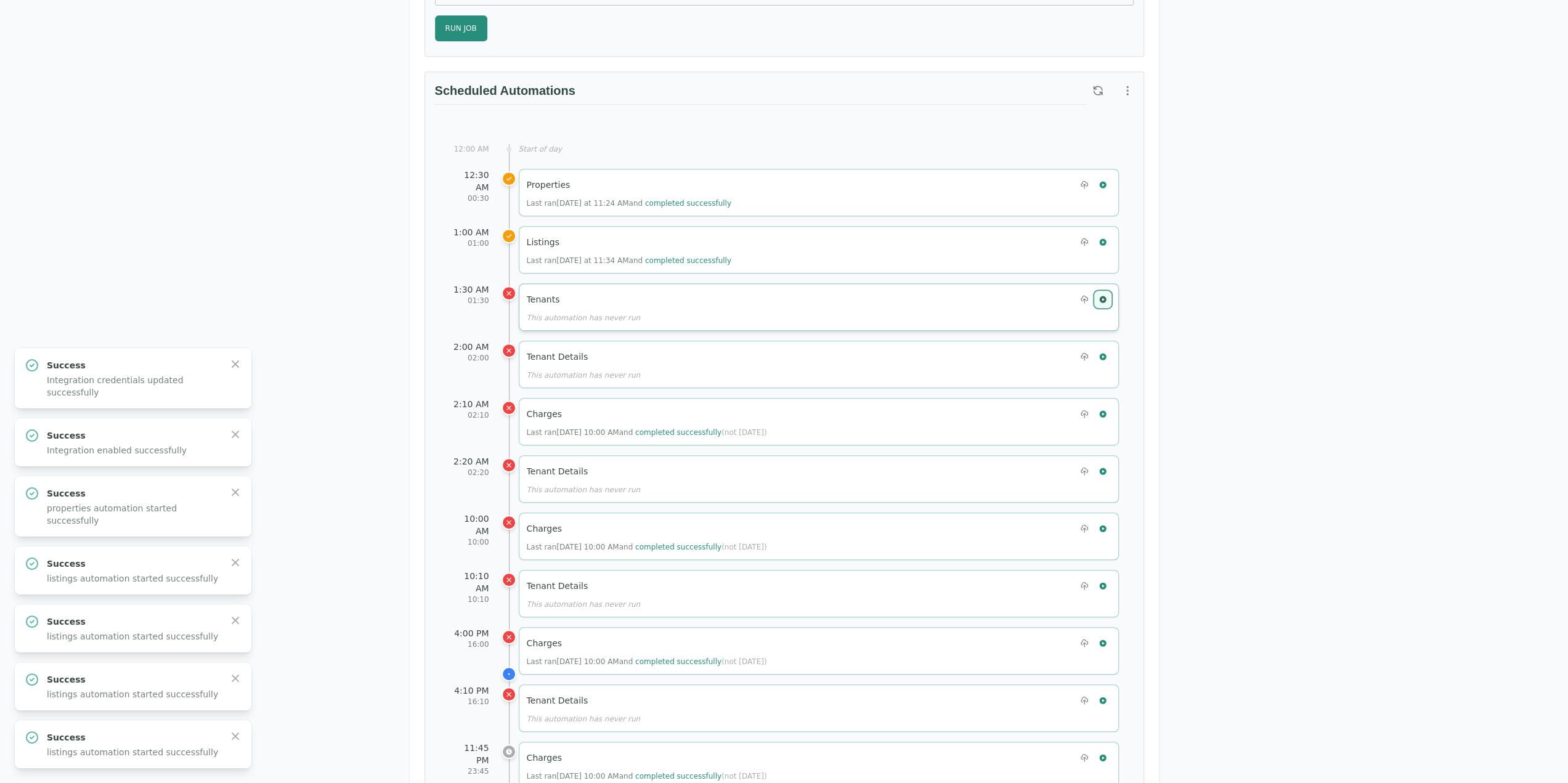
click at [1107, 298] on button "button" at bounding box center [1102, 299] width 16 height 16
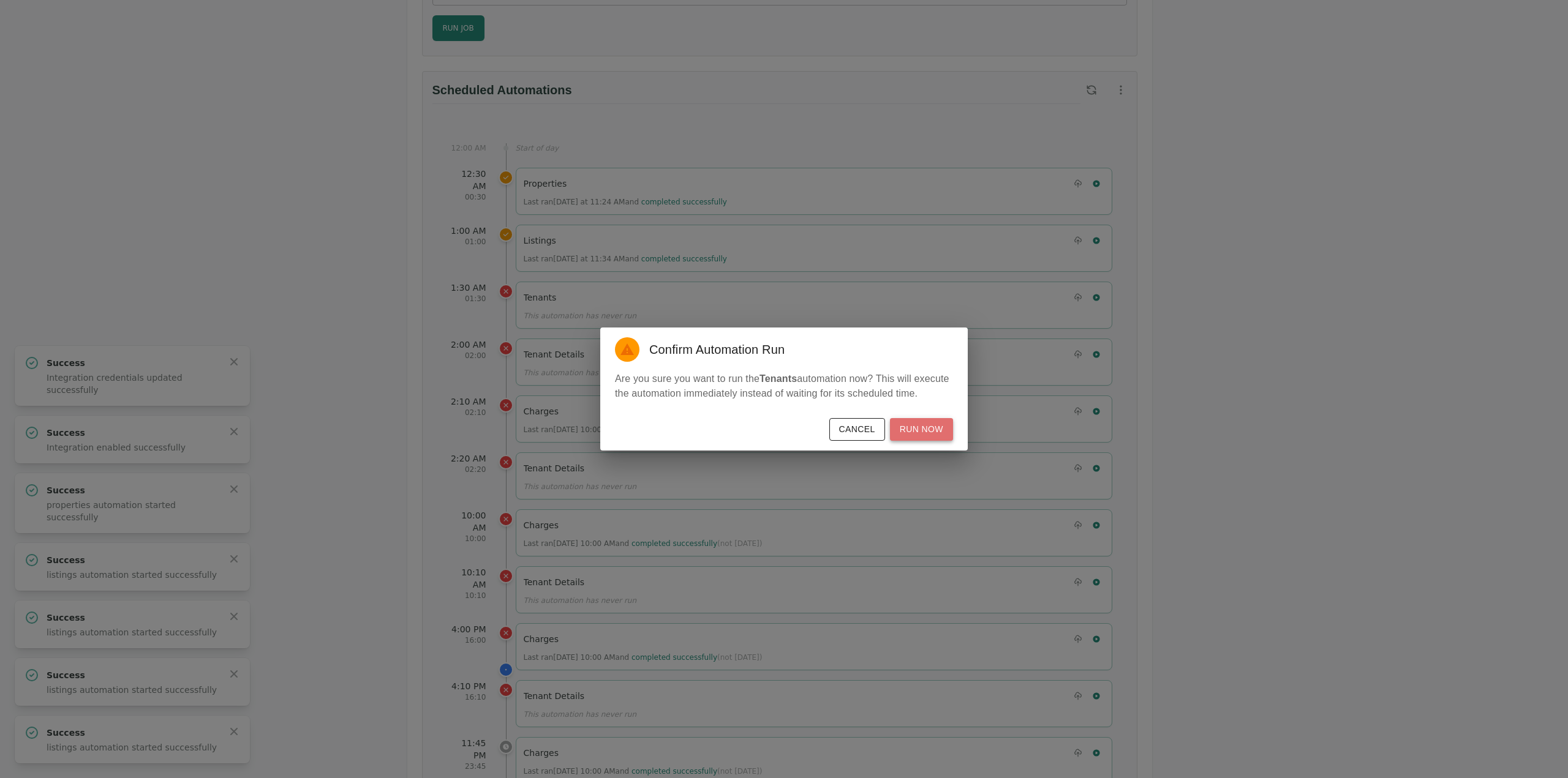
click at [940, 425] on button "Run Now" at bounding box center [921, 429] width 63 height 23
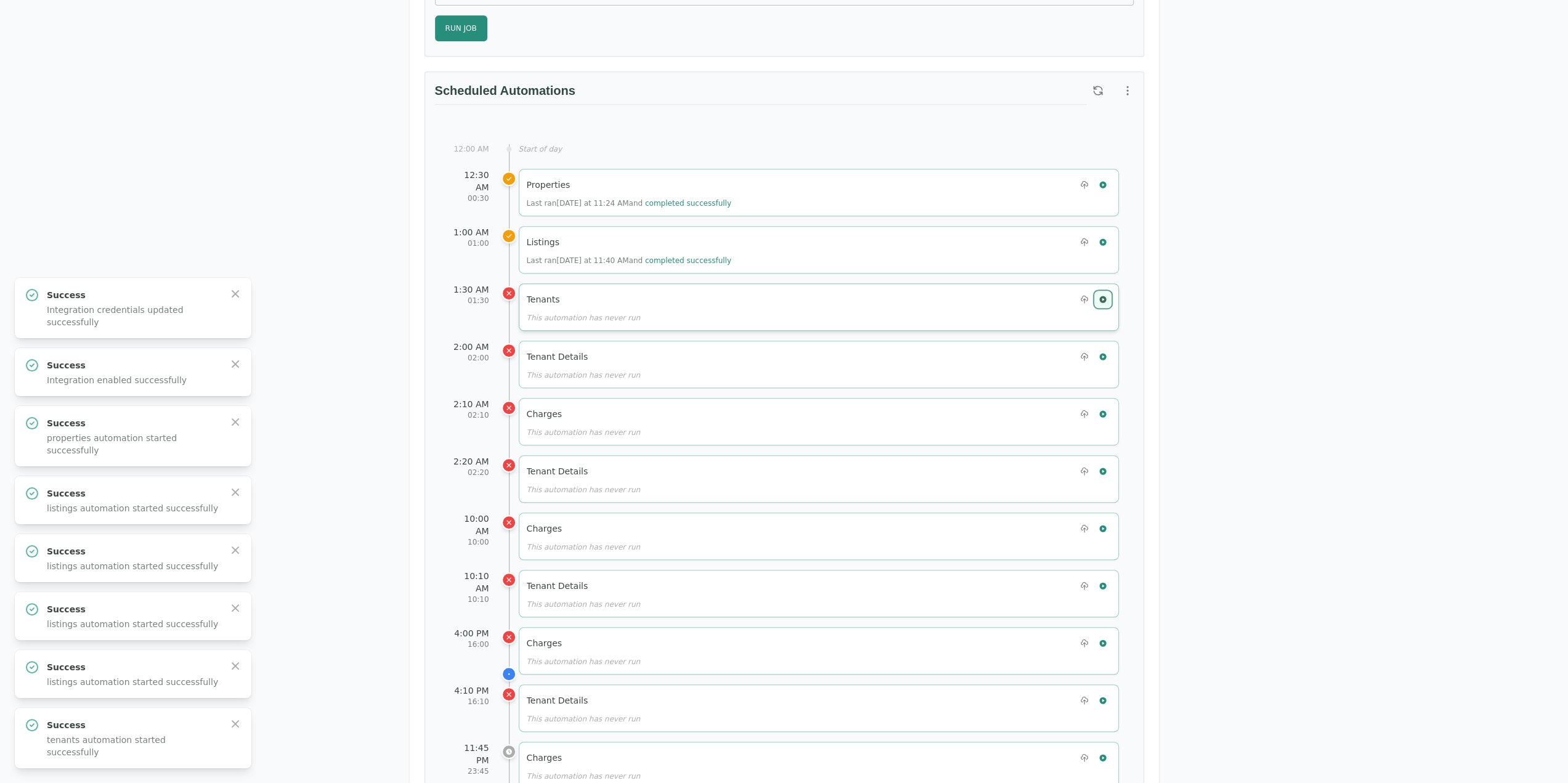
click at [1104, 296] on icon "button" at bounding box center [1102, 299] width 7 height 7
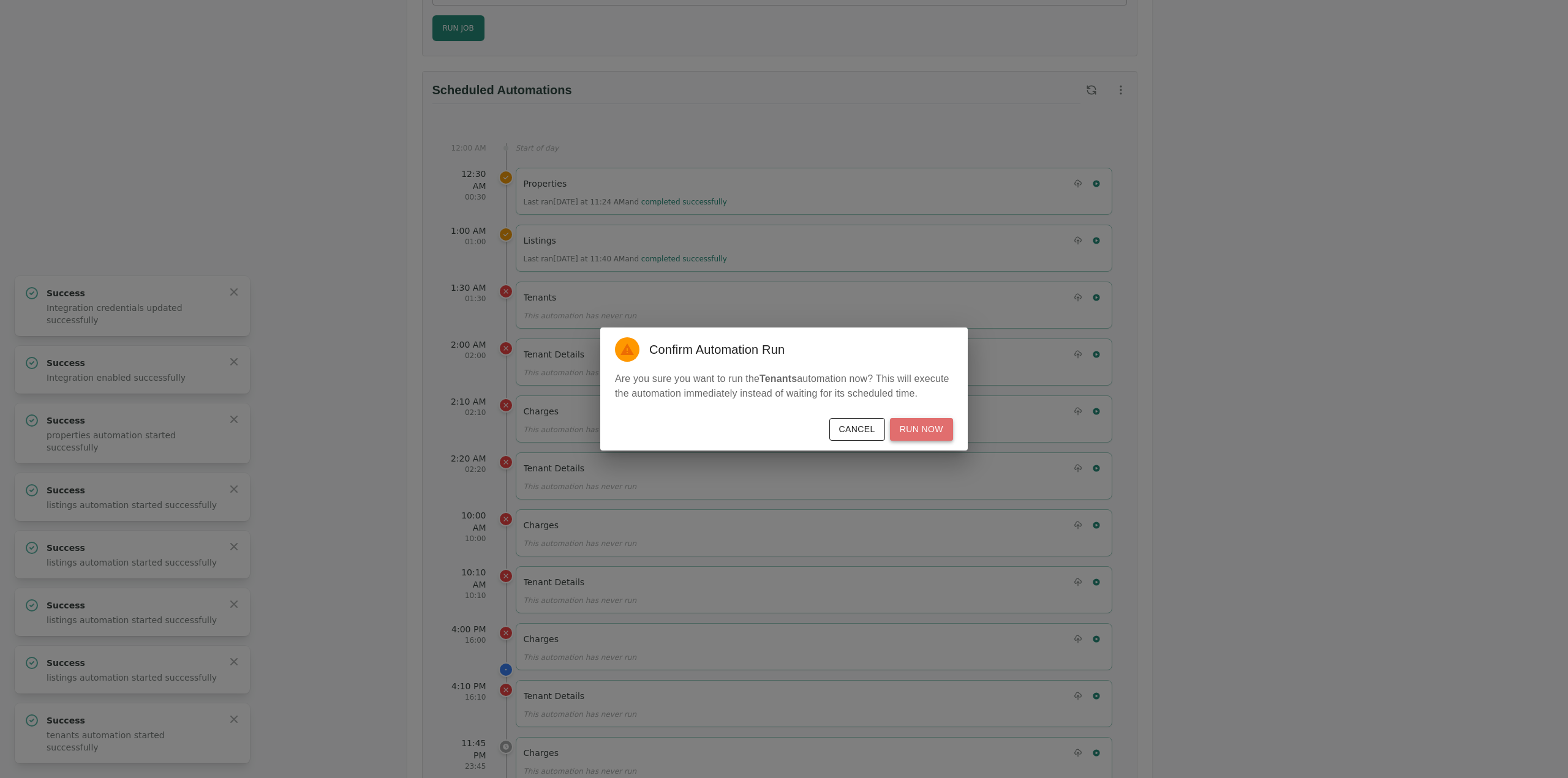
click at [942, 425] on button "Run Now" at bounding box center [921, 429] width 63 height 23
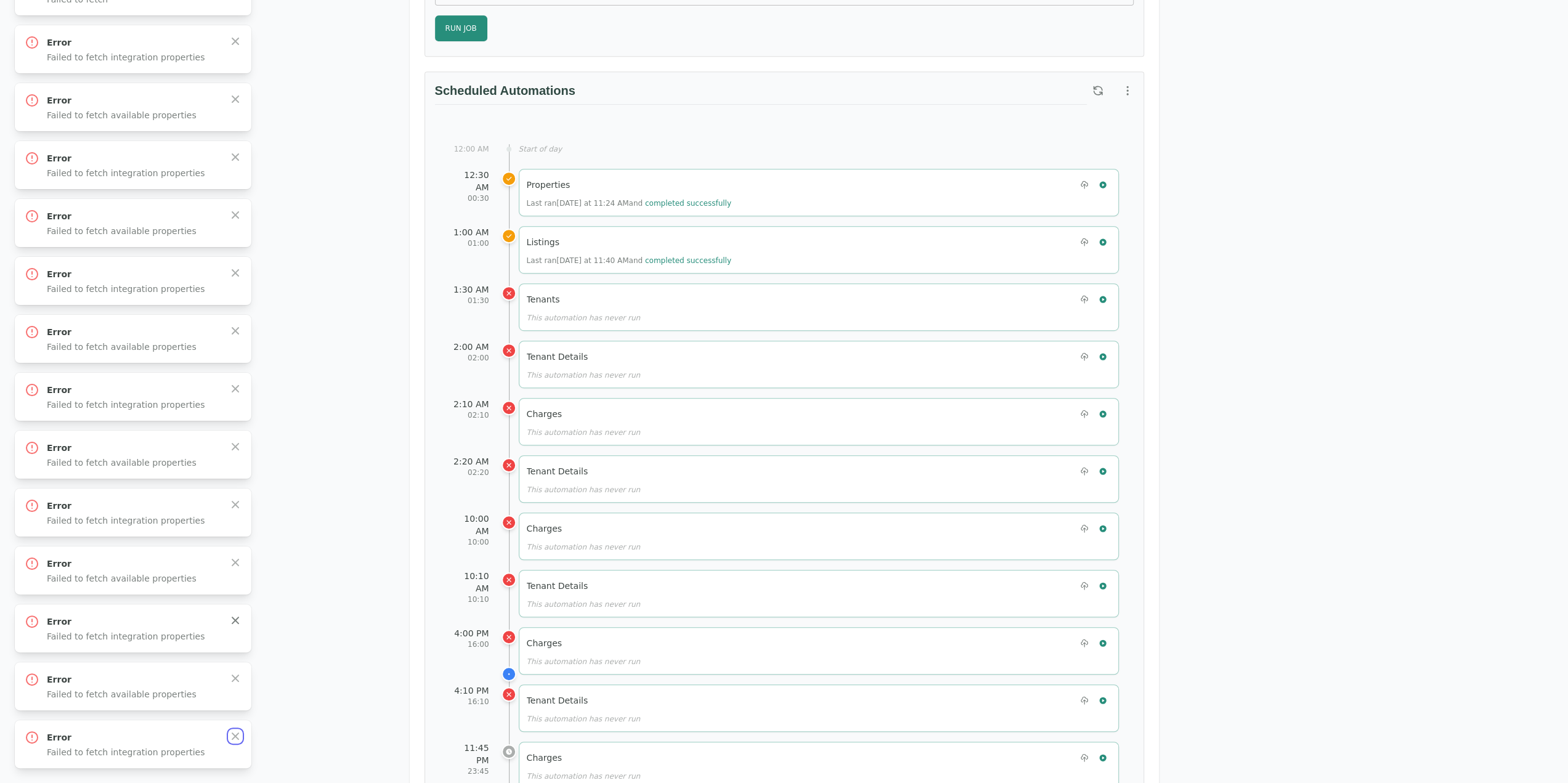
click at [237, 738] on icon "button" at bounding box center [235, 737] width 12 height 12
click at [237, 684] on icon "button" at bounding box center [235, 678] width 12 height 12
click at [237, 738] on icon "button" at bounding box center [235, 737] width 12 height 12
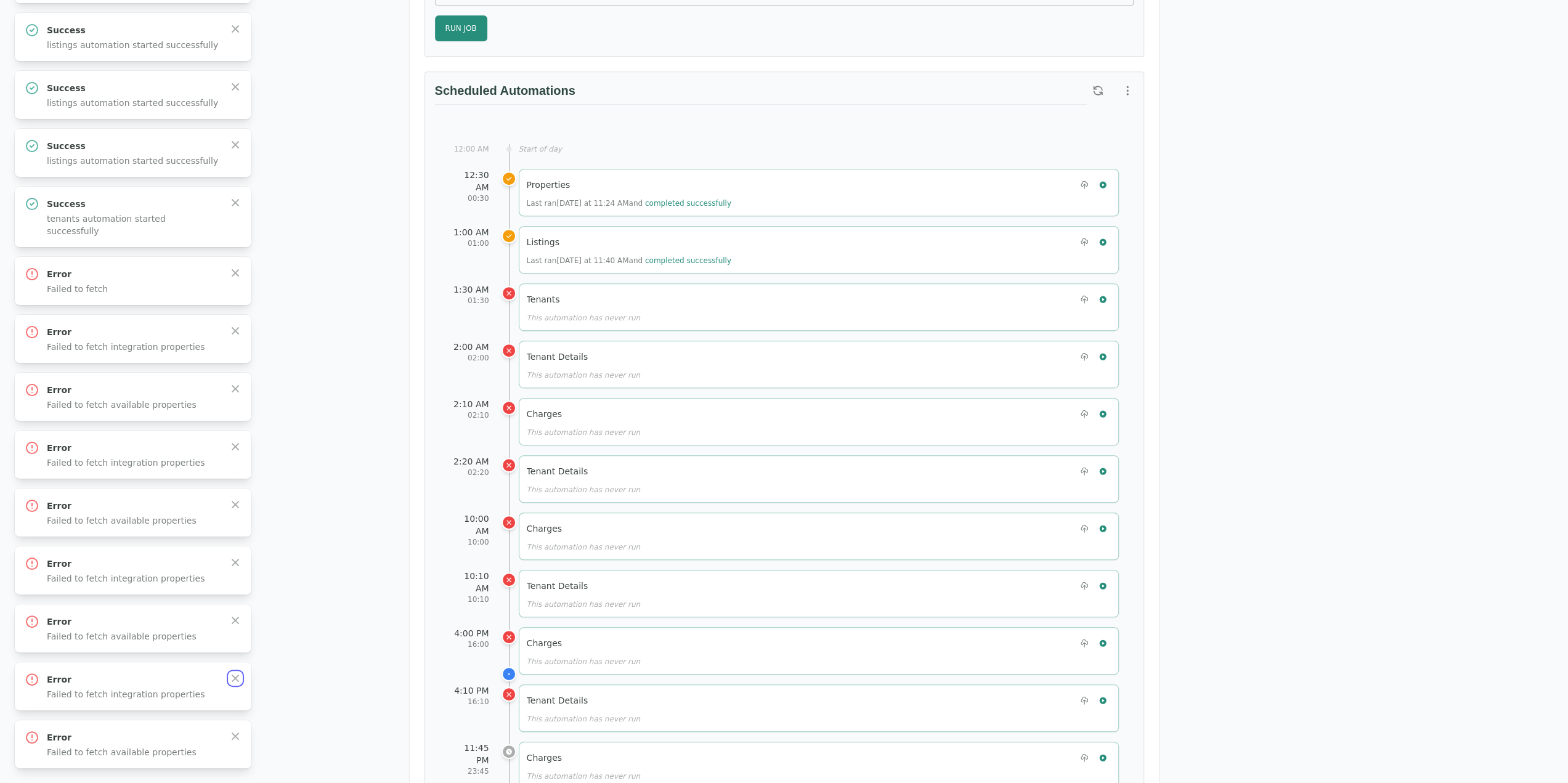
click at [237, 684] on icon "button" at bounding box center [235, 678] width 12 height 12
click at [237, 738] on icon "button" at bounding box center [235, 737] width 12 height 12
click at [237, 684] on icon "button" at bounding box center [235, 678] width 12 height 12
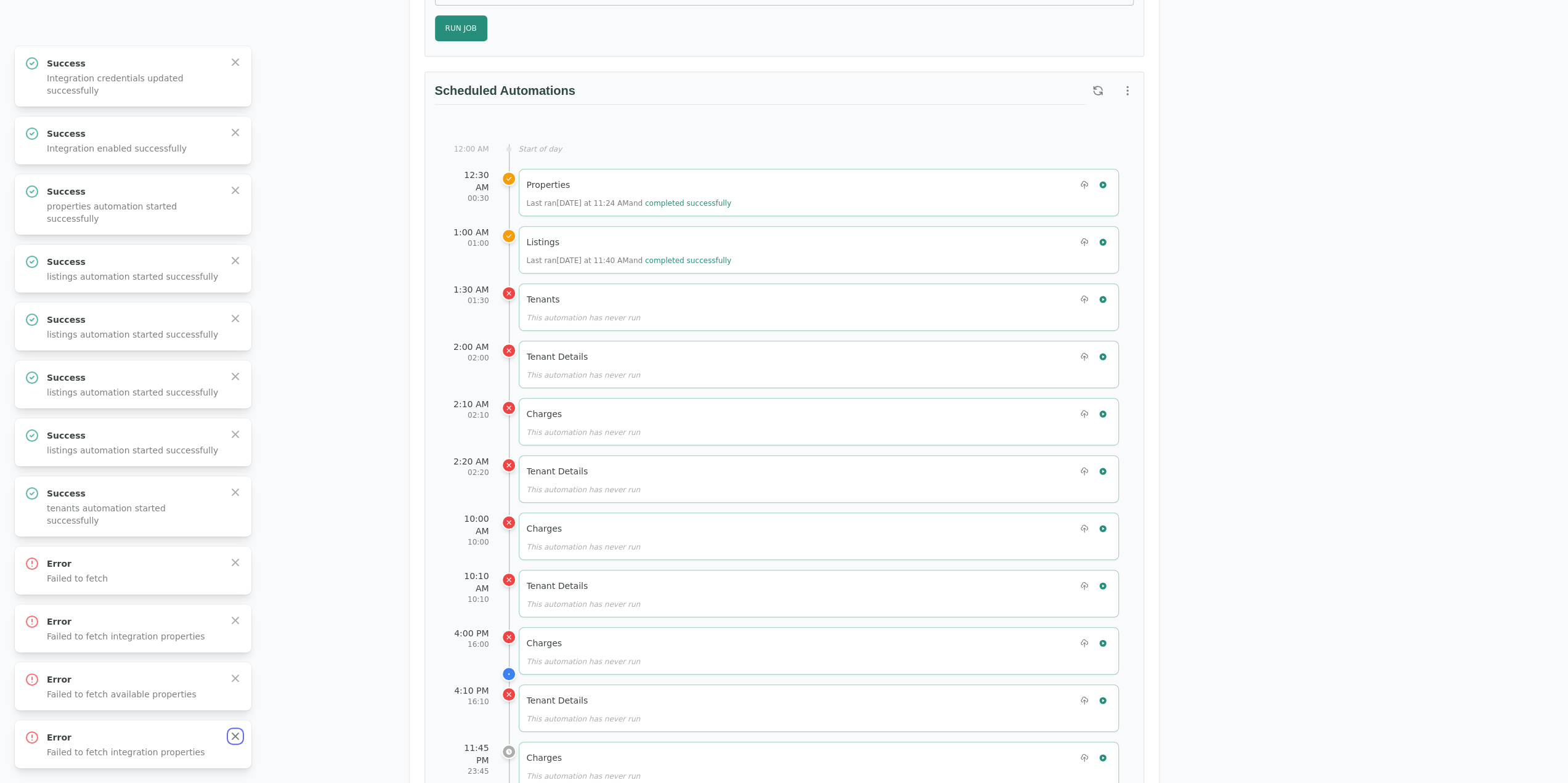
click at [237, 738] on div "Success Integration credentials updated successfully Close Success Integration …" at bounding box center [784, 407] width 1538 height 722
click at [237, 738] on icon "button" at bounding box center [235, 737] width 12 height 12
click at [237, 684] on icon "button" at bounding box center [235, 678] width 12 height 12
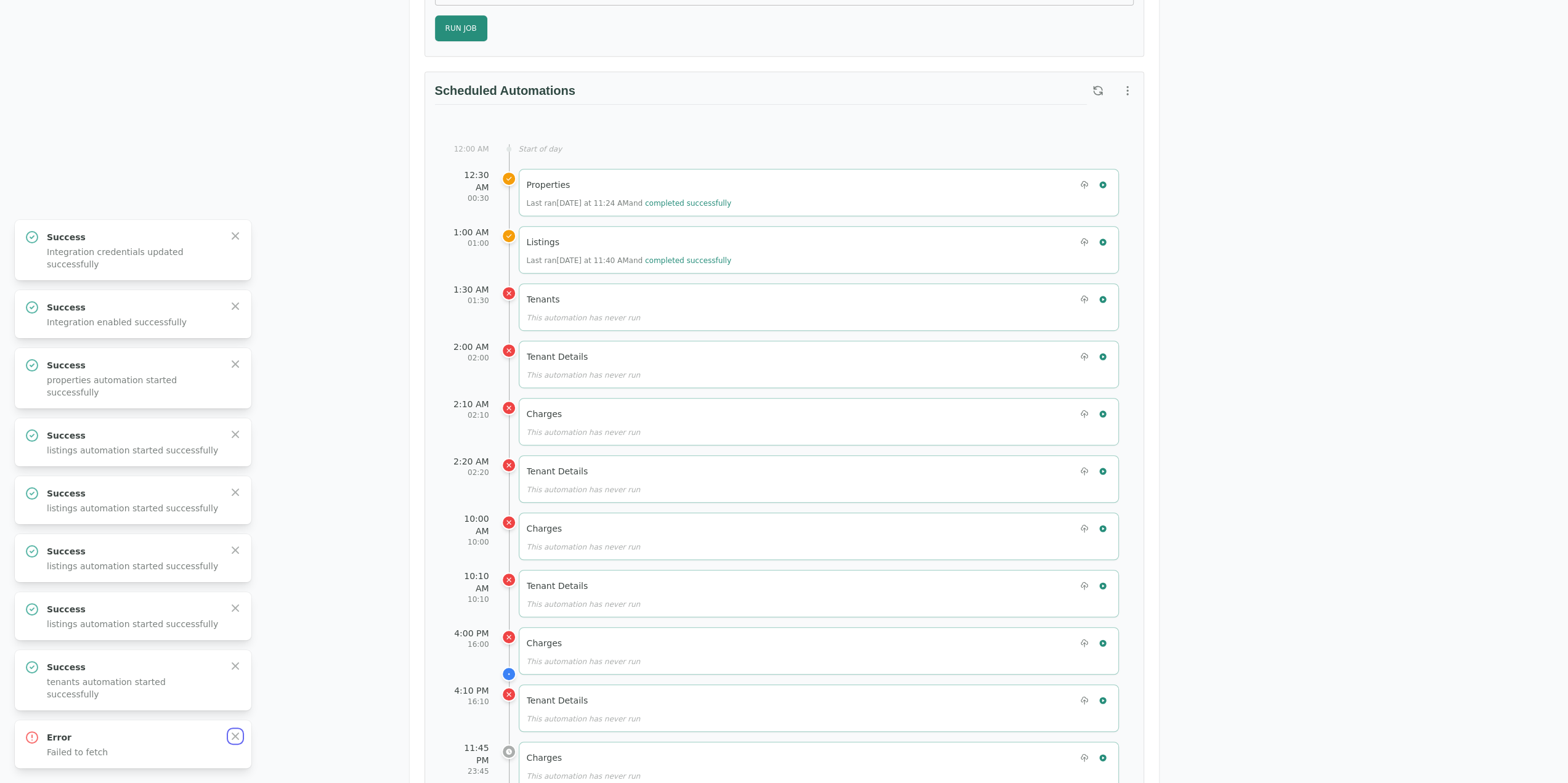
click at [237, 738] on icon "button" at bounding box center [235, 737] width 12 height 12
click at [237, 731] on icon "button" at bounding box center [235, 724] width 12 height 12
click at [237, 738] on icon "button" at bounding box center [235, 737] width 12 height 12
click at [237, 684] on icon "button" at bounding box center [235, 678] width 12 height 12
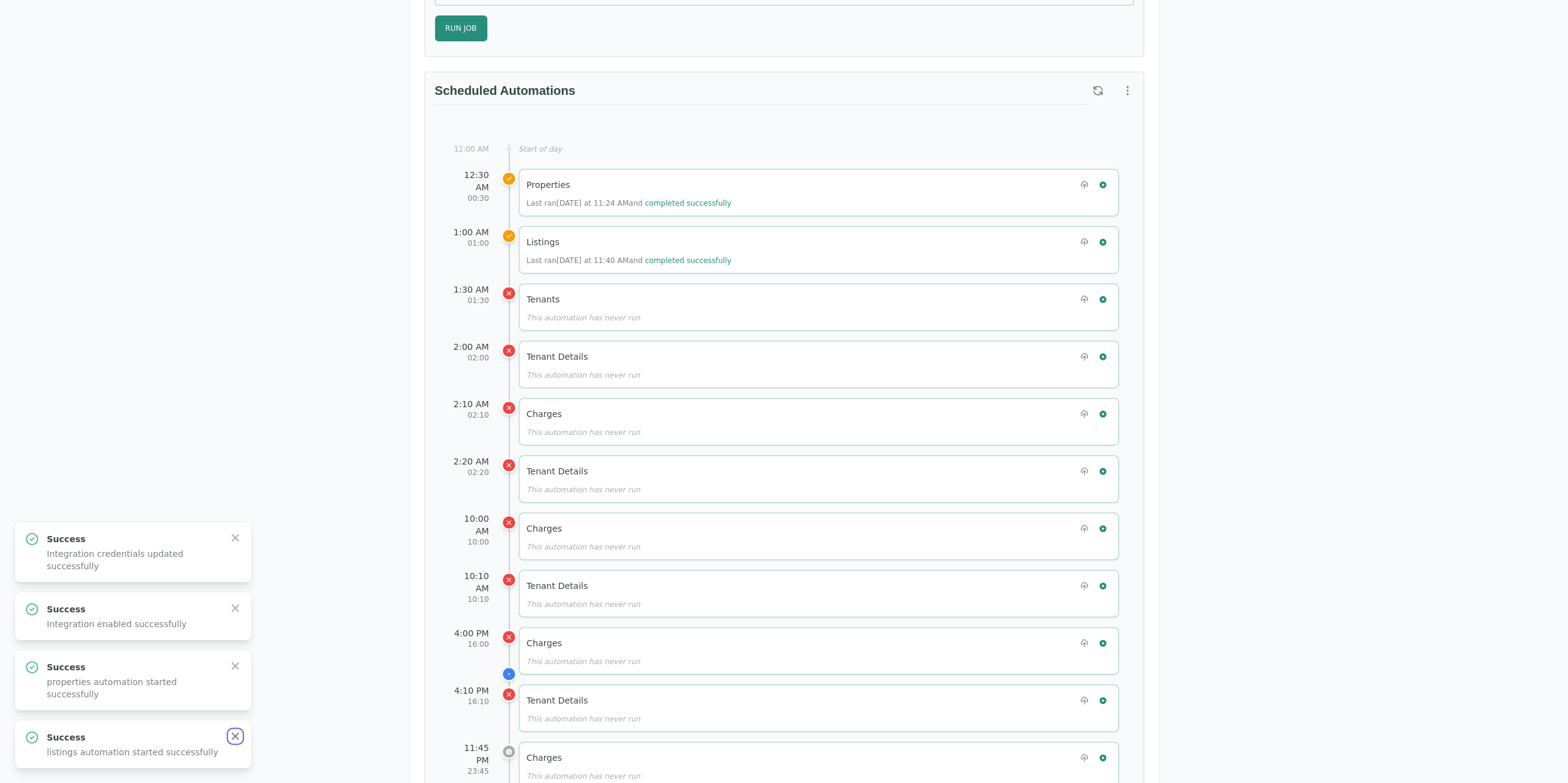
click at [237, 740] on icon "button" at bounding box center [235, 737] width 12 height 12
click at [237, 740] on div "Success properties automation started successfully Close" at bounding box center [133, 738] width 217 height 40
click at [237, 729] on icon "button" at bounding box center [235, 724] width 12 height 12
click at [237, 729] on div "Success Integration enabled successfully Close" at bounding box center [133, 744] width 237 height 48
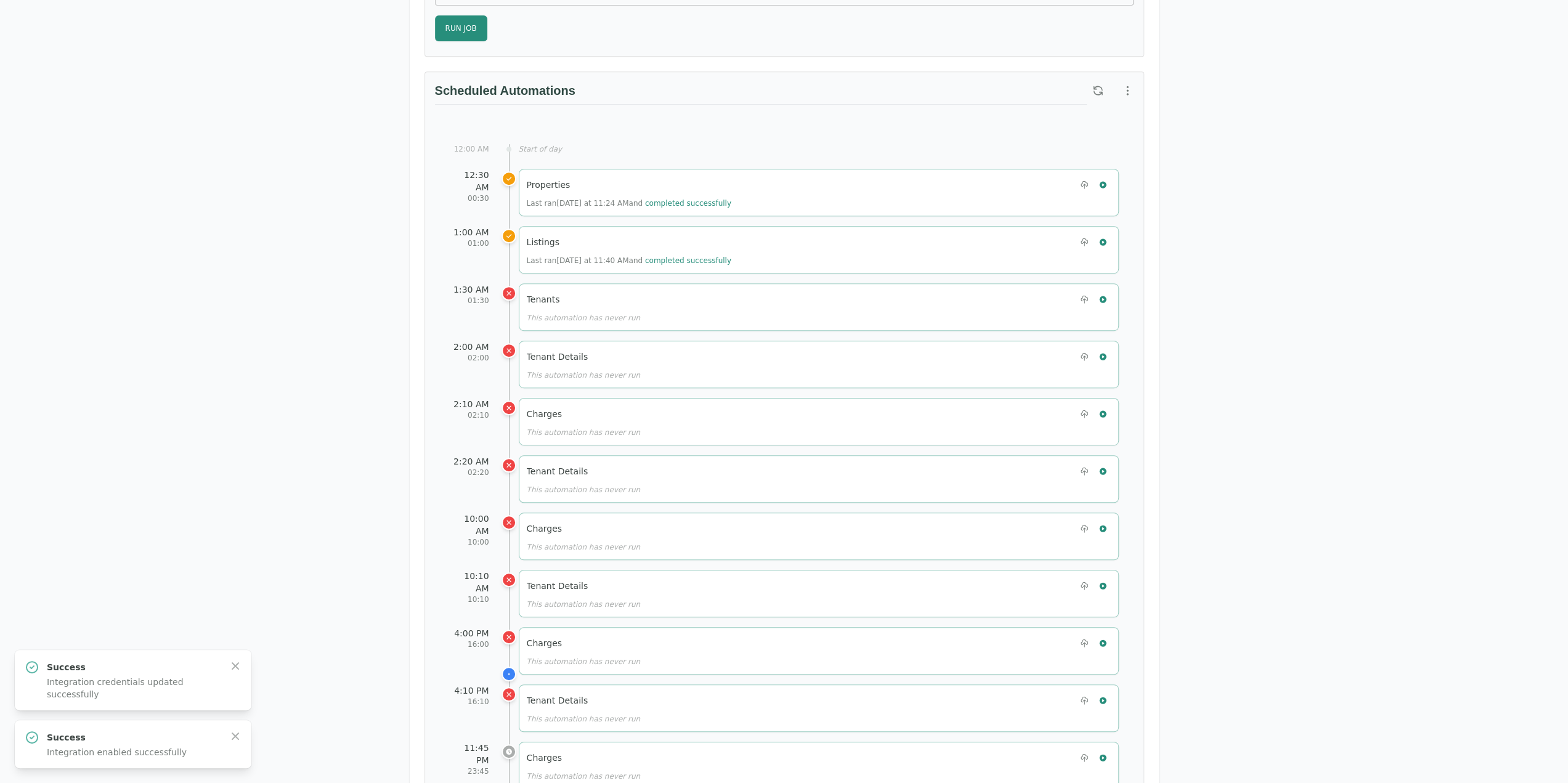
click at [237, 729] on div "Success Integration enabled successfully Close" at bounding box center [133, 744] width 237 height 48
click at [237, 737] on icon "button" at bounding box center [235, 737] width 12 height 12
click at [237, 737] on div "Success Integration credentials updated successfully Close" at bounding box center [133, 738] width 217 height 40
click at [234, 726] on icon "button" at bounding box center [235, 724] width 12 height 12
click at [1105, 313] on div "This automation has never run" at bounding box center [818, 317] width 584 height 9
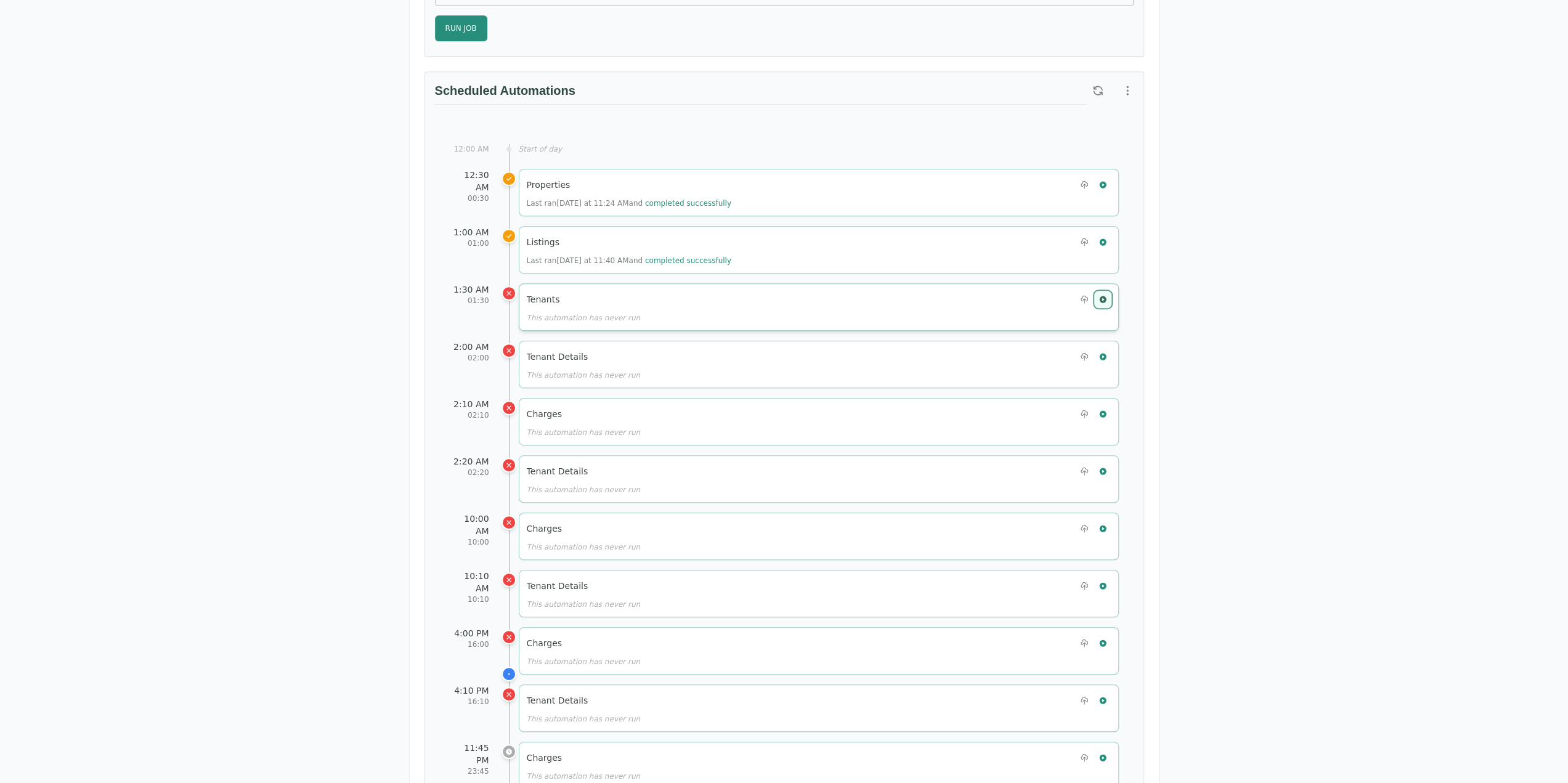
click at [1104, 295] on icon "button" at bounding box center [1102, 299] width 9 height 9
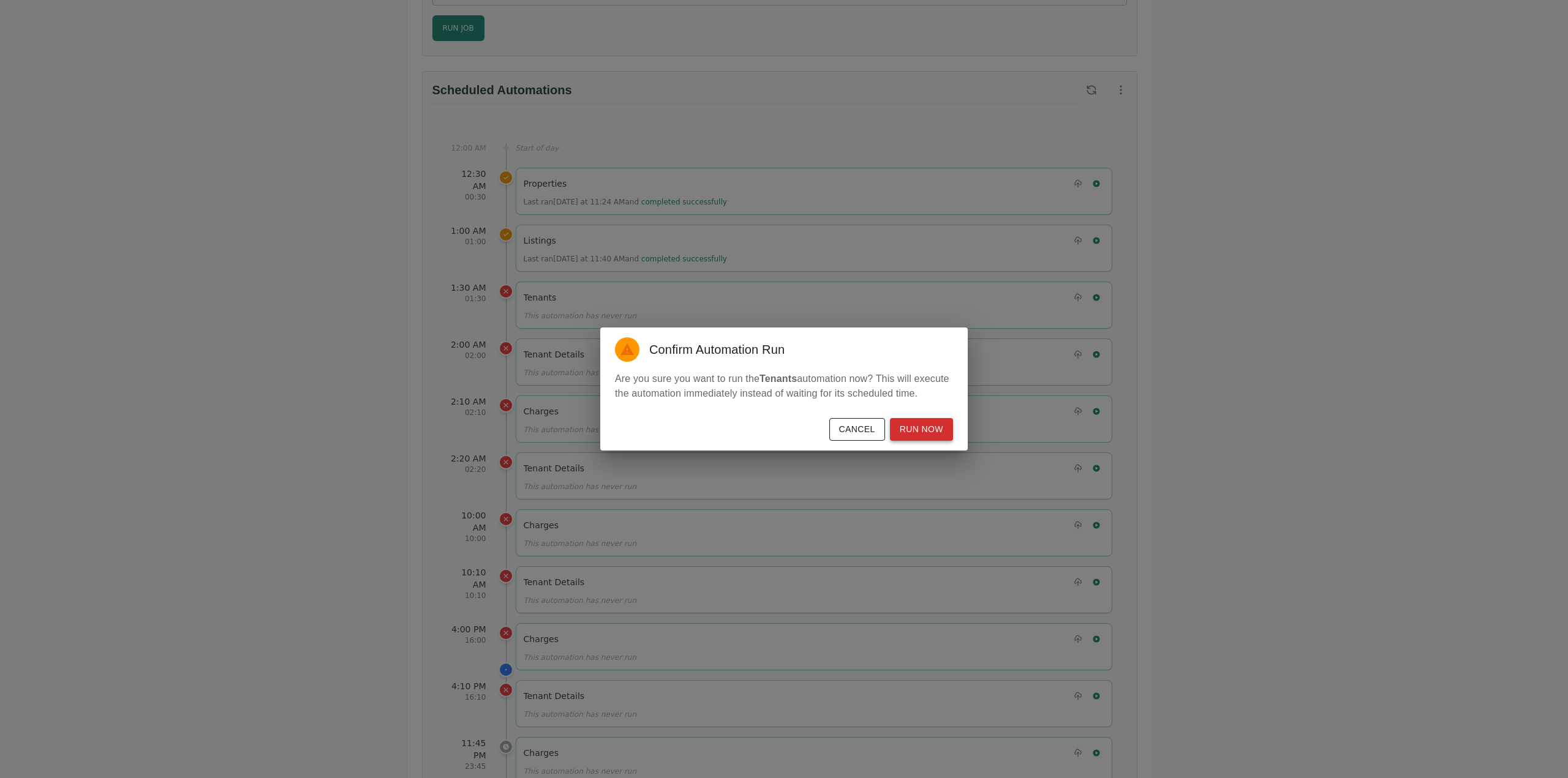
click at [915, 436] on button "Run Now" at bounding box center [921, 429] width 63 height 23
